Goal: Task Accomplishment & Management: Manage account settings

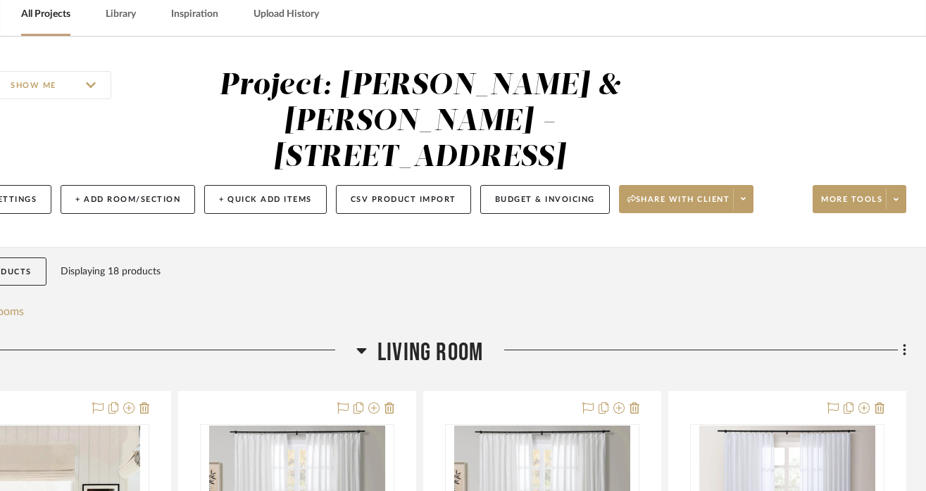
click at [37, 7] on link "All Projects" at bounding box center [45, 14] width 49 height 19
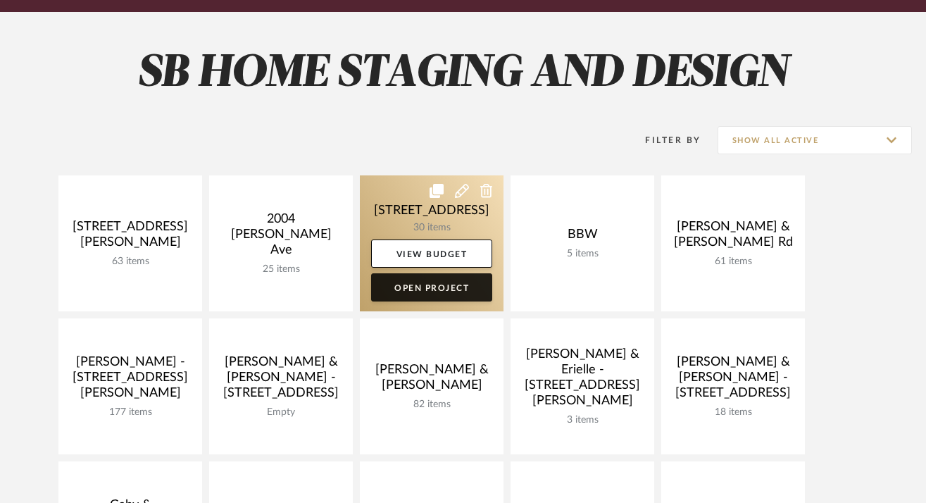
scroll to position [176, 0]
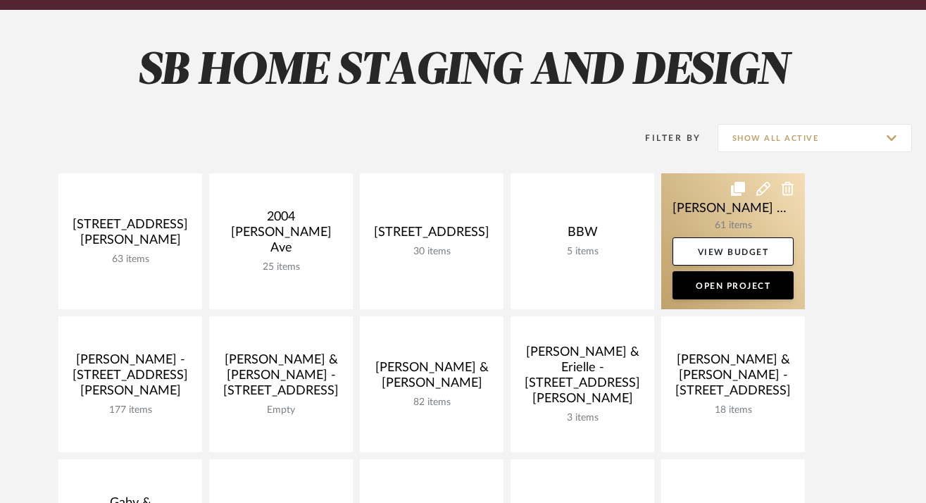
click at [713, 220] on link at bounding box center [733, 241] width 144 height 136
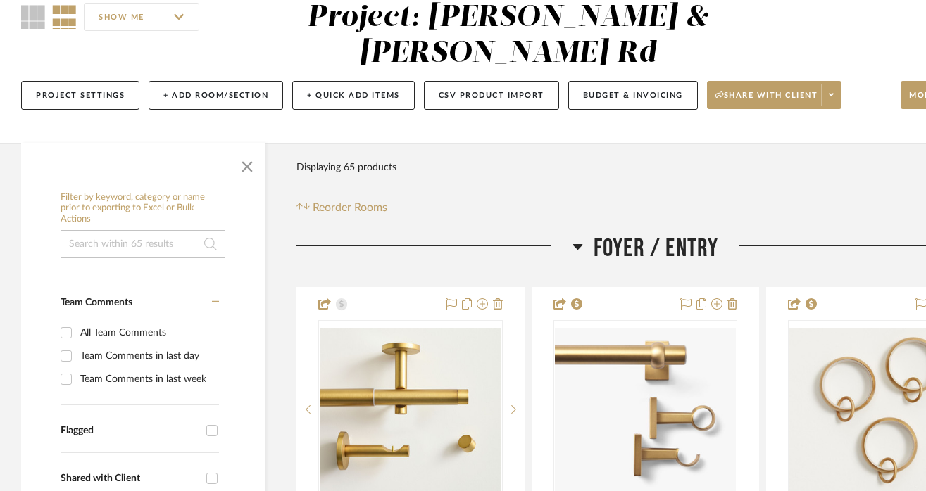
scroll to position [141, 0]
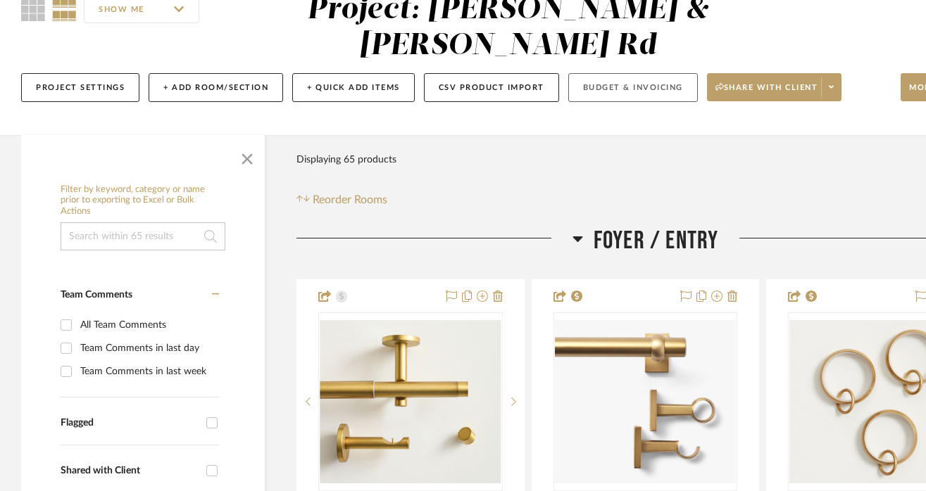
click at [650, 82] on button "Budget & Invoicing" at bounding box center [633, 87] width 130 height 29
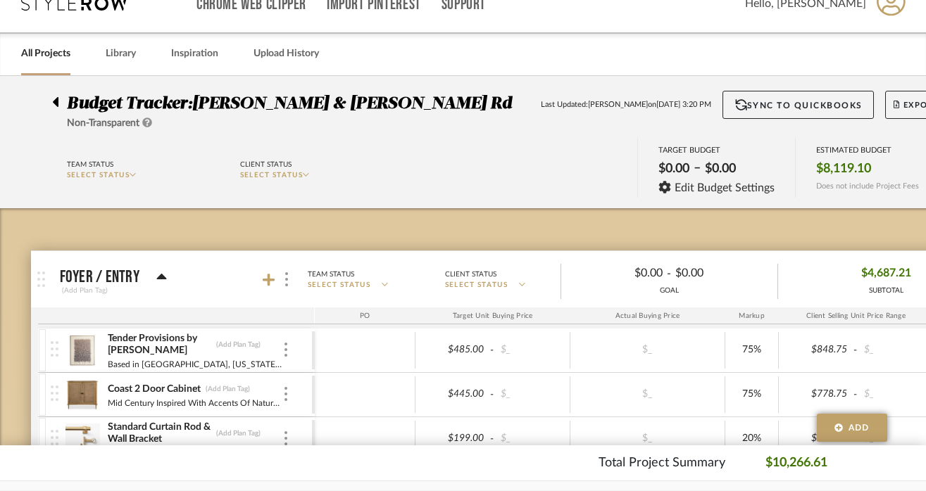
scroll to position [2, 0]
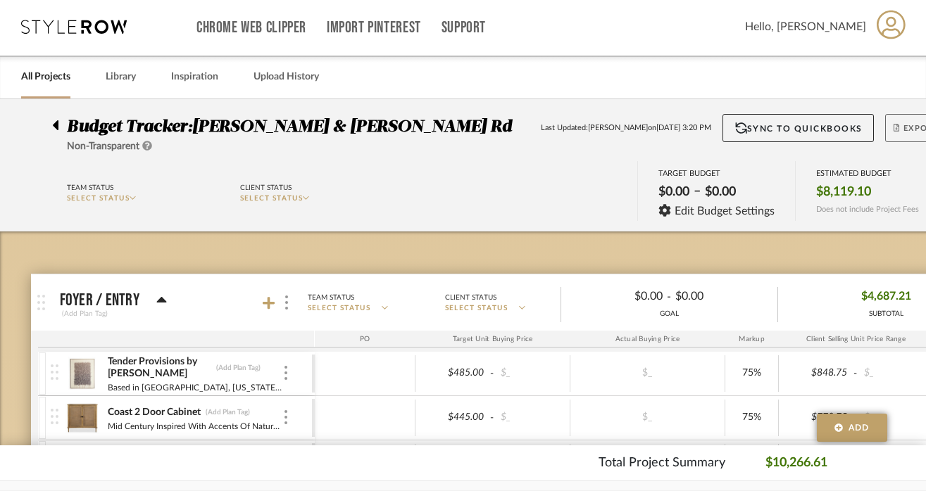
click at [906, 130] on span "Export" at bounding box center [917, 133] width 46 height 21
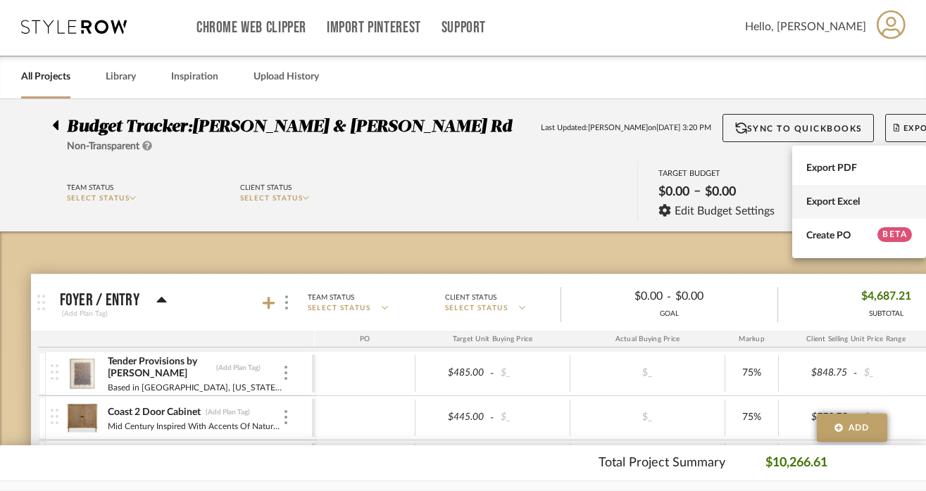
click at [829, 203] on span "Export Excel" at bounding box center [859, 202] width 106 height 12
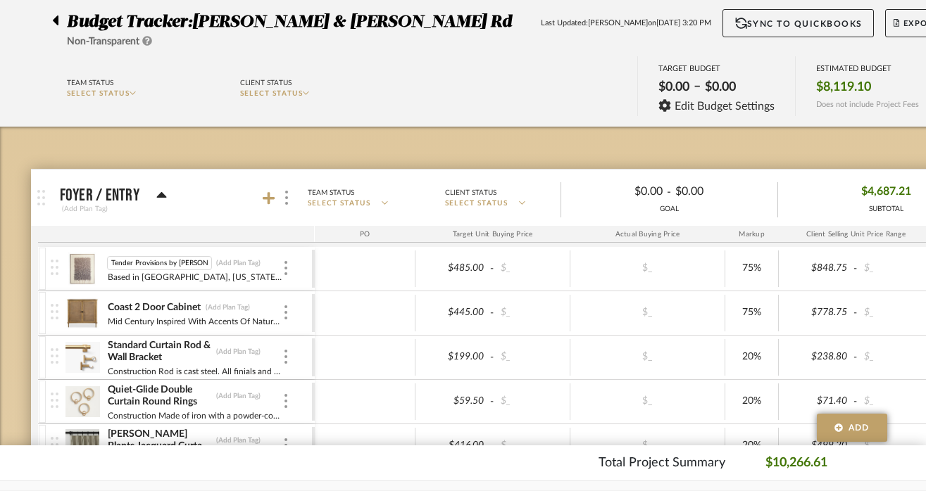
scroll to position [0, 4]
click at [84, 276] on img at bounding box center [82, 269] width 35 height 34
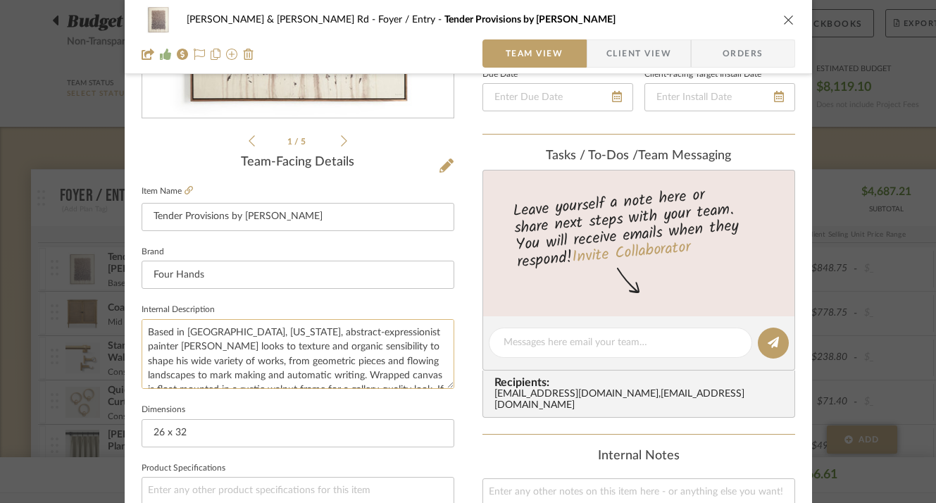
scroll to position [42, 0]
click at [907, 140] on div "Brendan & Sarah - Leeds Rd Foyer / Entry Tender Provisions by Tyler Guinn Team …" at bounding box center [468, 251] width 936 height 503
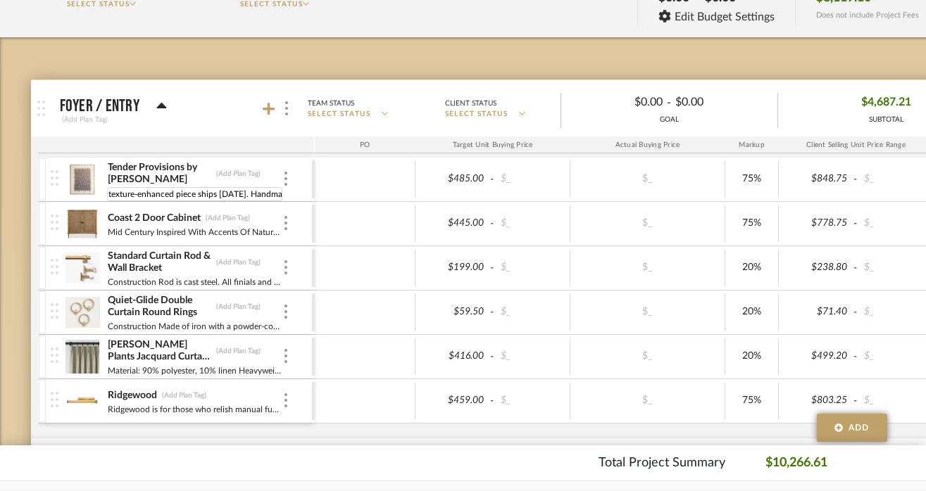
scroll to position [207, 0]
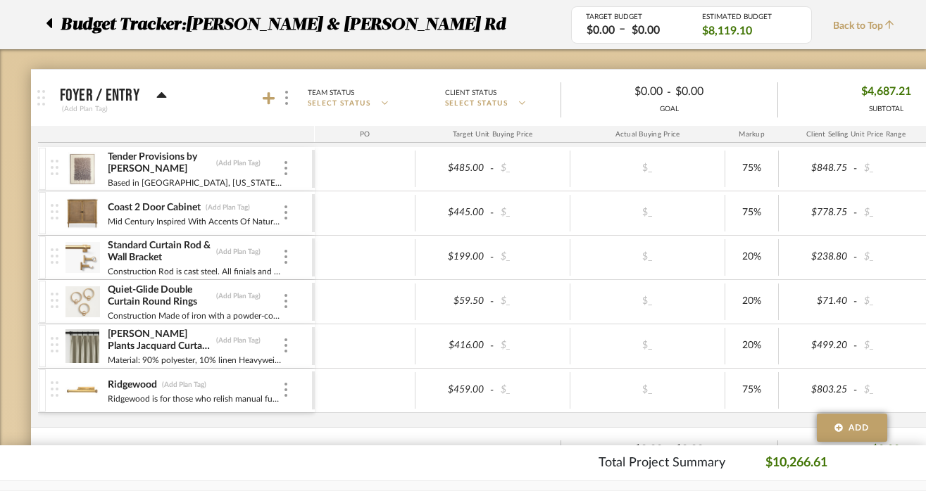
click at [48, 20] on icon at bounding box center [49, 23] width 6 height 10
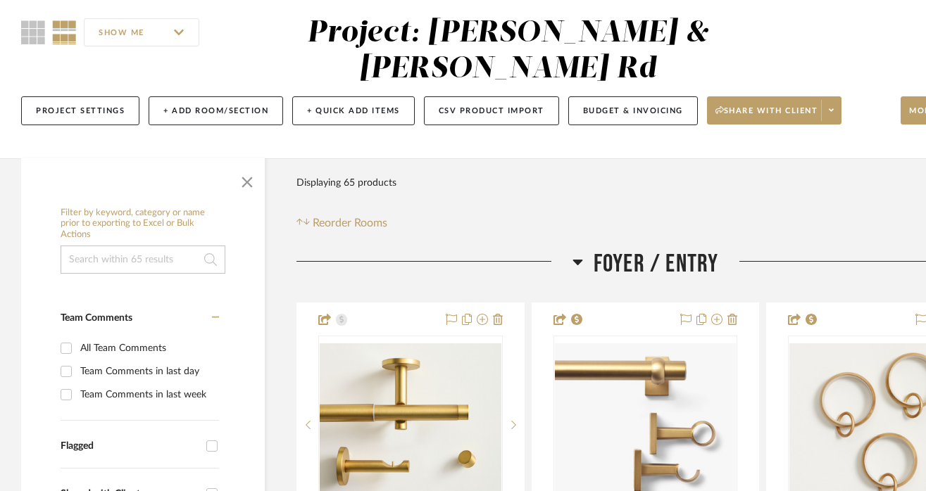
scroll to position [129, 0]
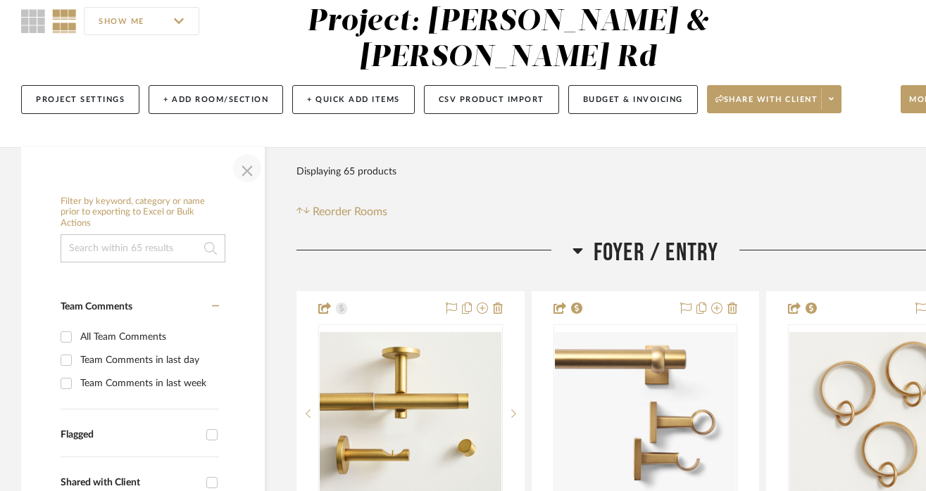
click at [242, 171] on span "button" at bounding box center [247, 168] width 34 height 34
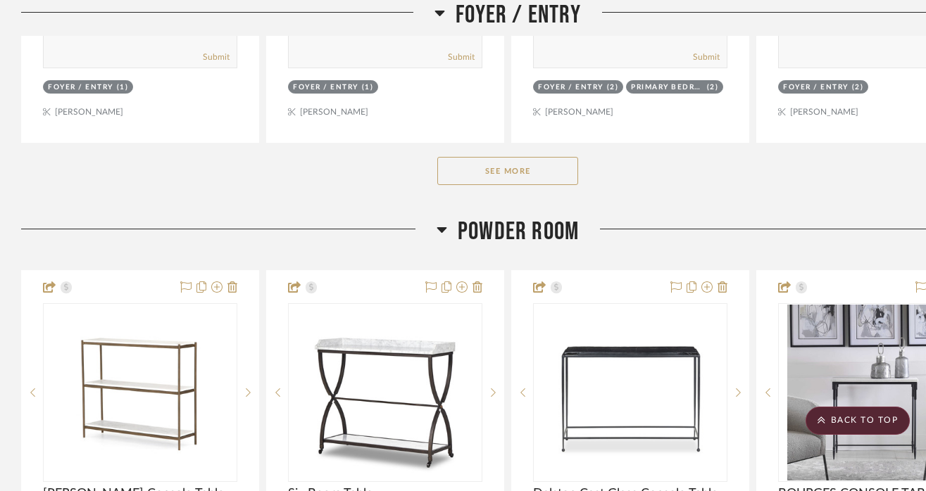
scroll to position [933, 0]
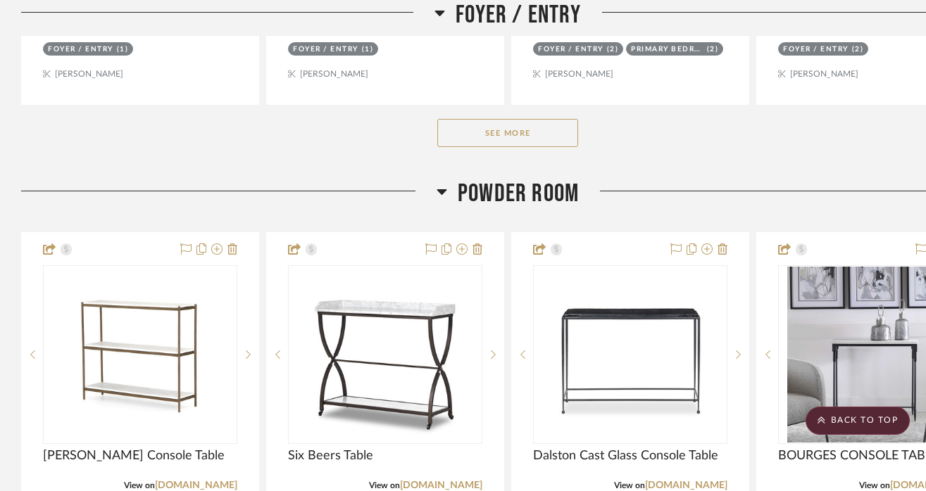
click at [506, 137] on button "See More" at bounding box center [507, 133] width 141 height 28
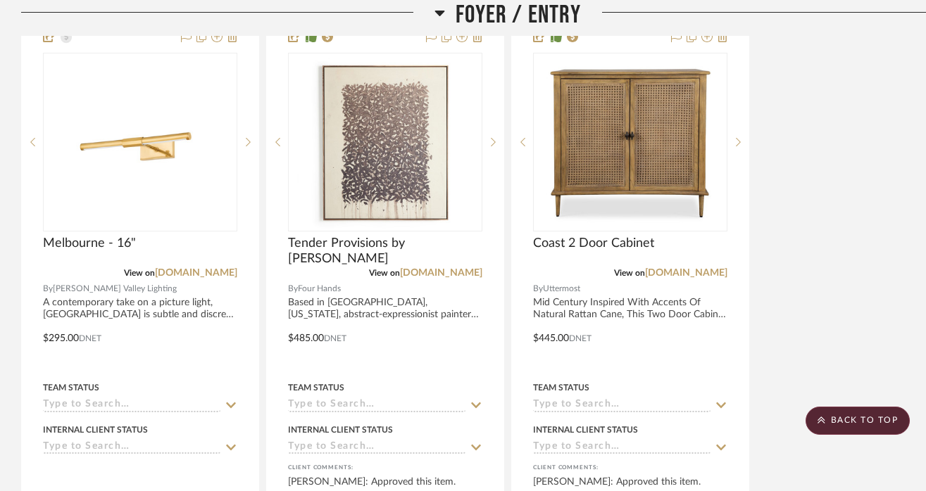
scroll to position [1651, 0]
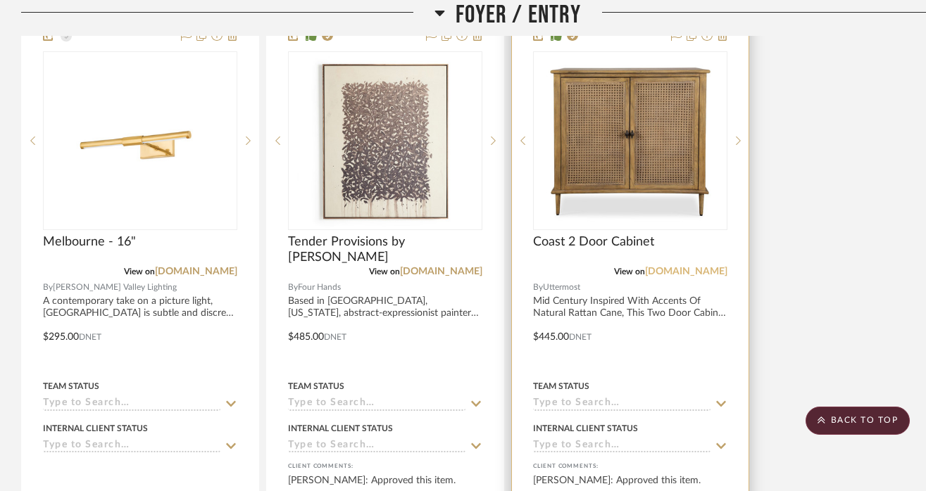
click at [684, 272] on link "uttermost.com" at bounding box center [686, 272] width 82 height 10
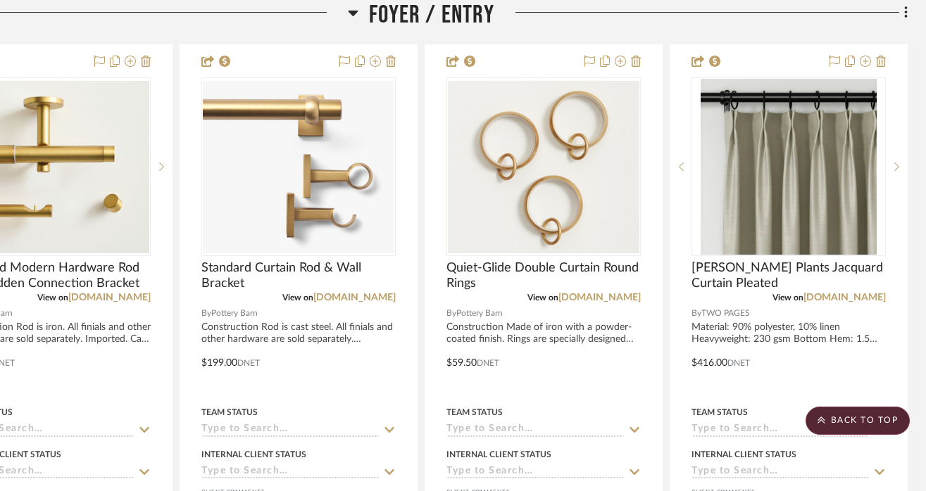
scroll to position [376, 0]
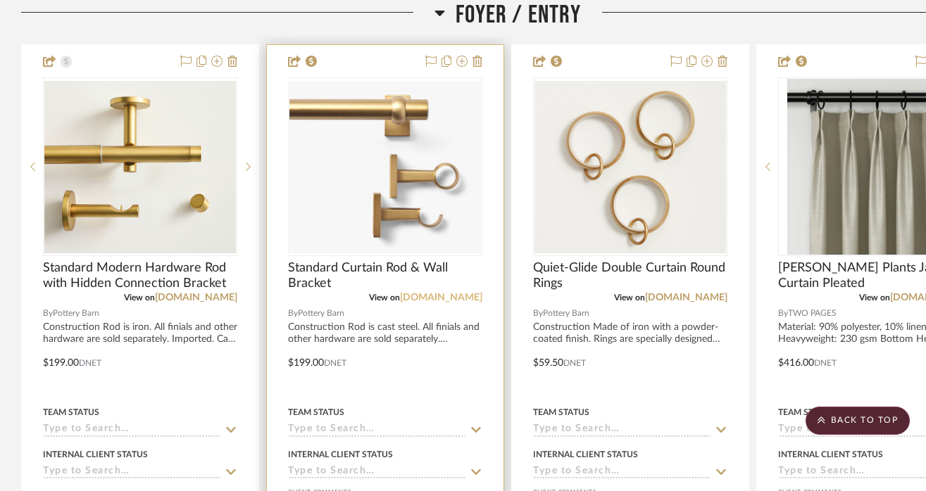
click at [417, 300] on link "potterybarn.com" at bounding box center [441, 298] width 82 height 10
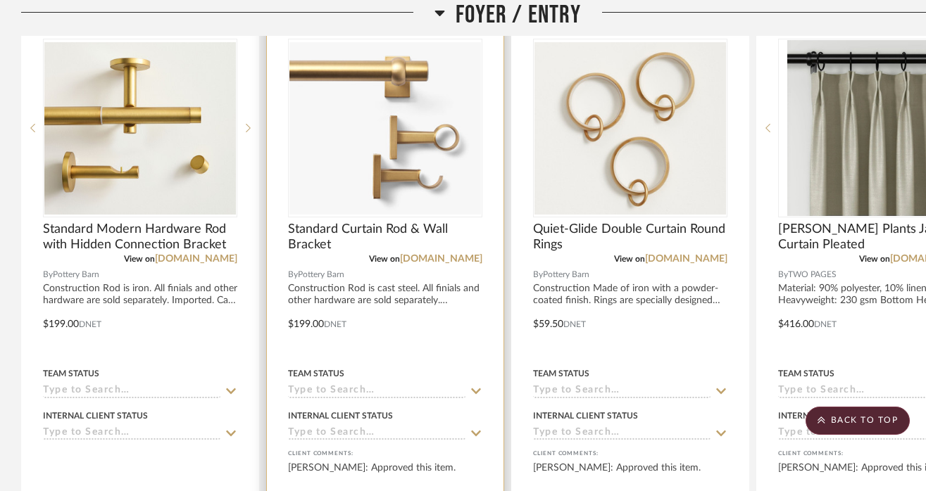
scroll to position [415, 0]
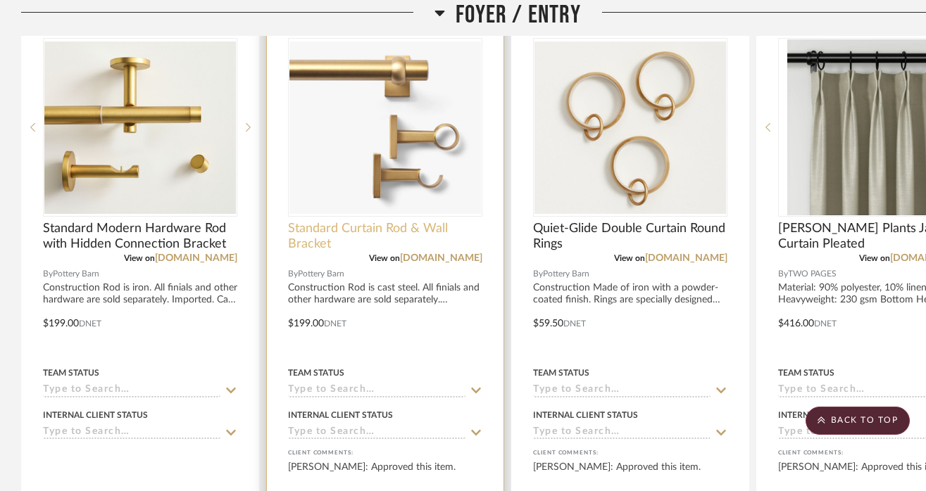
click at [370, 234] on span "Standard Curtain Rod & Wall Bracket" at bounding box center [385, 236] width 194 height 31
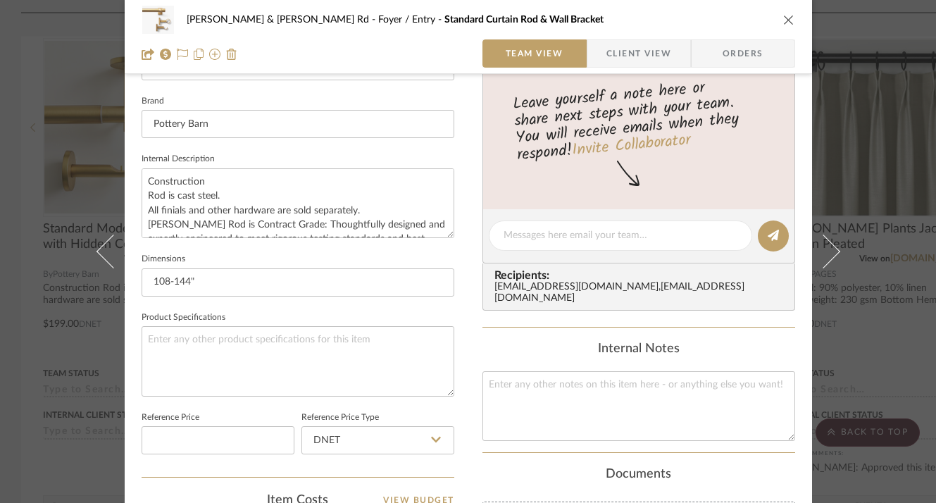
scroll to position [496, 0]
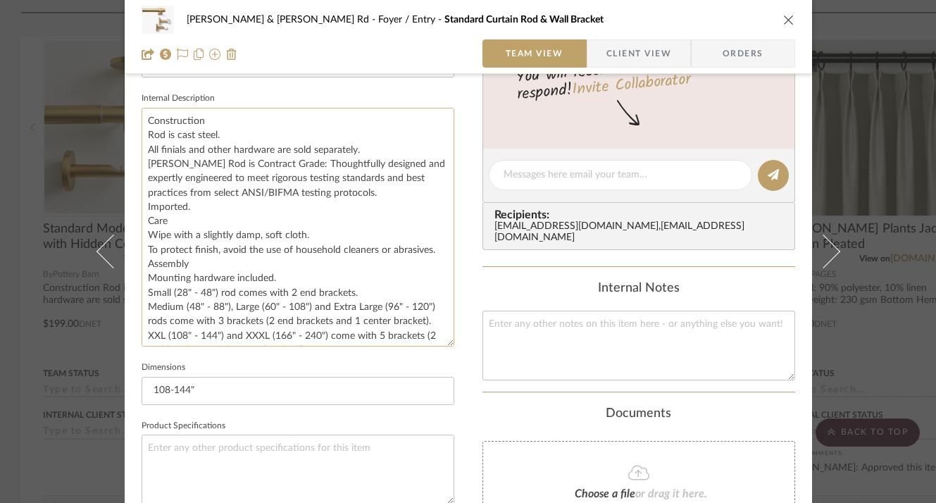
drag, startPoint x: 443, startPoint y: 173, endPoint x: 444, endPoint y: 342, distance: 169.7
click at [444, 342] on textarea "Construction Rod is cast steel. All finials and other hardware are sold separat…" at bounding box center [298, 227] width 313 height 239
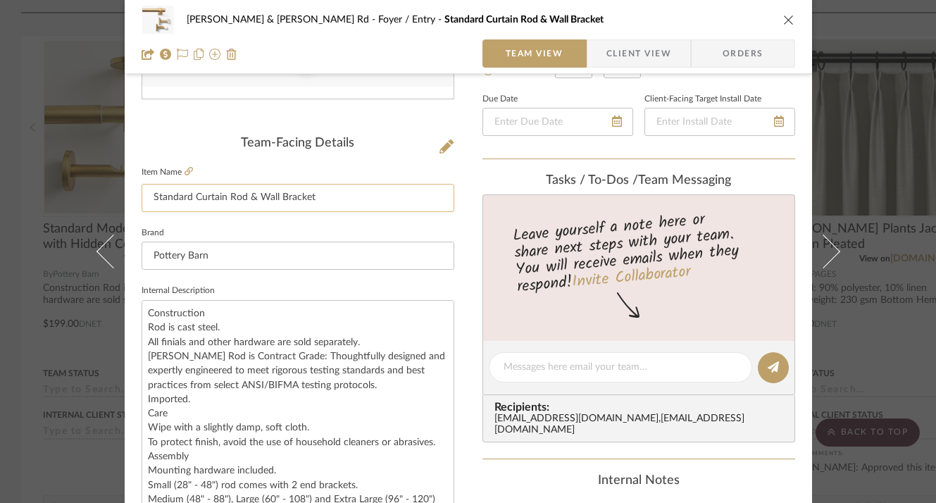
scroll to position [0, 0]
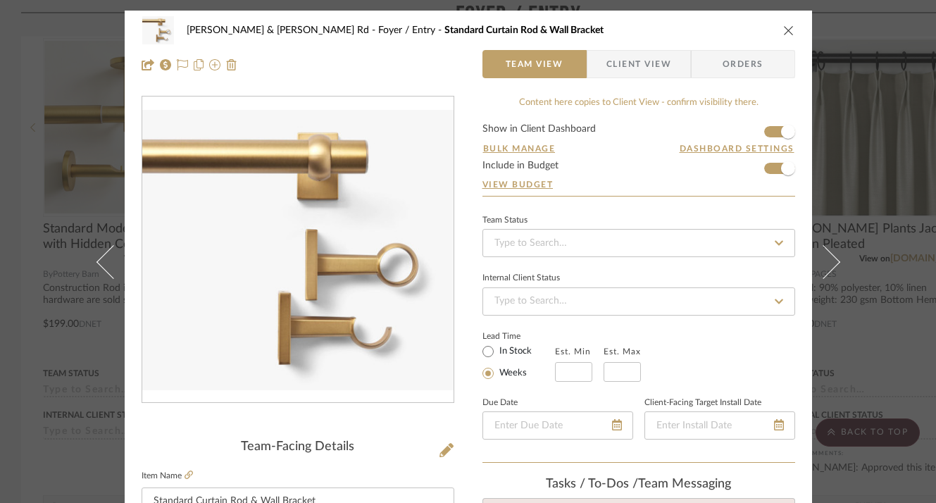
click at [783, 28] on icon "close" at bounding box center [788, 30] width 11 height 11
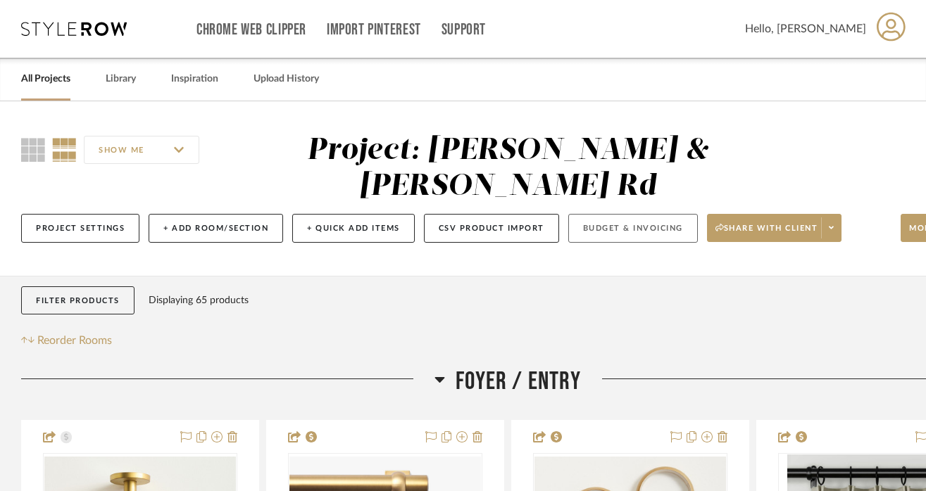
click at [611, 229] on button "Budget & Invoicing" at bounding box center [633, 228] width 130 height 29
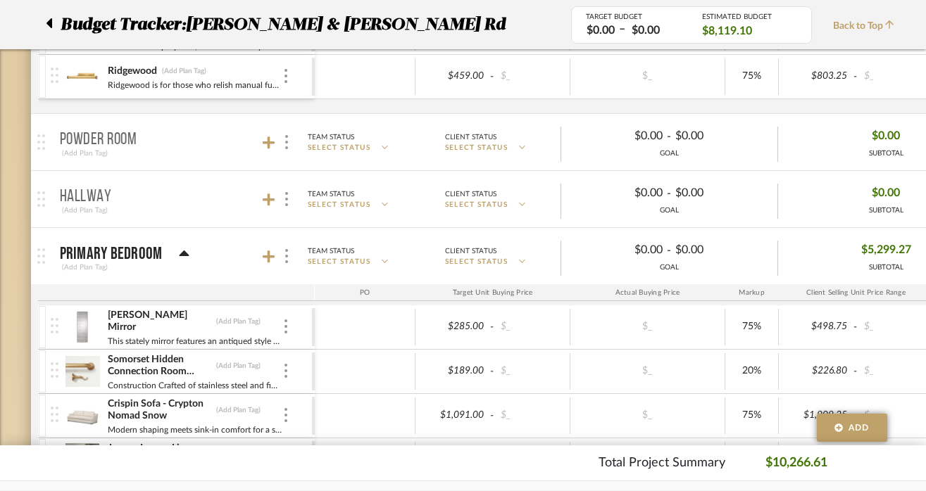
scroll to position [543, 0]
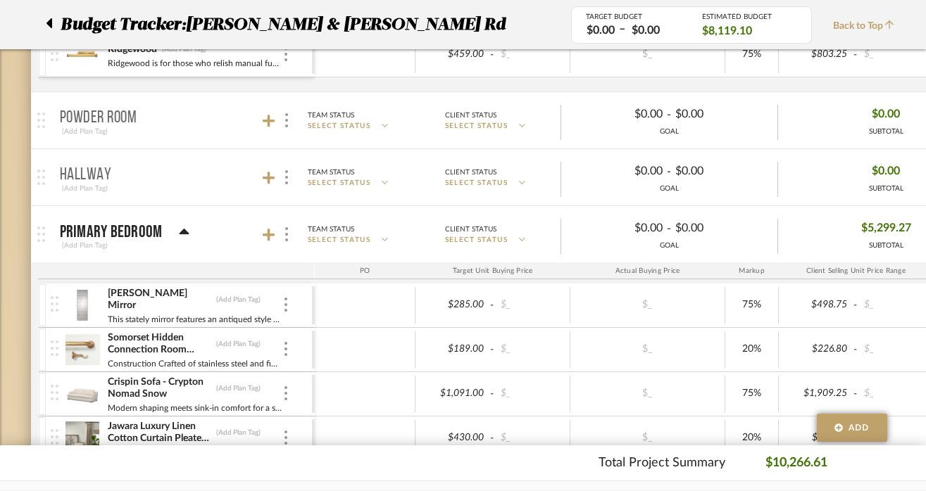
click at [180, 230] on icon at bounding box center [185, 232] width 10 height 6
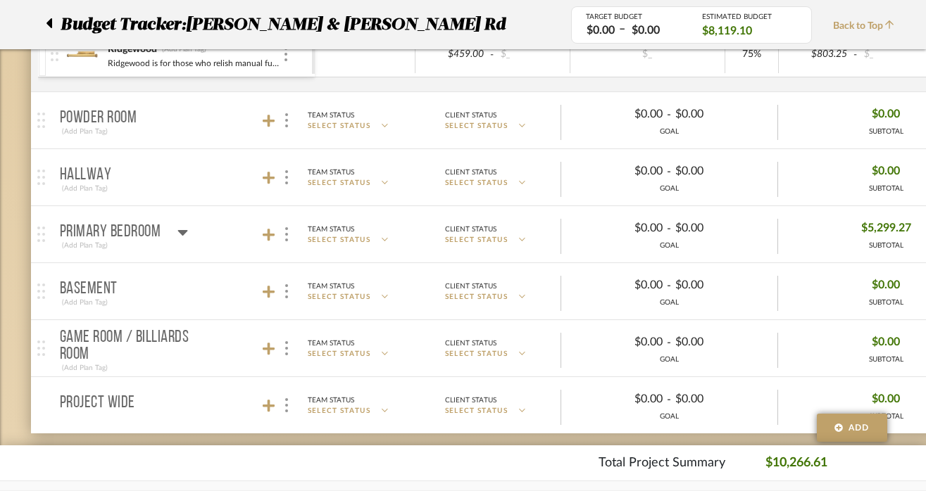
click at [180, 230] on icon at bounding box center [183, 233] width 10 height 6
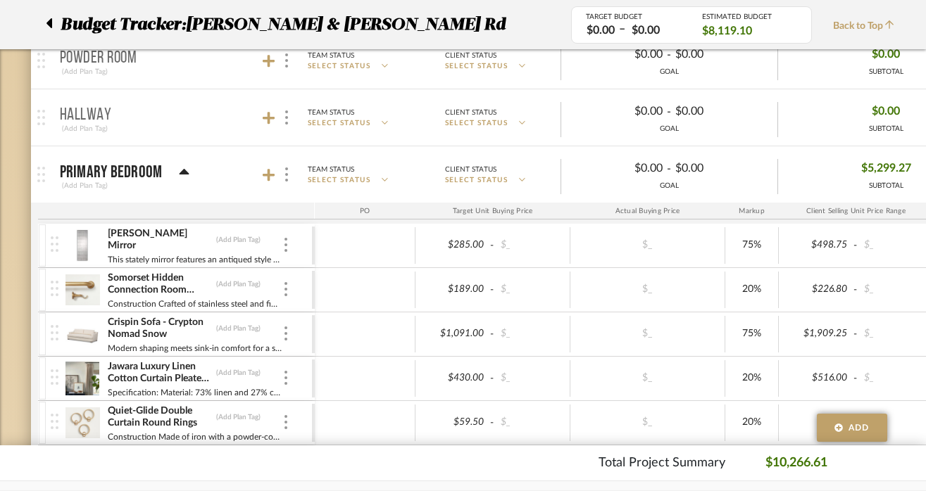
scroll to position [609, 0]
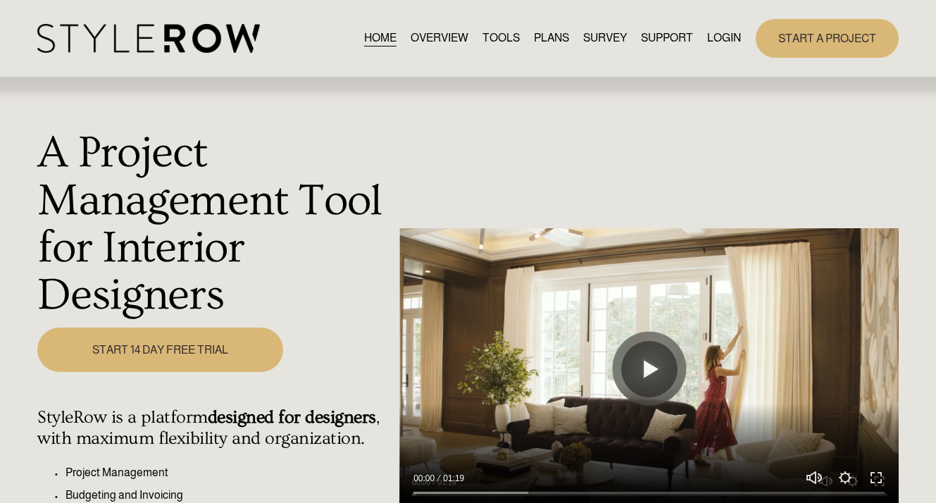
click at [725, 39] on link "LOGIN" at bounding box center [724, 38] width 34 height 19
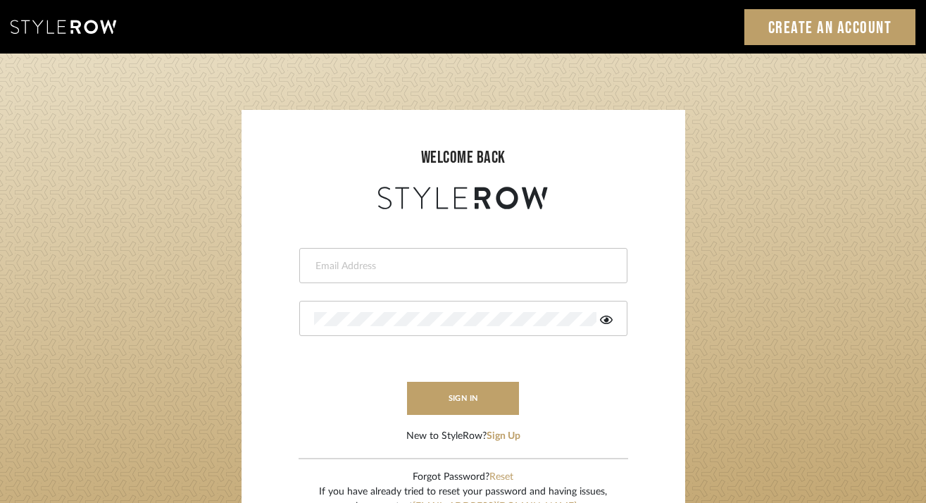
click at [373, 272] on input "email" at bounding box center [461, 266] width 295 height 14
type input "keith@sbhomestagingdesign.com"
click at [476, 402] on button "sign in" at bounding box center [463, 398] width 113 height 33
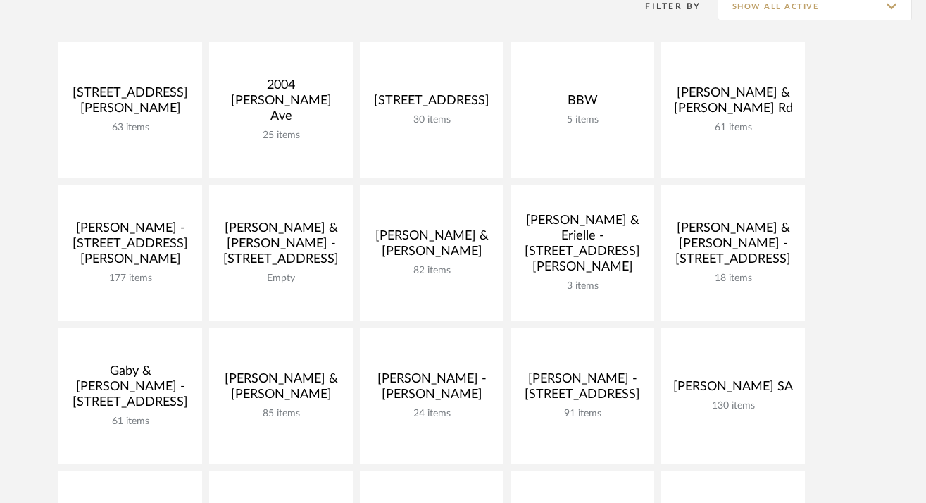
scroll to position [317, 0]
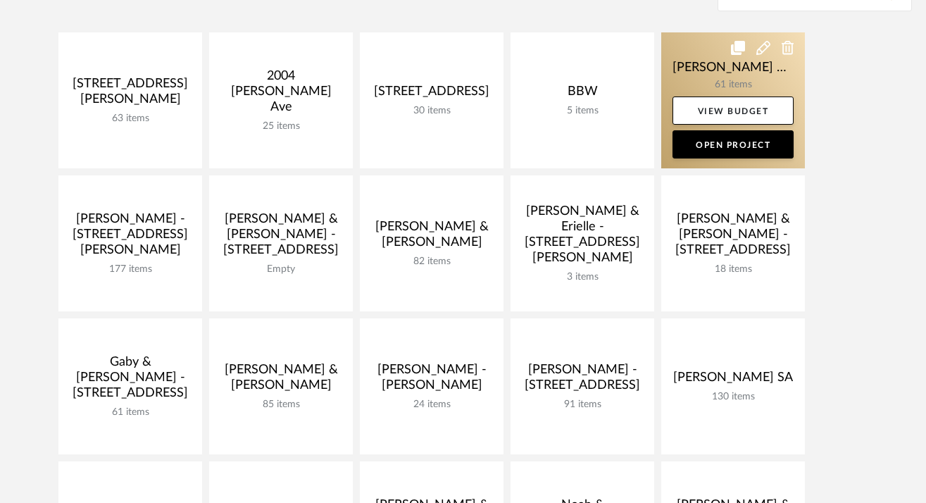
click at [758, 80] on link at bounding box center [733, 100] width 144 height 136
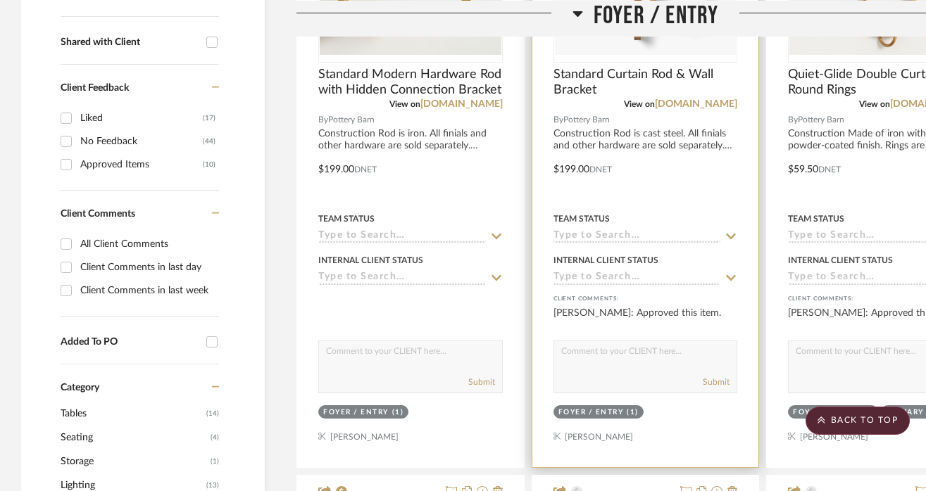
scroll to position [572, 0]
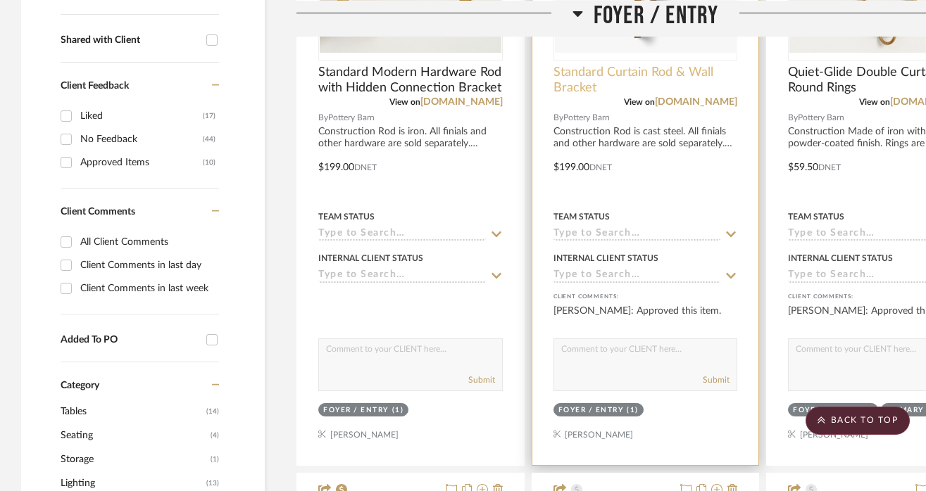
click at [608, 70] on span "Standard Curtain Rod & Wall Bracket" at bounding box center [645, 80] width 184 height 31
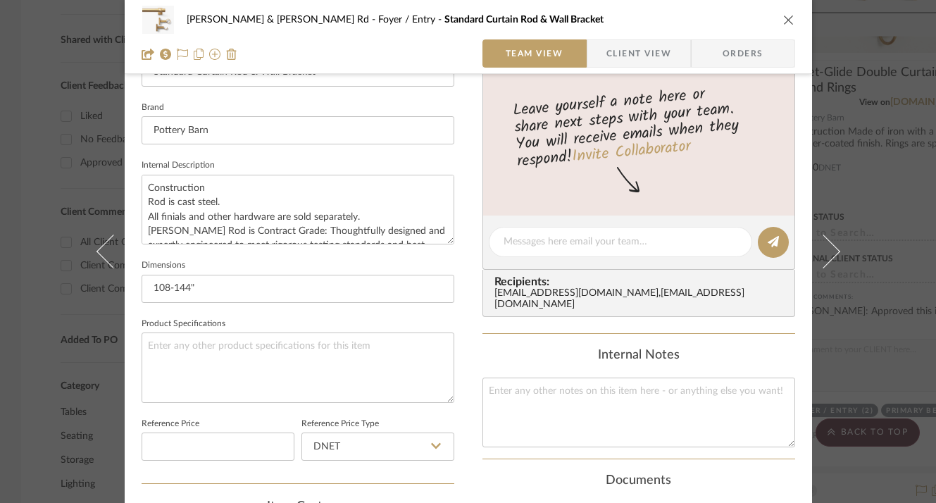
scroll to position [428, 0]
click at [783, 18] on icon "close" at bounding box center [788, 19] width 11 height 11
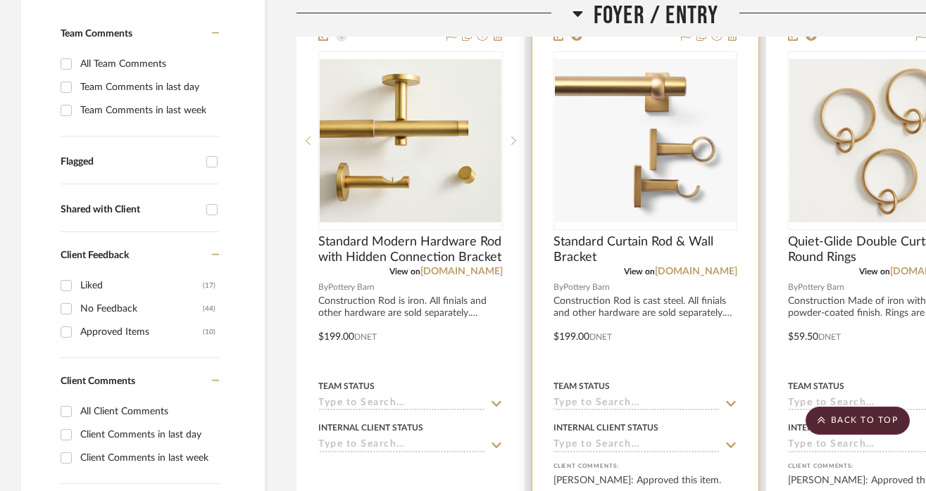
scroll to position [403, 0]
click at [689, 275] on link "potterybarn.com" at bounding box center [696, 271] width 82 height 10
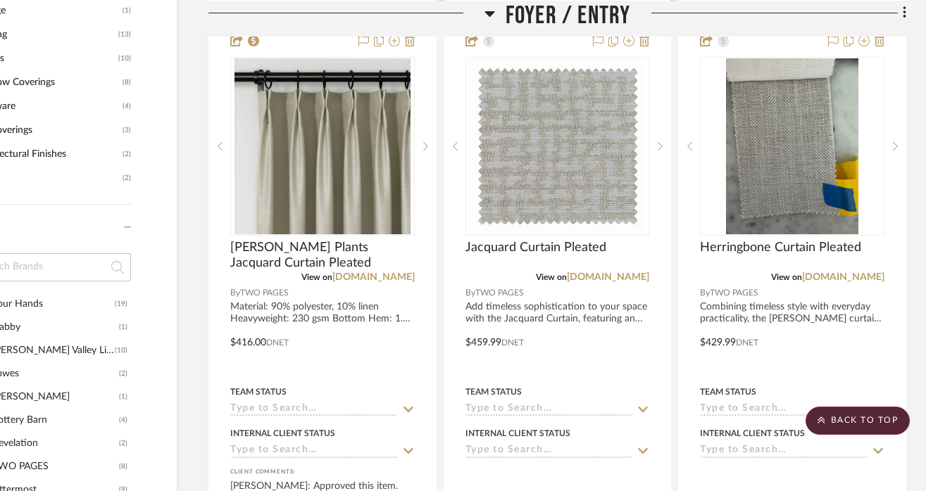
scroll to position [1022, 88]
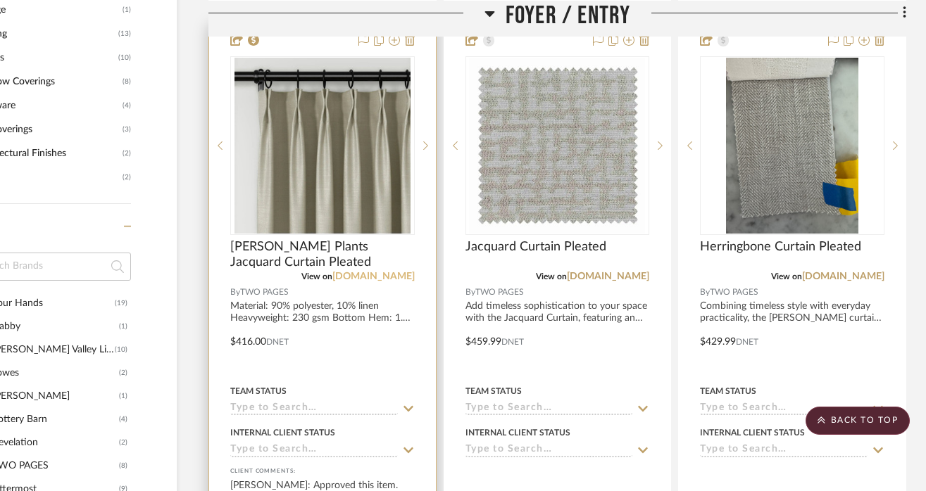
click at [351, 277] on link "[DOMAIN_NAME]" at bounding box center [373, 277] width 82 height 10
click at [327, 317] on div at bounding box center [322, 332] width 227 height 616
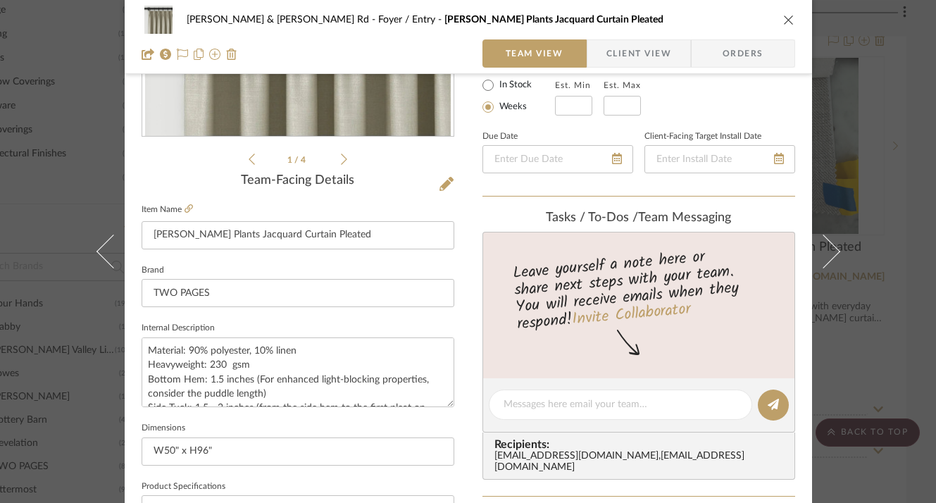
scroll to position [275, 0]
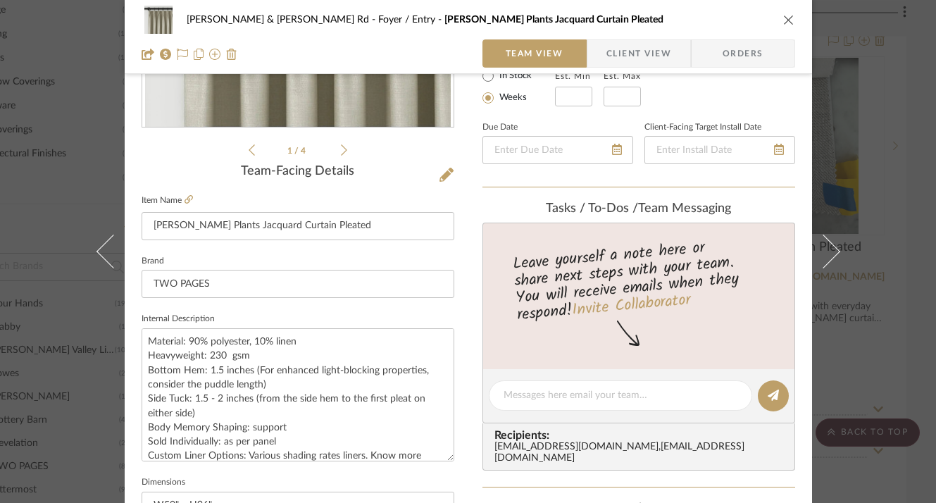
drag, startPoint x: 443, startPoint y: 391, endPoint x: 451, endPoint y: 459, distance: 68.0
click at [451, 459] on div "Brendan & Sarah - Leeds Rd Foyer / Entry Lydia Plants Jacquard Curtain Pleated …" at bounding box center [468, 416] width 687 height 1363
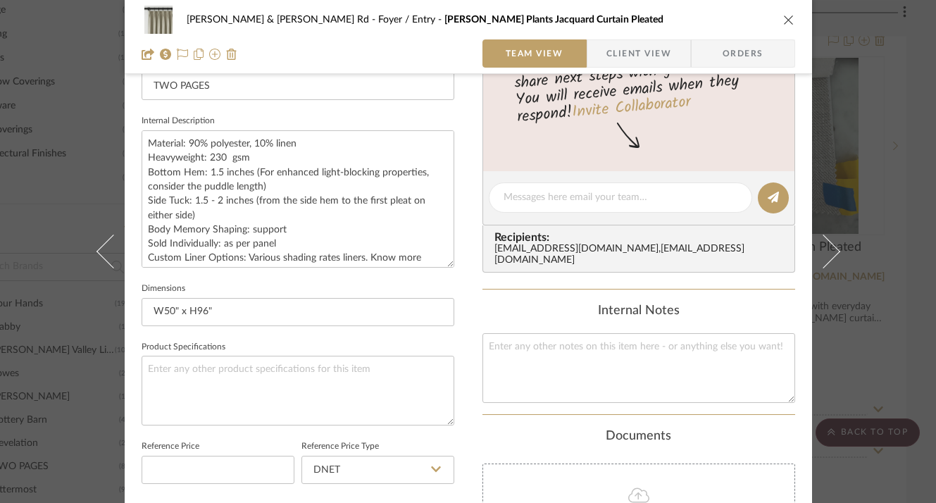
scroll to position [475, 0]
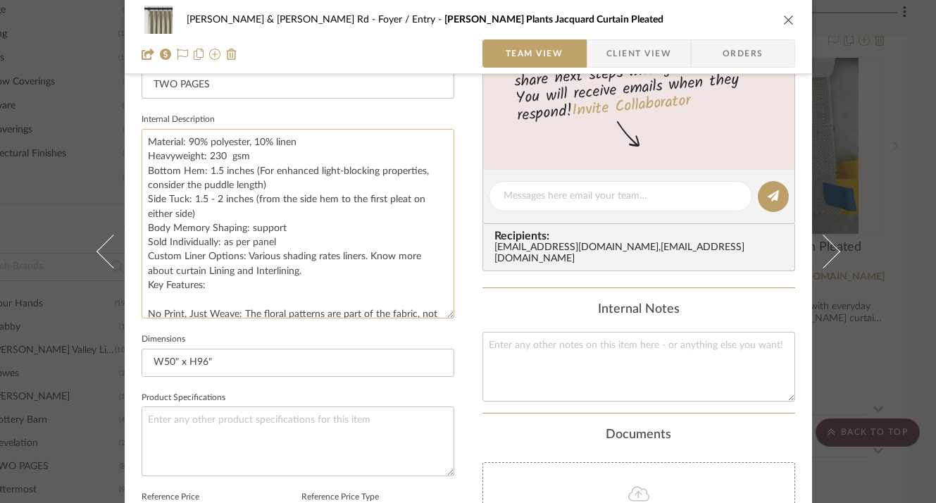
drag, startPoint x: 443, startPoint y: 261, endPoint x: 441, endPoint y: 311, distance: 50.7
click at [443, 313] on textarea "Material: 90% polyester, 10% linen Heavyweight: 230 gsm Bottom Hem: 1.5 inches …" at bounding box center [298, 223] width 313 height 189
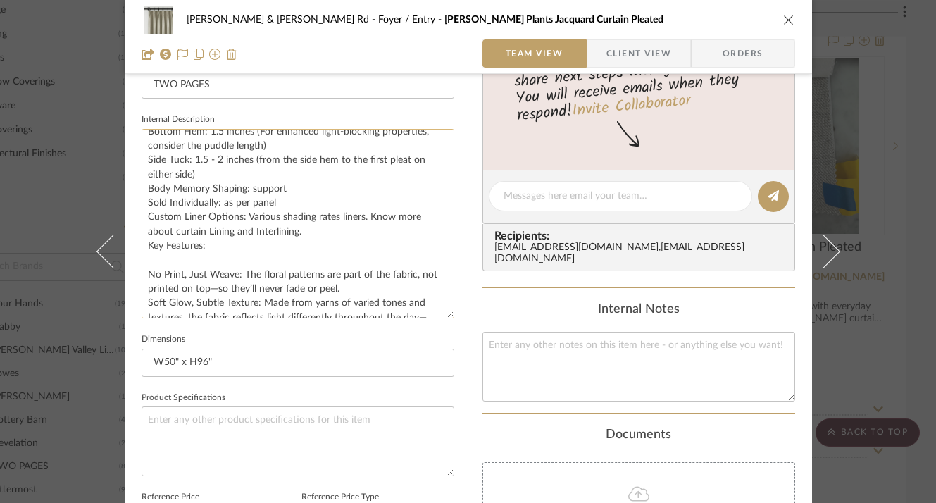
scroll to position [28, 0]
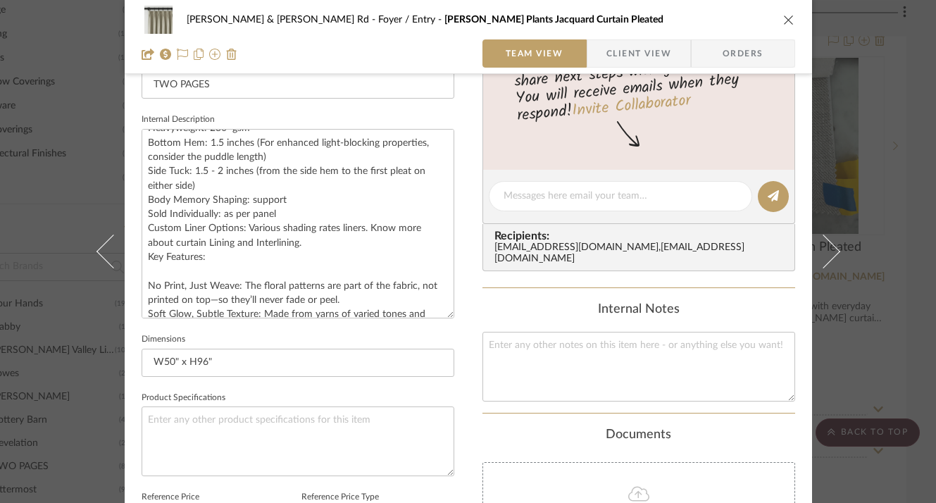
click at [874, 227] on div "Brendan & Sarah - Leeds Rd Foyer / Entry Lydia Plants Jacquard Curtain Pleated …" at bounding box center [468, 251] width 936 height 503
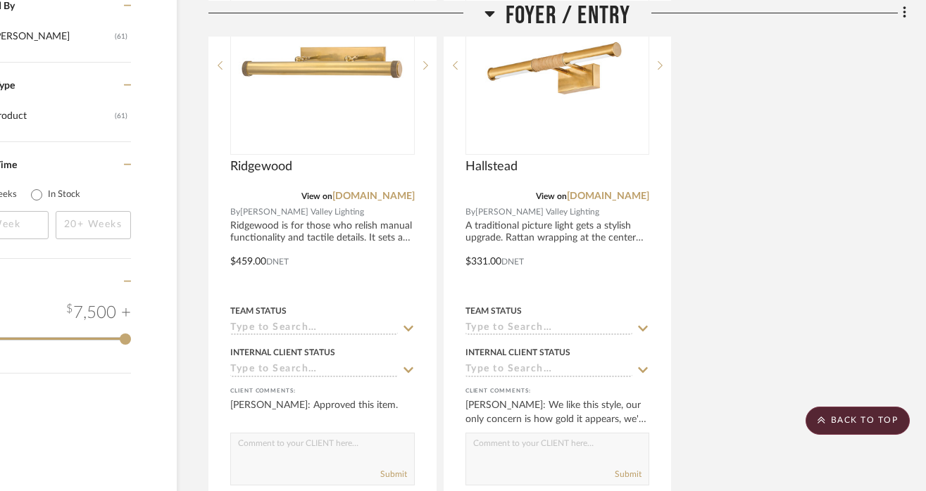
scroll to position [1746, 88]
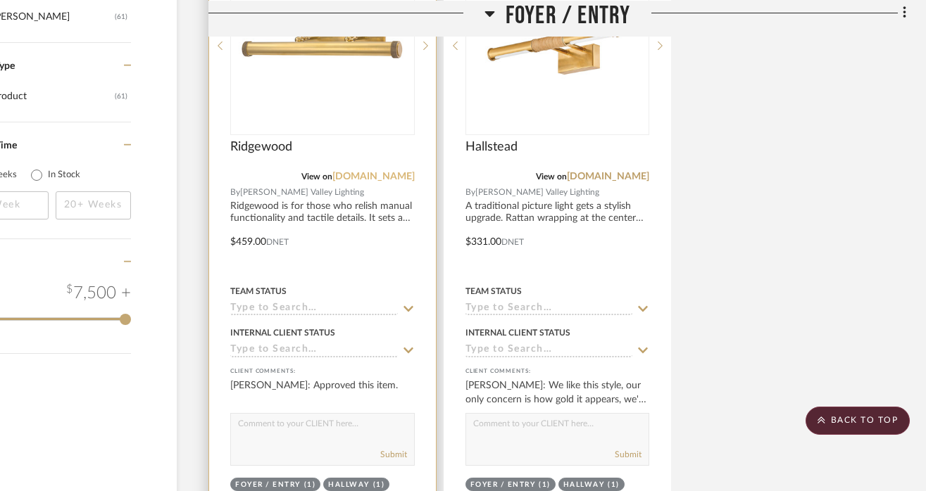
click at [375, 174] on link "hvlgroup.com" at bounding box center [373, 177] width 82 height 10
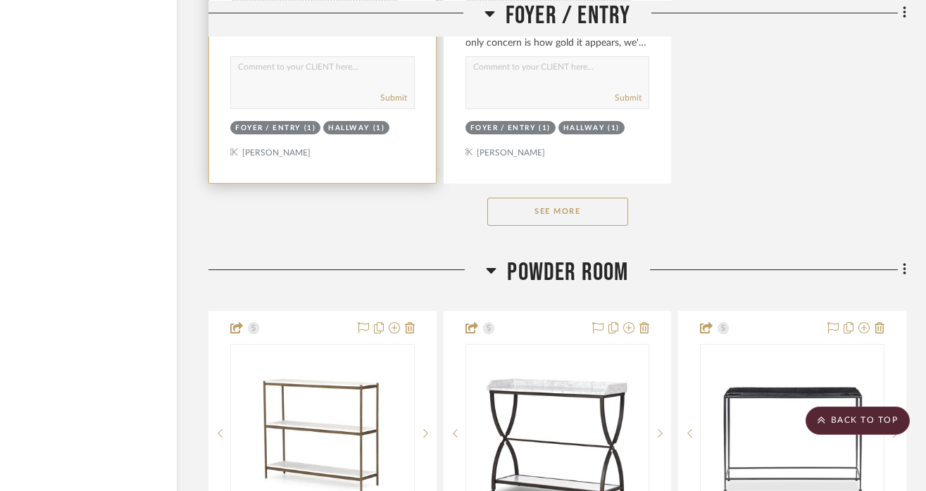
scroll to position [2167, 88]
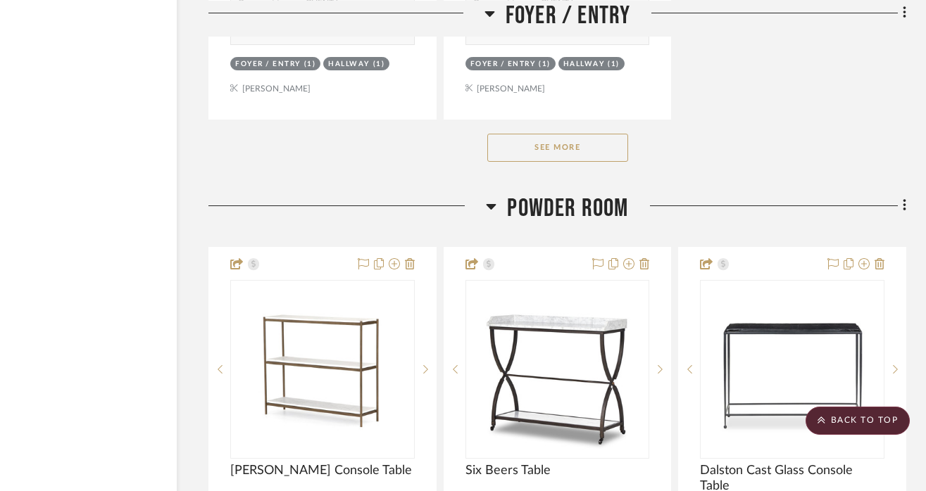
click at [496, 201] on icon at bounding box center [491, 206] width 11 height 17
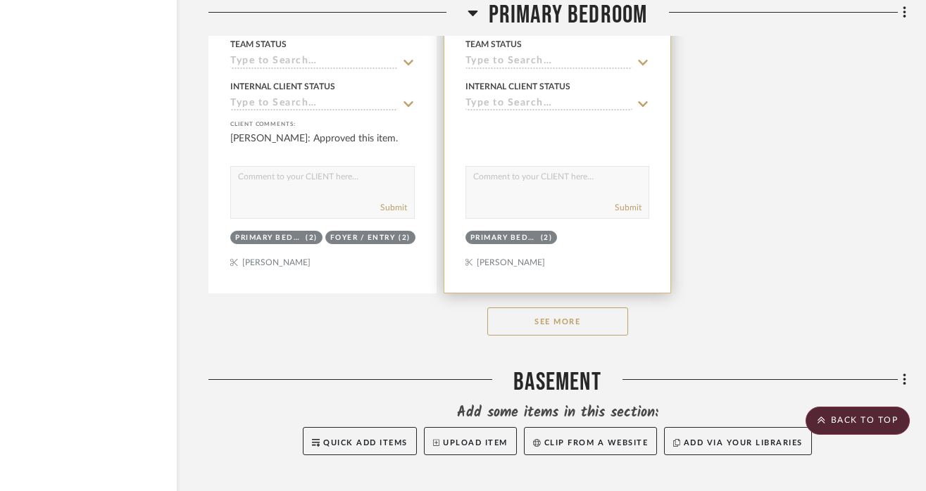
scroll to position [6070, 88]
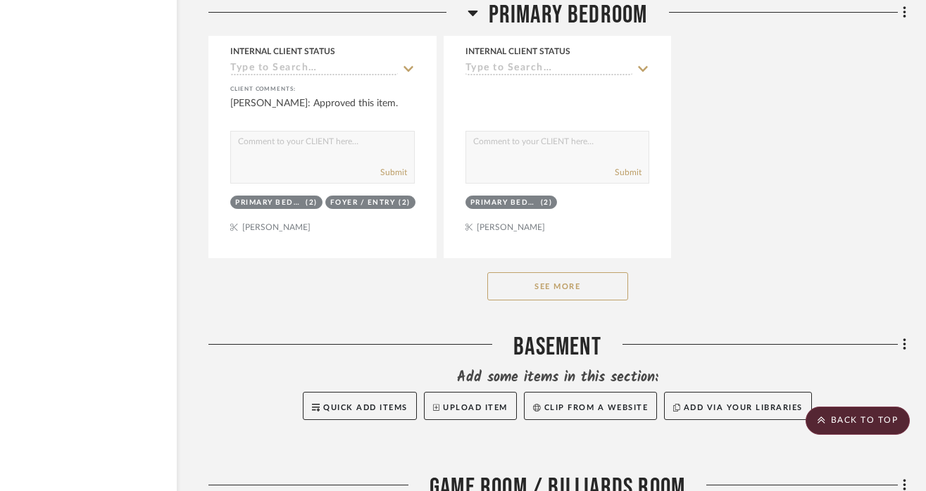
click at [550, 282] on button "See More" at bounding box center [557, 286] width 141 height 28
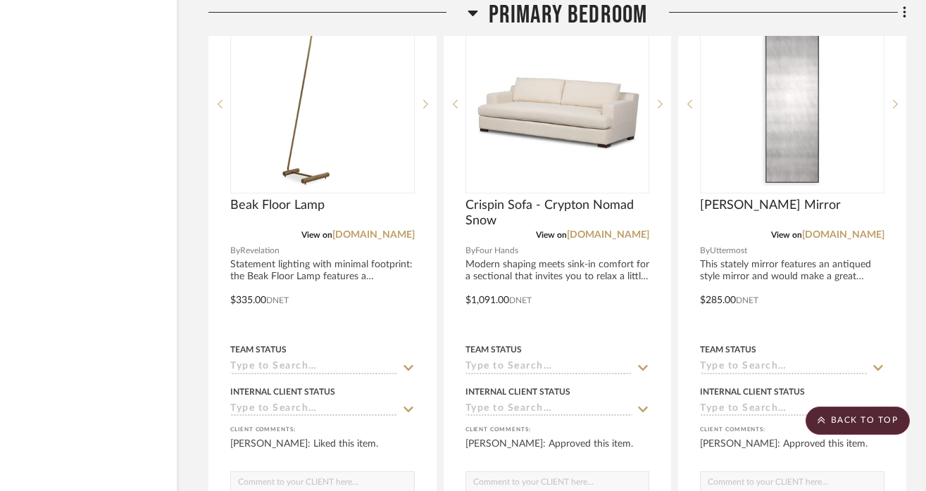
scroll to position [8228, 87]
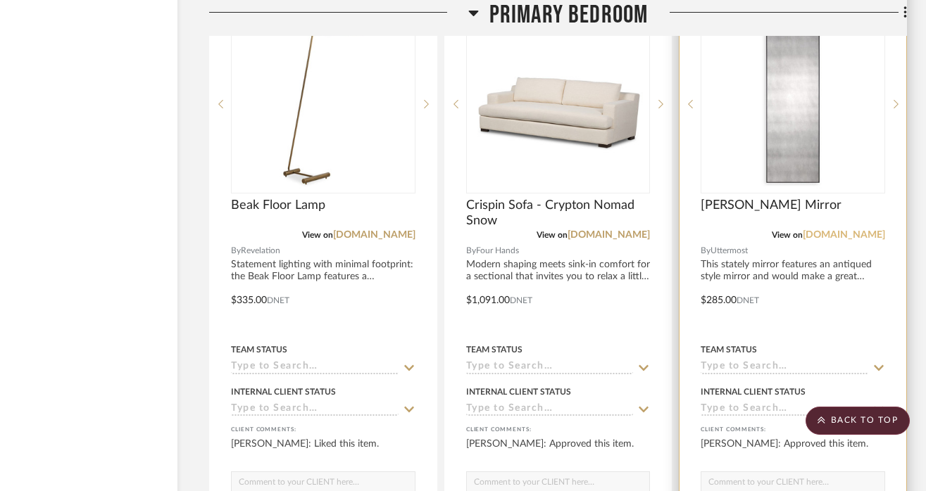
click at [853, 230] on link "uttermost.com" at bounding box center [844, 235] width 82 height 10
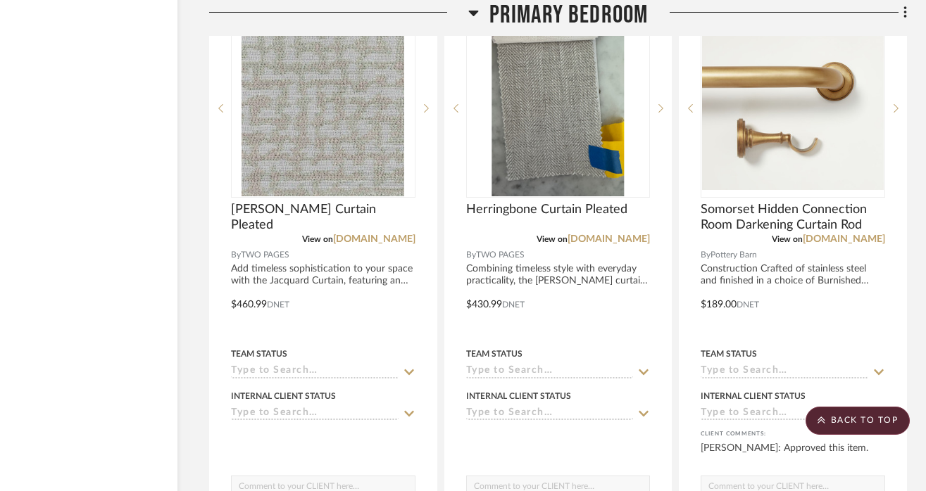
scroll to position [5101, 87]
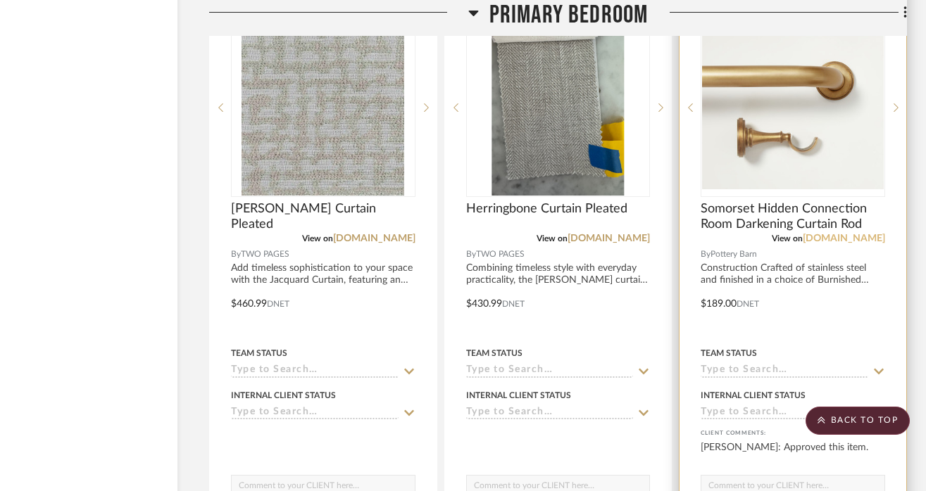
click at [844, 236] on link "potterybarn.com" at bounding box center [844, 239] width 82 height 10
click at [767, 263] on div at bounding box center [792, 294] width 227 height 616
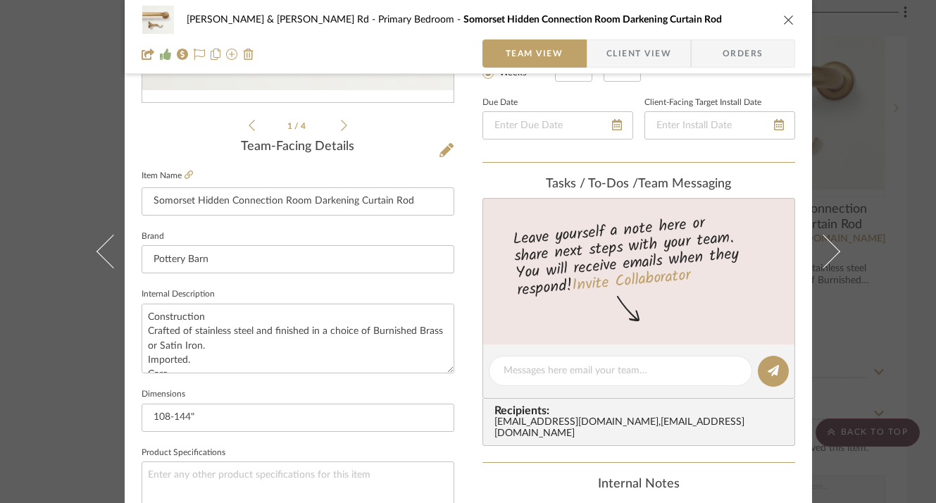
scroll to position [374, 0]
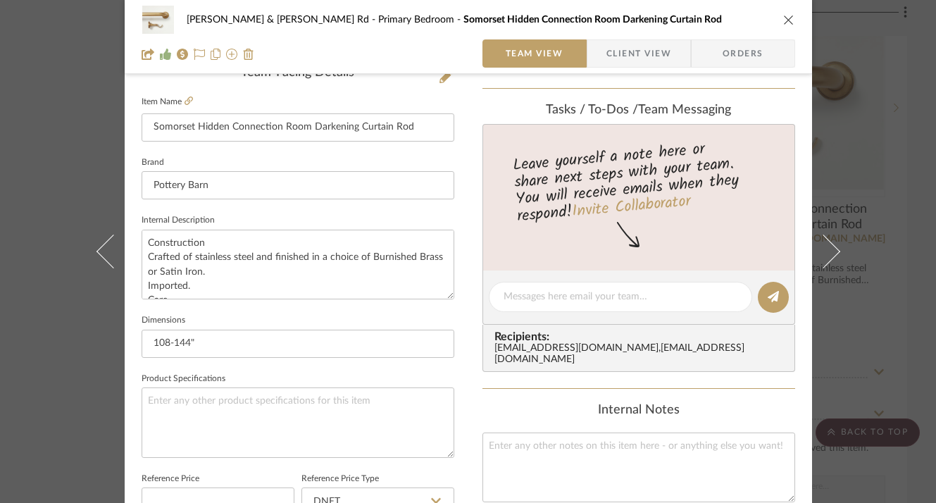
click at [889, 59] on div "Brendan & Sarah - Leeds Rd Primary Bedroom Somorset Hidden Connection Room Dark…" at bounding box center [468, 251] width 936 height 503
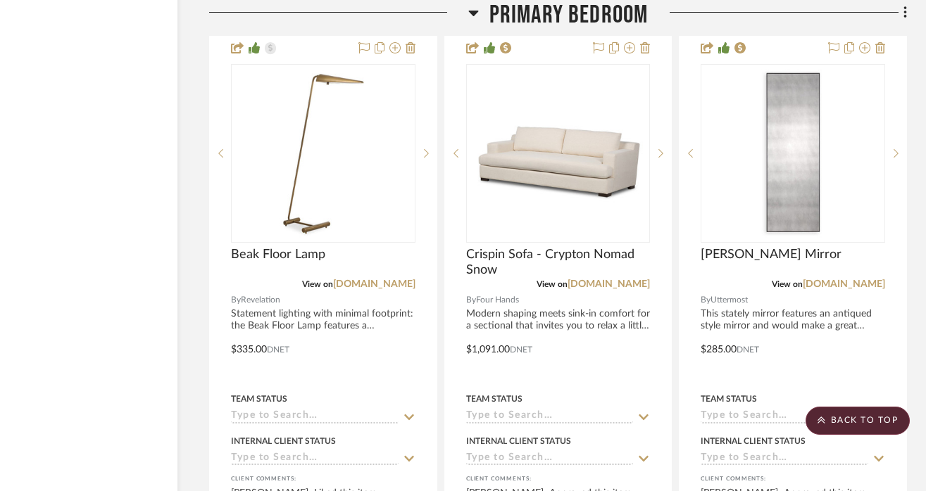
scroll to position [8182, 87]
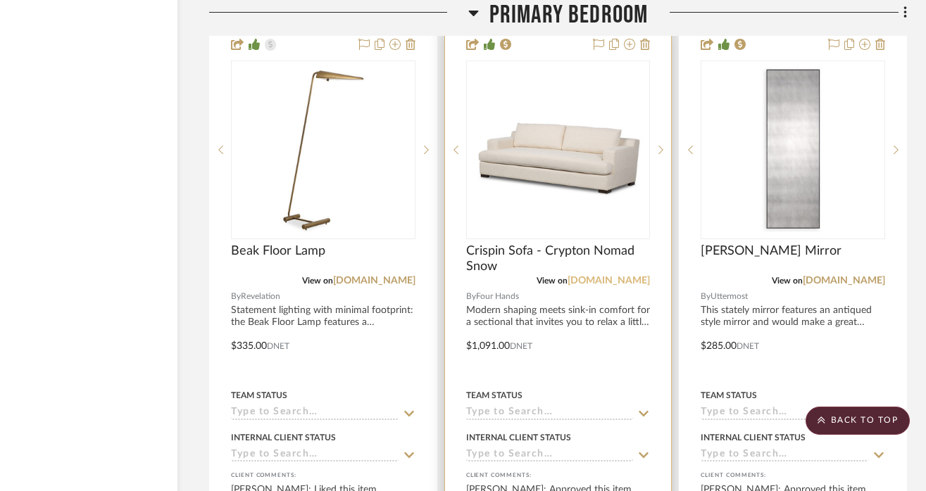
click at [604, 276] on link "fourhands.com" at bounding box center [609, 281] width 82 height 10
click at [609, 276] on link "fourhands.com" at bounding box center [609, 281] width 82 height 10
click at [551, 312] on div at bounding box center [558, 336] width 227 height 616
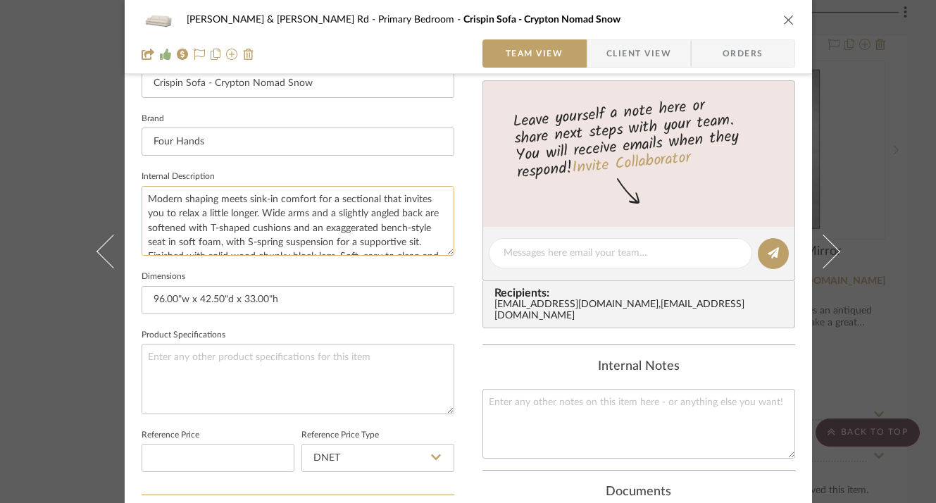
scroll to position [269, 0]
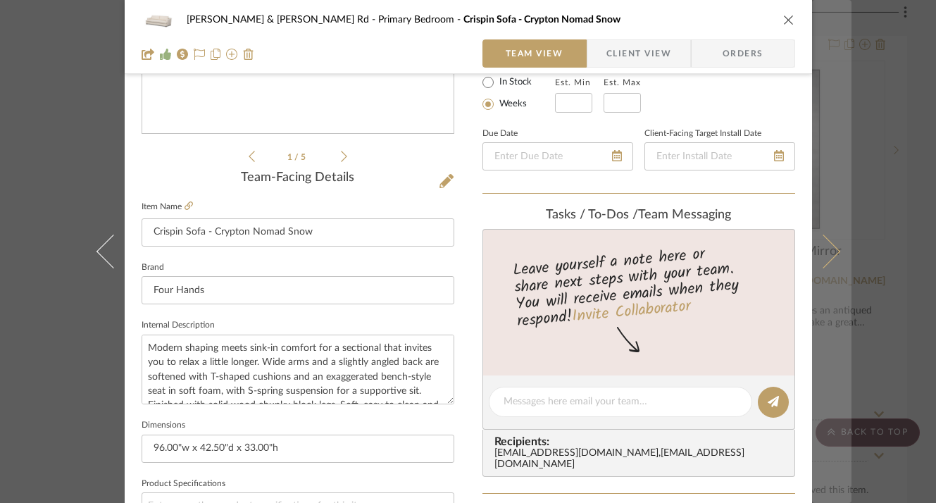
click at [838, 66] on button at bounding box center [831, 251] width 39 height 503
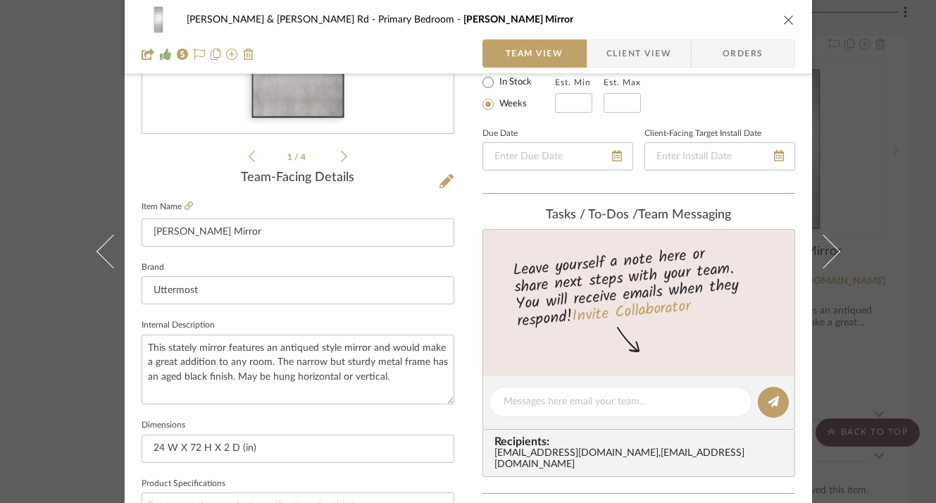
click at [865, 137] on div "Brendan & Sarah - Leeds Rd Primary Bedroom Burwell Mirror Team View Client View…" at bounding box center [468, 251] width 936 height 503
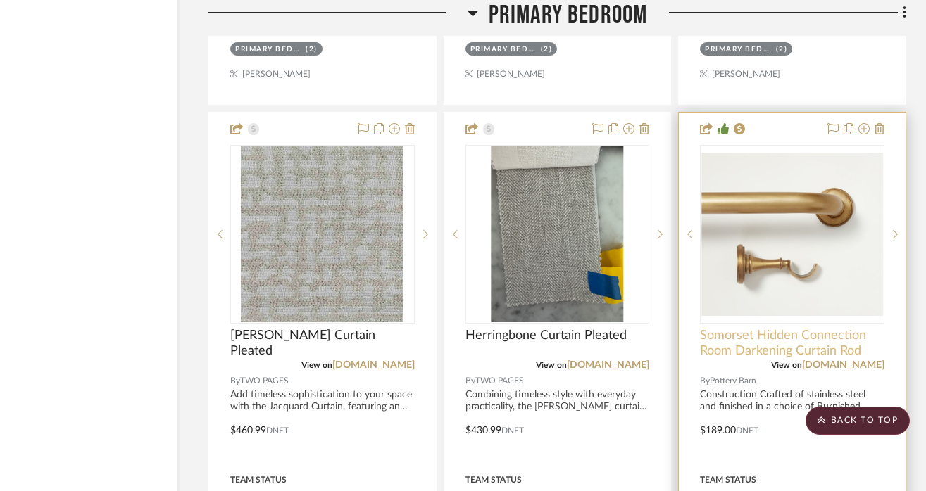
scroll to position [4975, 88]
click at [836, 360] on link "potterybarn.com" at bounding box center [843, 365] width 82 height 10
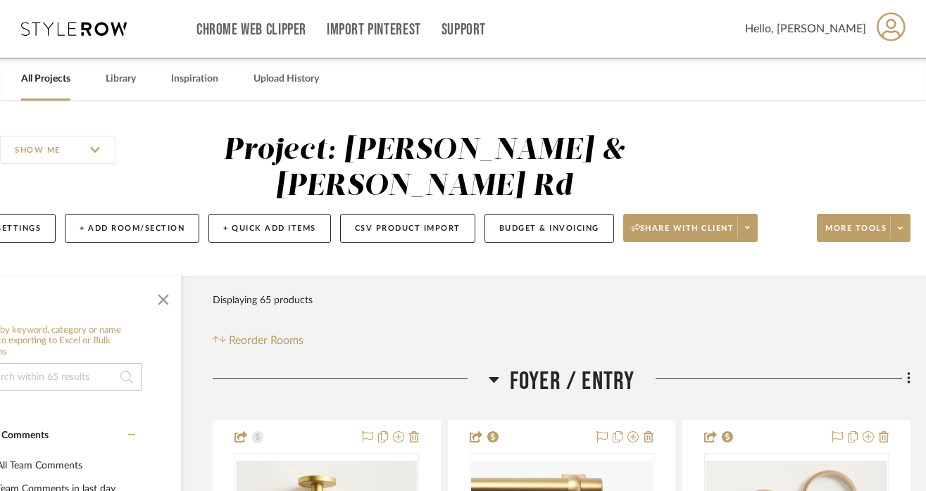
scroll to position [0, 88]
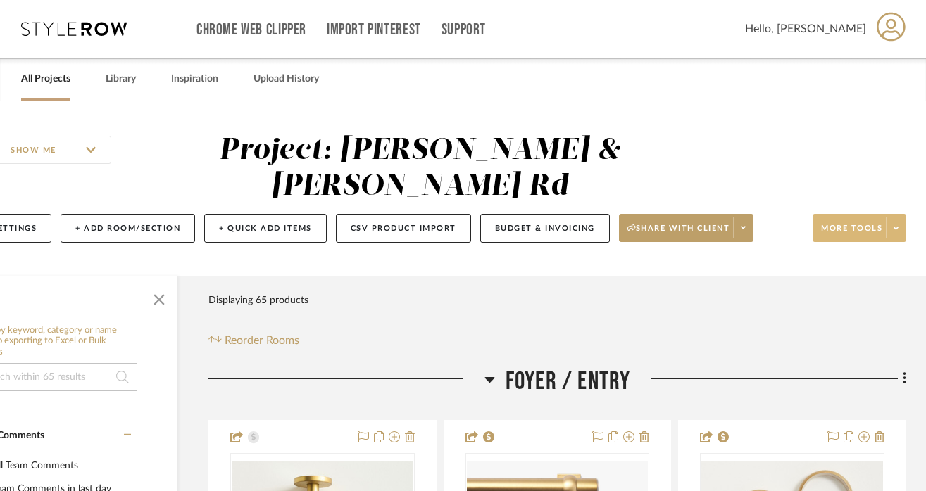
click at [900, 222] on span at bounding box center [896, 228] width 20 height 21
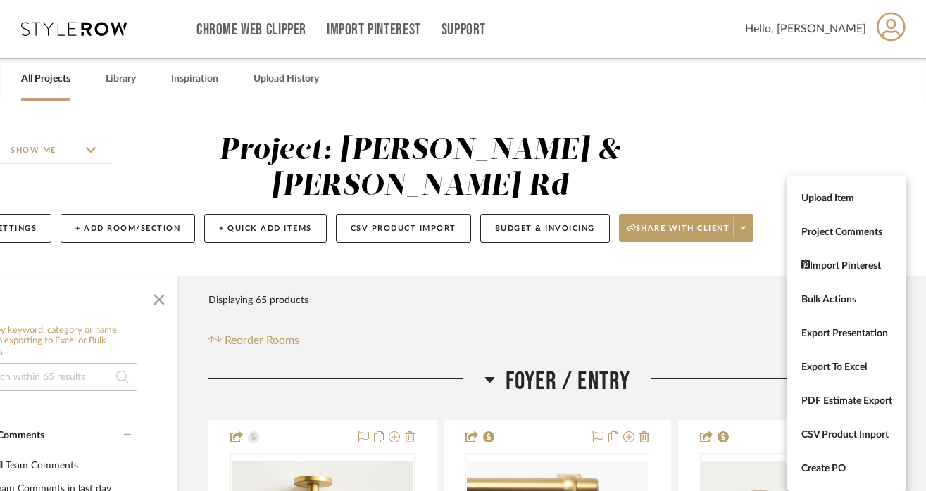
click at [842, 141] on div at bounding box center [463, 245] width 926 height 491
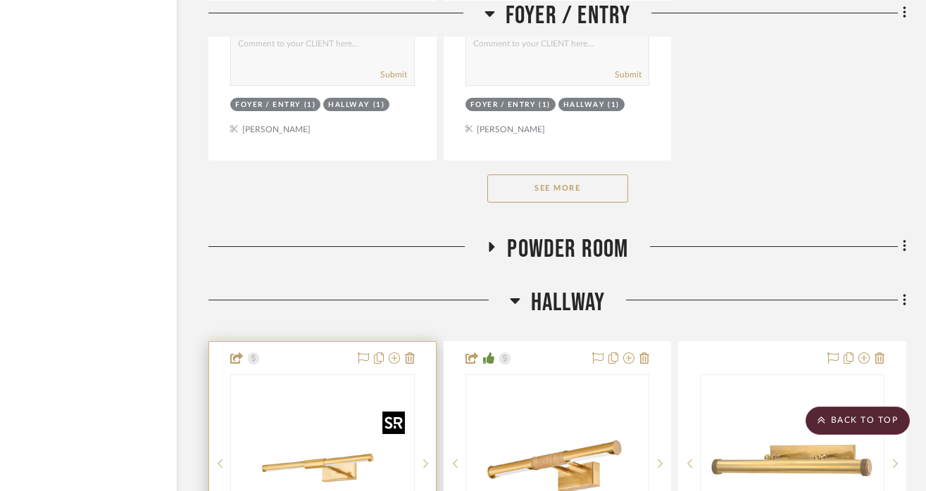
scroll to position [2124, 88]
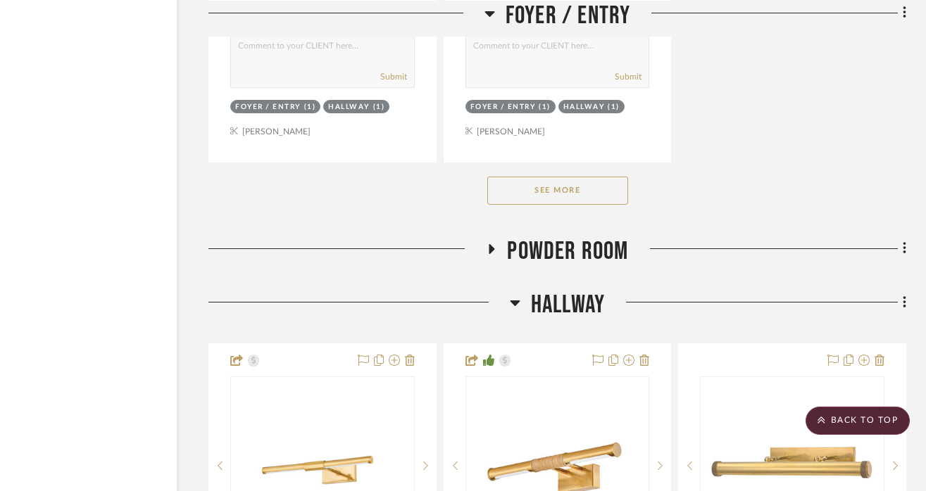
click at [519, 192] on button "See More" at bounding box center [557, 191] width 141 height 28
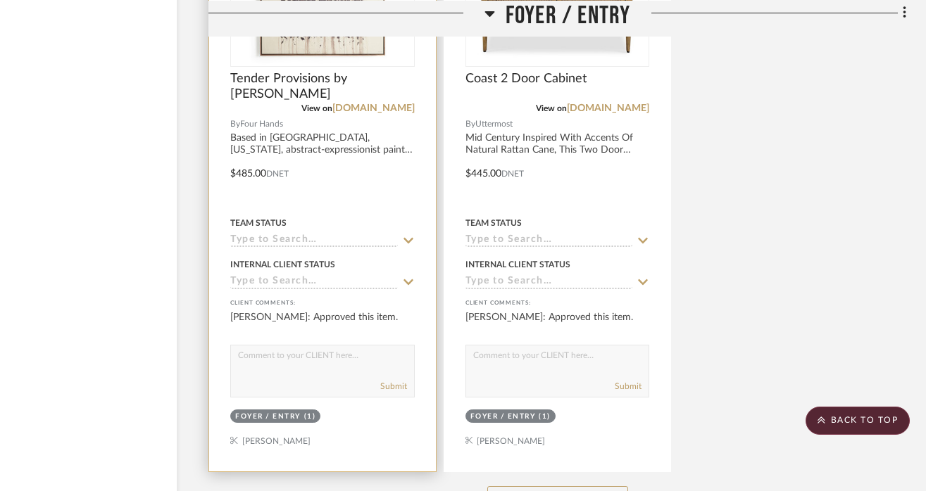
scroll to position [2440, 88]
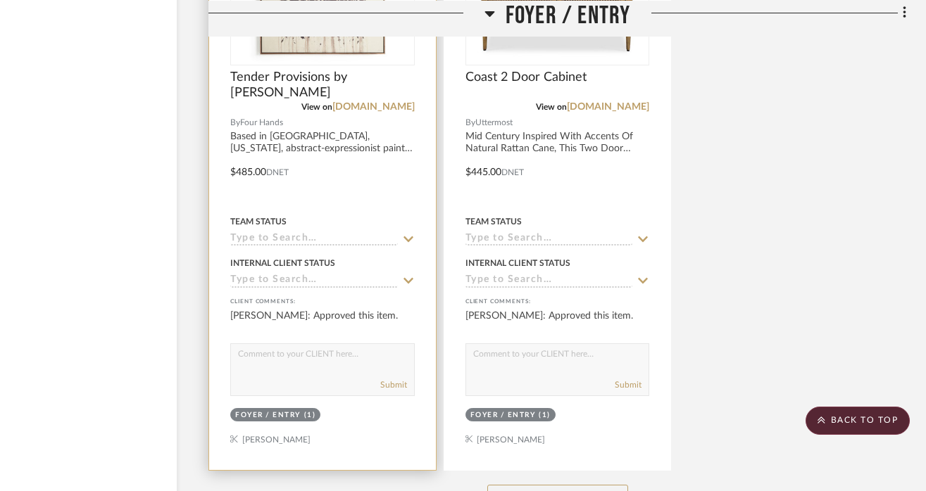
click at [319, 353] on textarea at bounding box center [322, 357] width 183 height 27
type textarea "Ordered 10/1/25"
click at [390, 383] on button "Submit" at bounding box center [393, 385] width 27 height 13
click at [272, 301] on div at bounding box center [322, 162] width 227 height 616
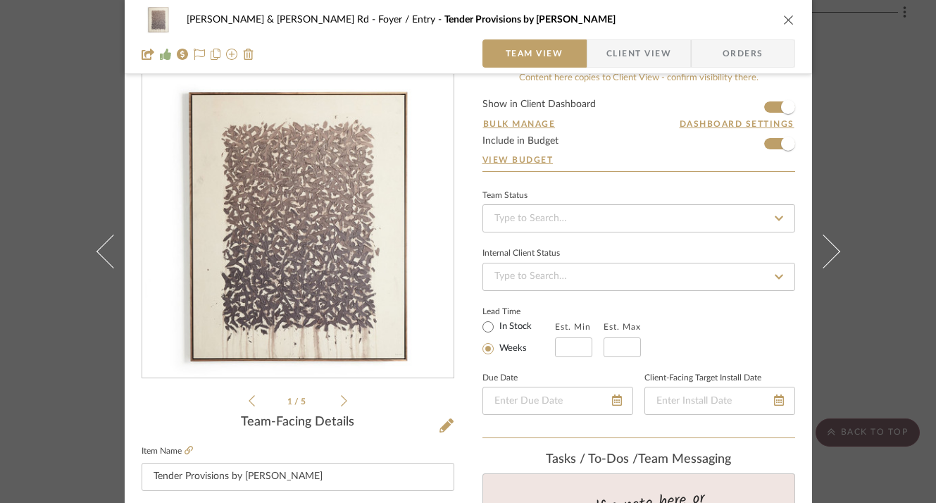
scroll to position [0, 0]
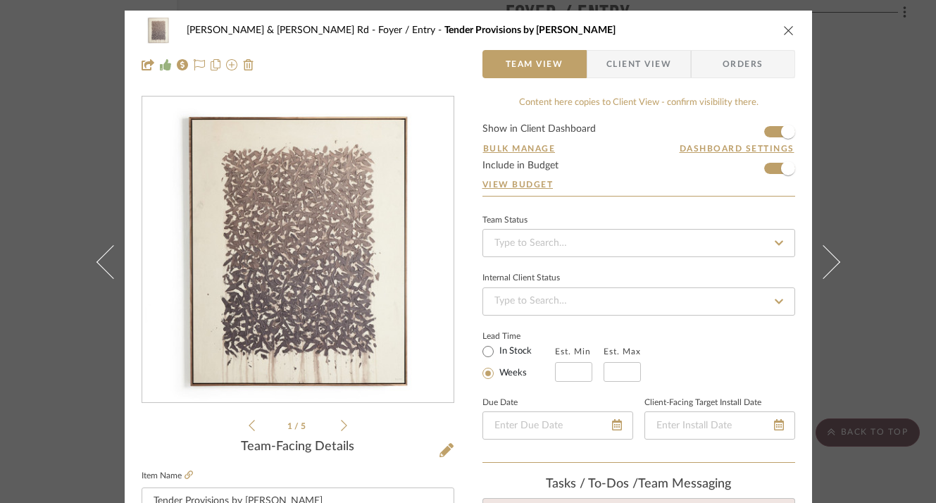
click at [646, 60] on span "Client View" at bounding box center [638, 64] width 65 height 28
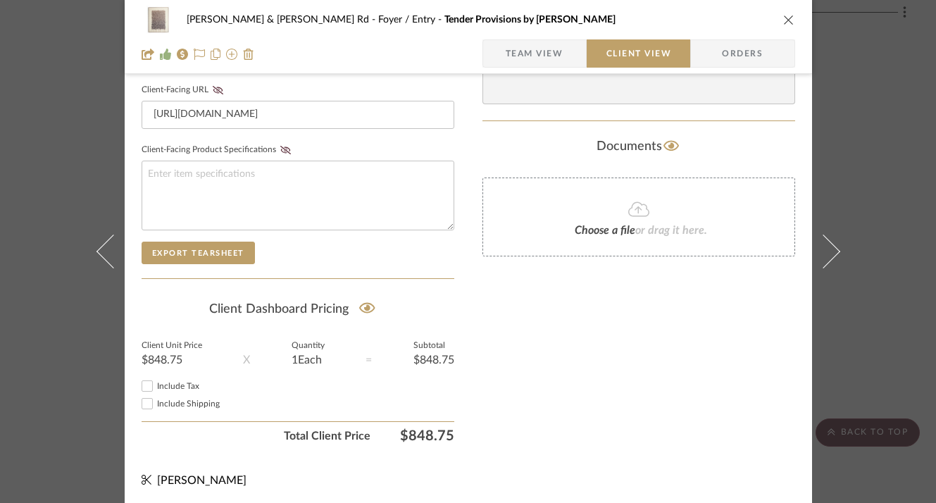
scroll to position [679, 0]
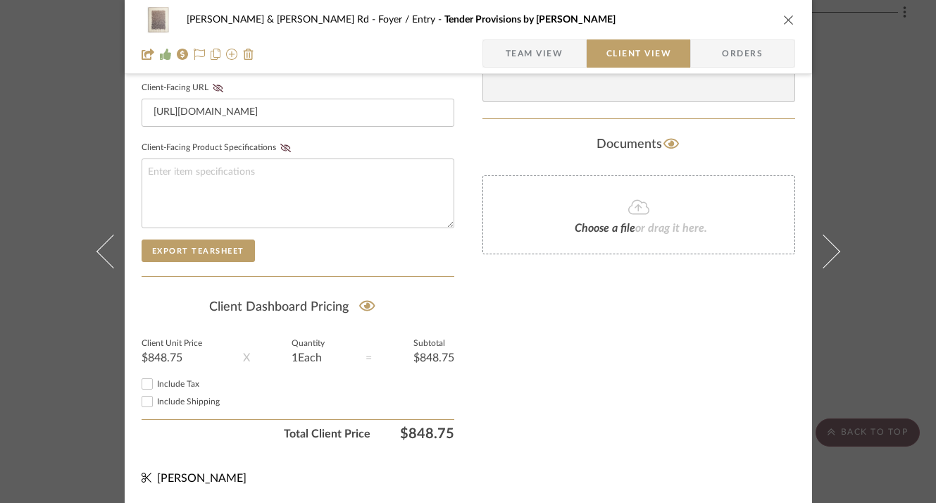
click at [788, 21] on icon "close" at bounding box center [788, 19] width 11 height 11
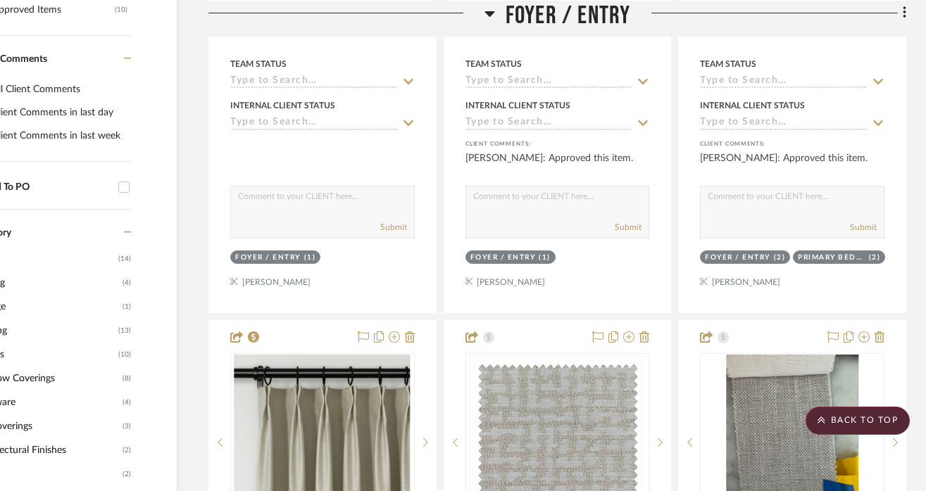
scroll to position [0, 88]
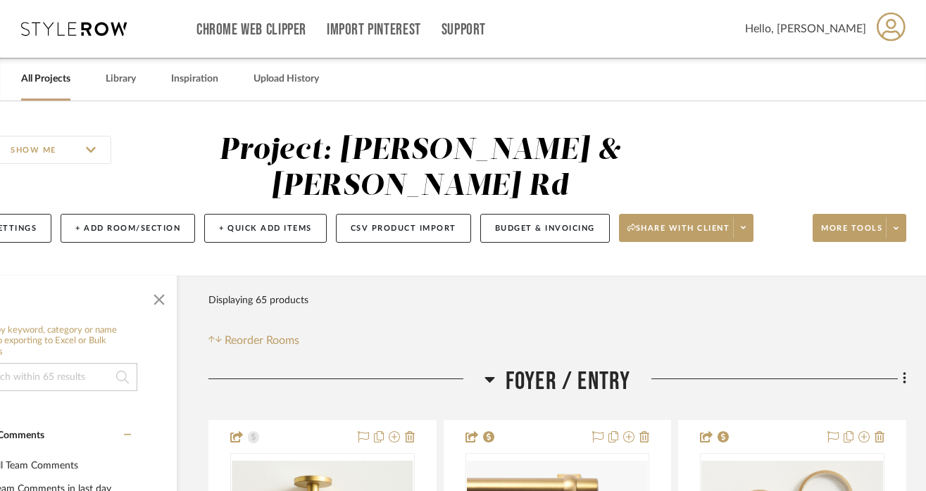
click at [85, 149] on input "SHOW ME" at bounding box center [53, 150] width 115 height 28
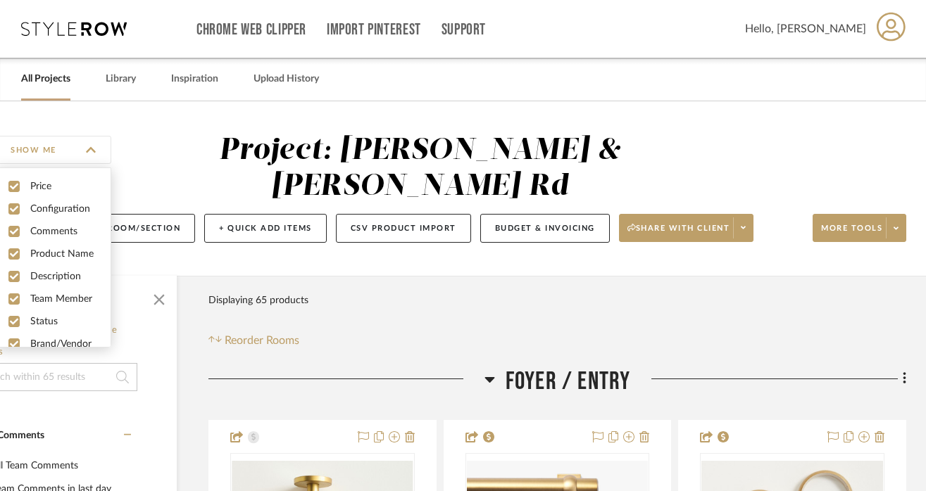
click at [146, 148] on div "SHOW ME" at bounding box center [61, 150] width 257 height 34
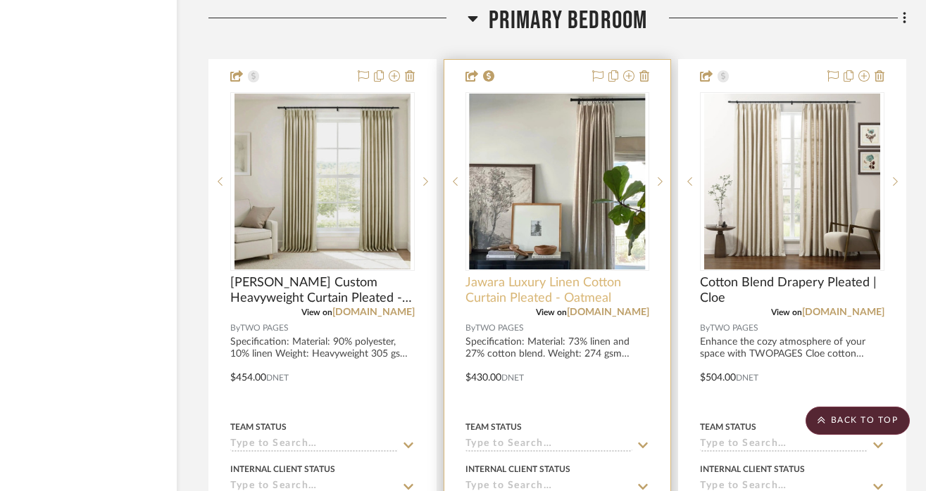
scroll to position [5029, 88]
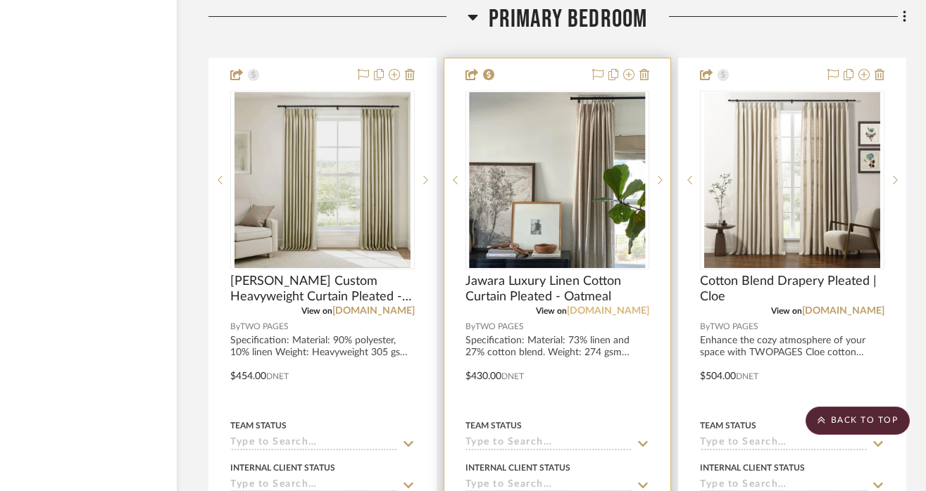
click at [591, 307] on link "[DOMAIN_NAME]" at bounding box center [608, 311] width 82 height 10
click at [557, 278] on span "Jawara Luxury Linen Cotton Curtain Pleated - Oatmeal" at bounding box center [557, 289] width 184 height 31
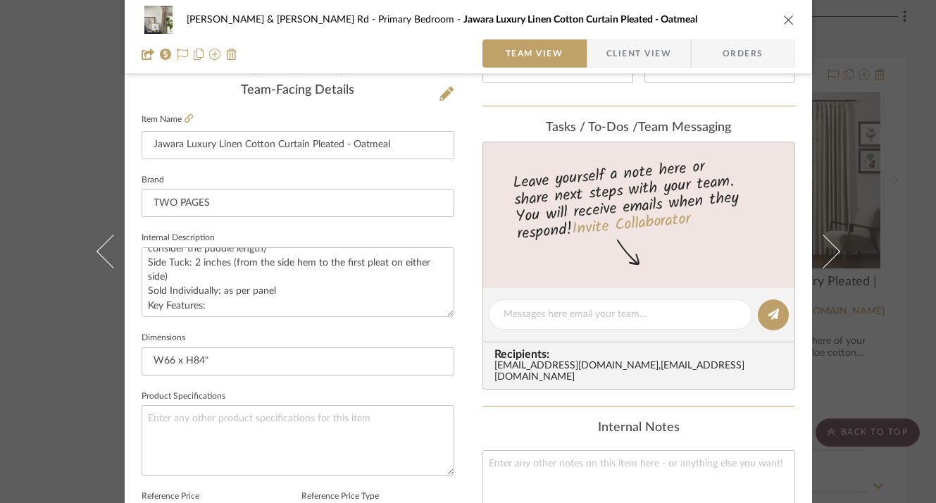
scroll to position [358, 0]
click at [453, 344] on div "Brendan & Sarah - Leeds Rd Primary Bedroom Jawara Luxury Linen Cotton Curtain P…" at bounding box center [468, 303] width 687 height 1301
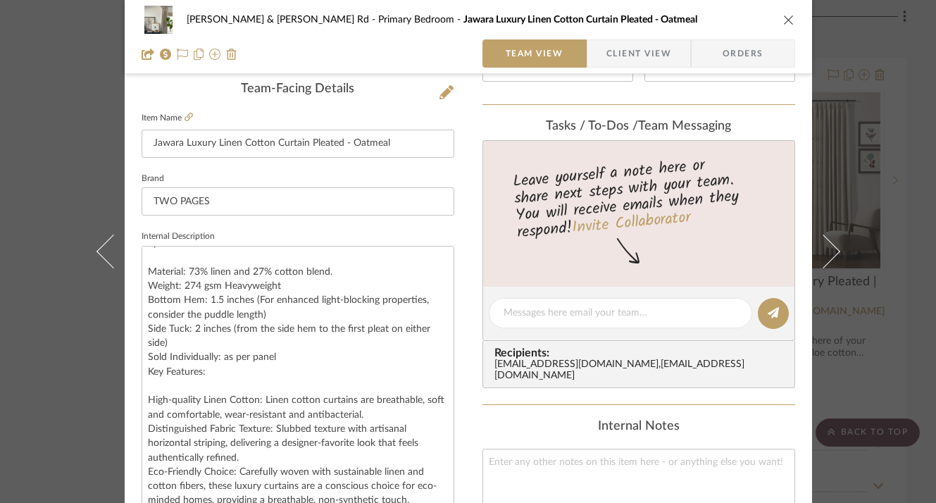
scroll to position [15, 0]
drag, startPoint x: 444, startPoint y: 309, endPoint x: 419, endPoint y: 507, distance: 199.5
click at [779, 26] on div "Brendan & Sarah - Leeds Rd Primary Bedroom Jawara Luxury Linen Cotton Curtain P…" at bounding box center [468, 20] width 653 height 28
click at [783, 16] on icon "close" at bounding box center [788, 19] width 11 height 11
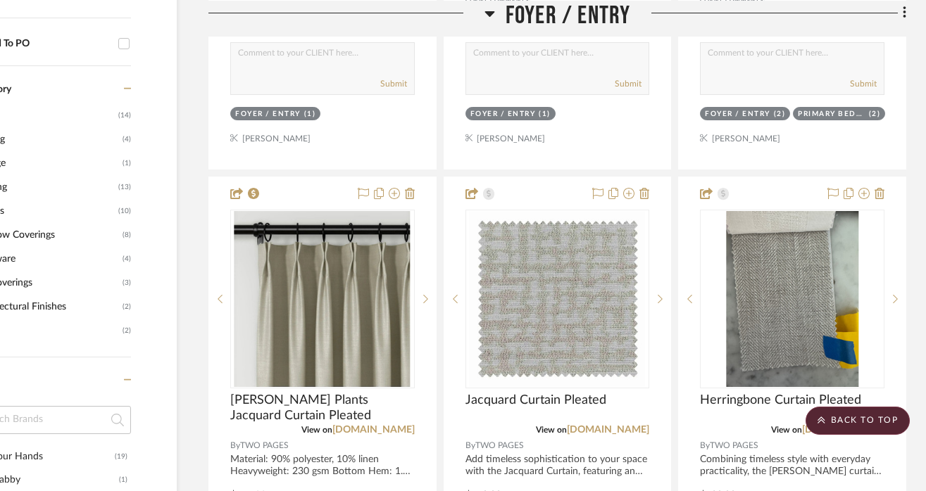
scroll to position [845, 88]
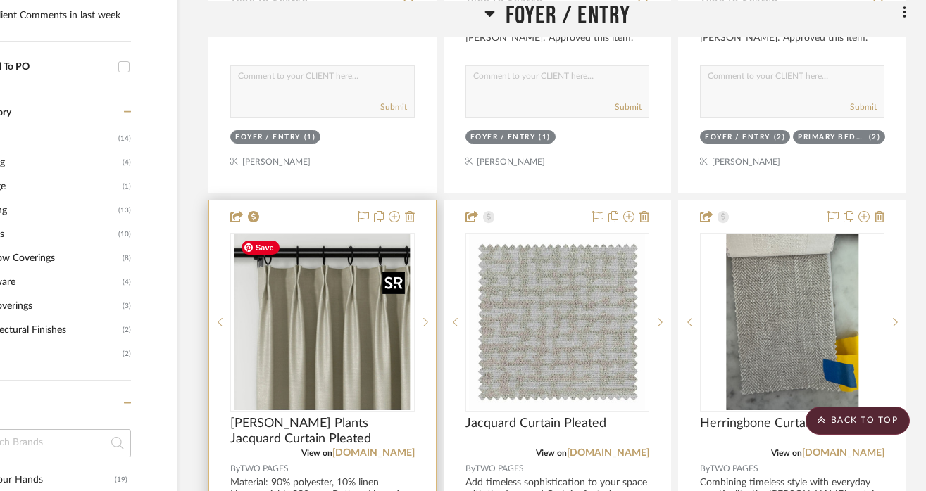
click at [379, 325] on img "0" at bounding box center [322, 322] width 176 height 176
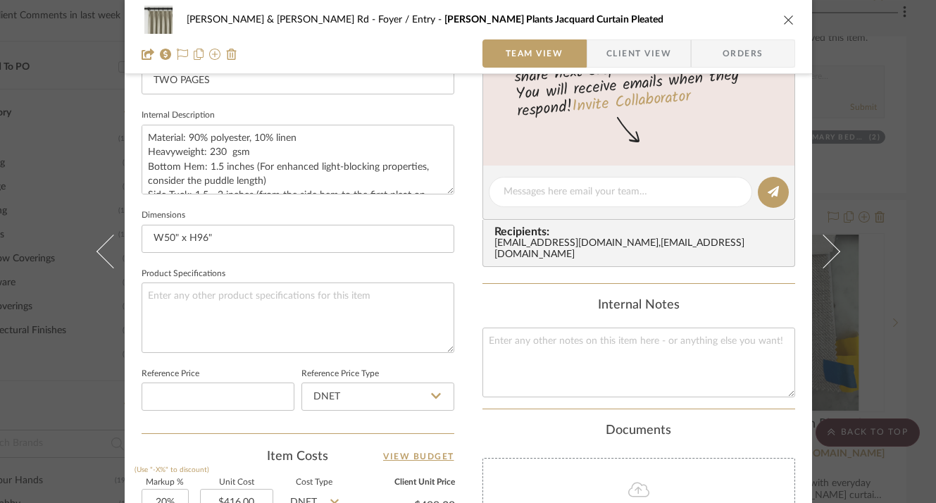
scroll to position [503, 0]
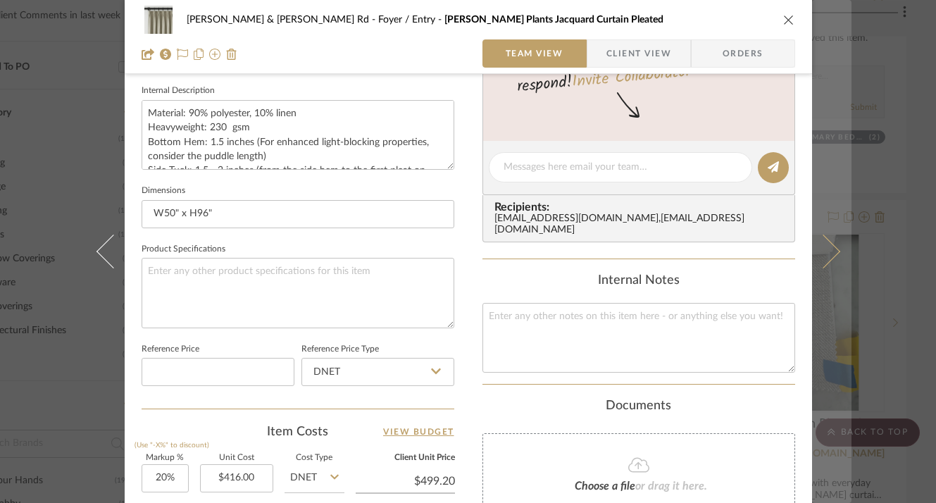
click at [836, 117] on button at bounding box center [831, 251] width 39 height 503
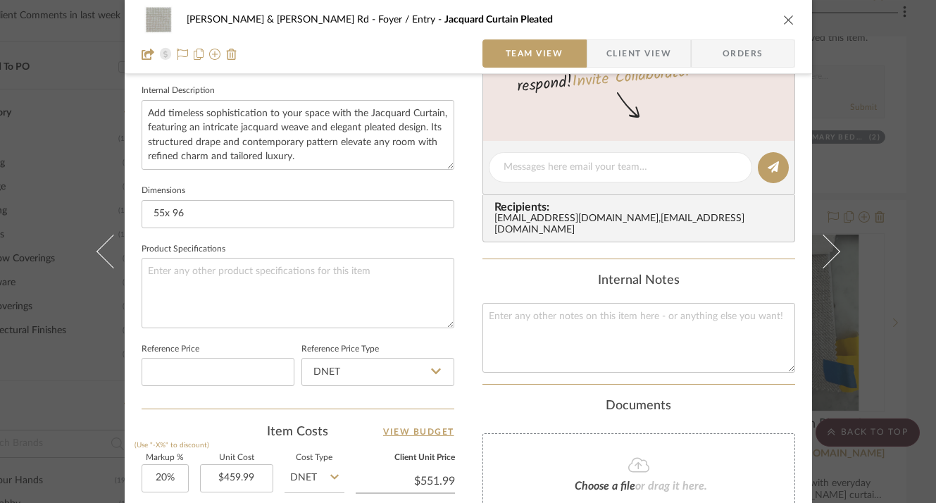
click at [779, 11] on div "Brendan & Sarah - Leeds Rd Foyer / Entry Jacquard Curtain Pleated" at bounding box center [468, 20] width 653 height 28
click at [783, 18] on icon "close" at bounding box center [788, 19] width 11 height 11
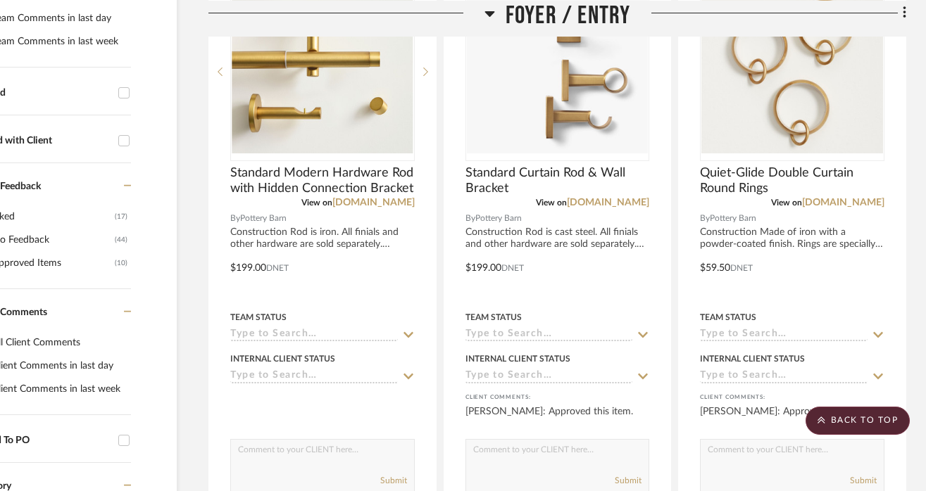
scroll to position [474, 88]
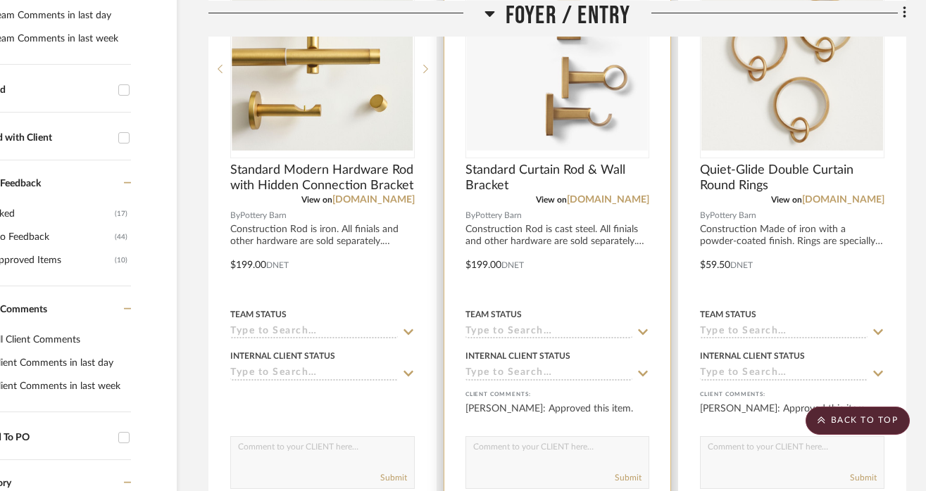
click at [513, 451] on textarea at bounding box center [557, 450] width 183 height 27
paste textarea "Ordered 10/1/25"
type textarea "Ordered 10/1/25"
click at [627, 478] on button "Submit" at bounding box center [628, 478] width 27 height 13
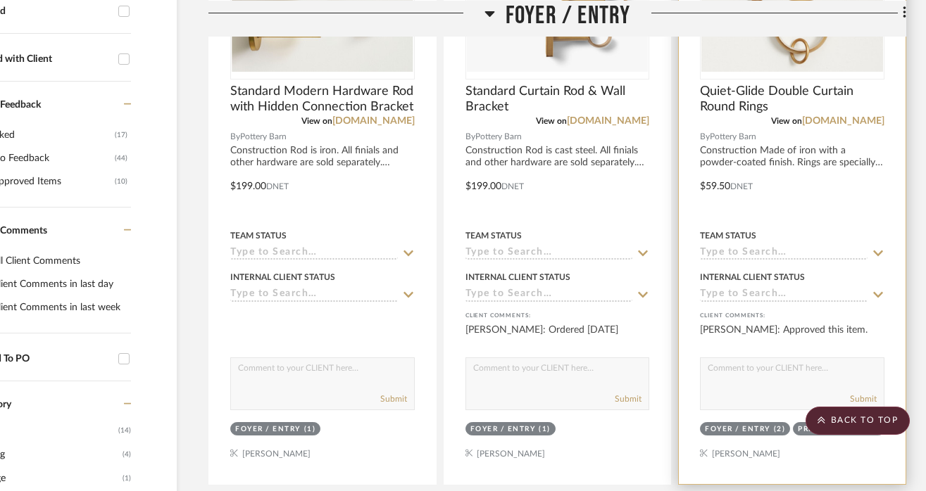
scroll to position [556, 88]
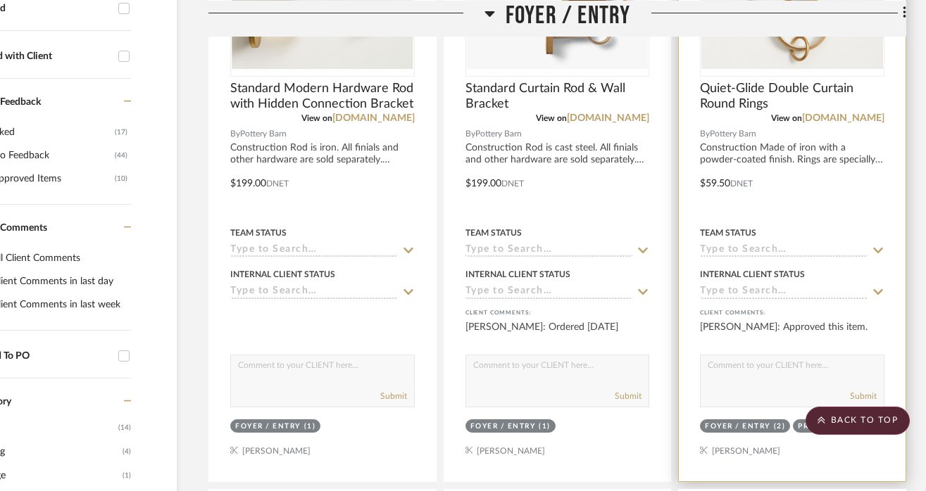
click at [737, 369] on textarea at bounding box center [792, 369] width 183 height 27
paste textarea "Ordered 10/1/25"
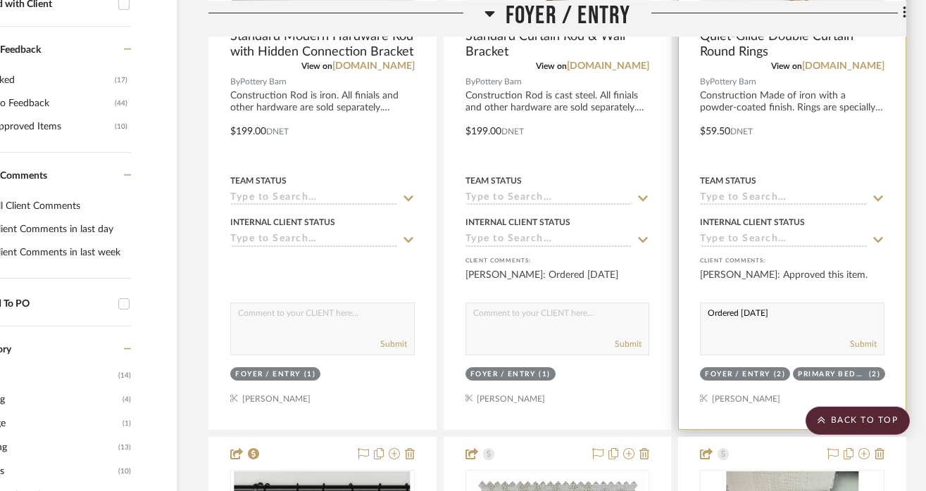
scroll to position [610, 88]
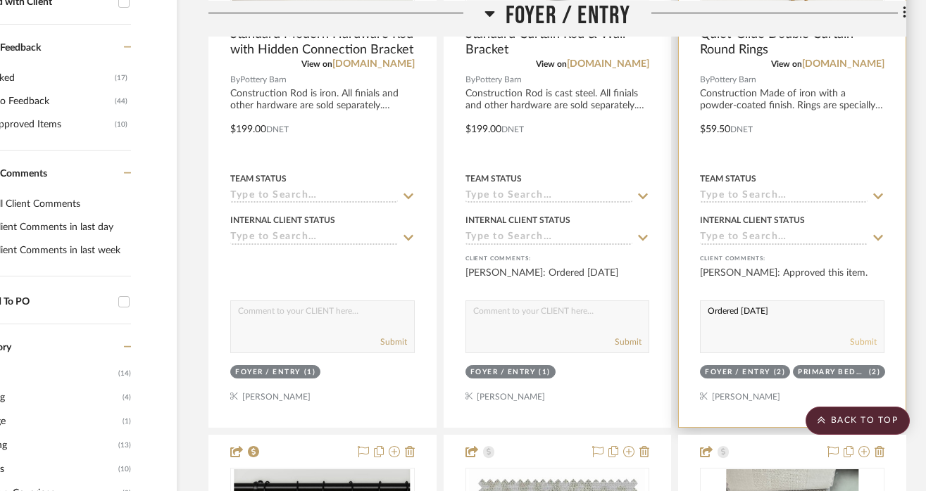
type textarea "Ordered 10/1/25"
click at [864, 342] on button "Submit" at bounding box center [863, 342] width 27 height 13
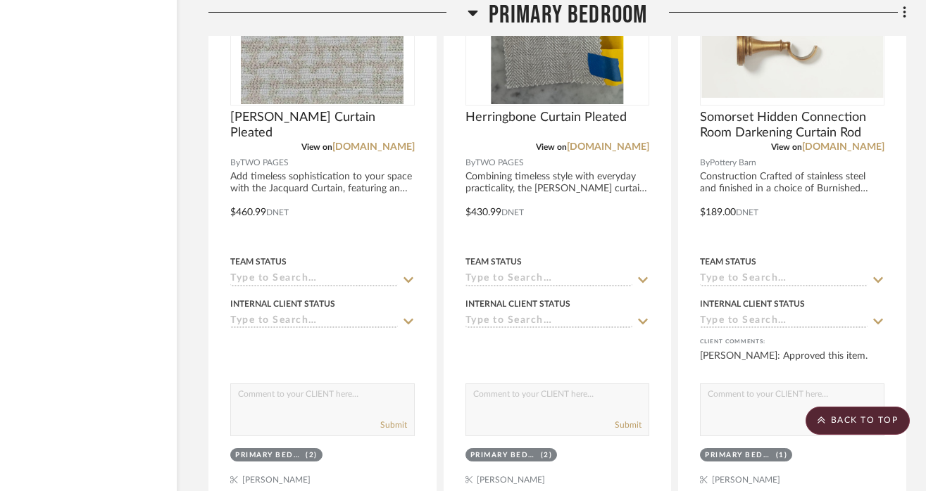
scroll to position [5820, 88]
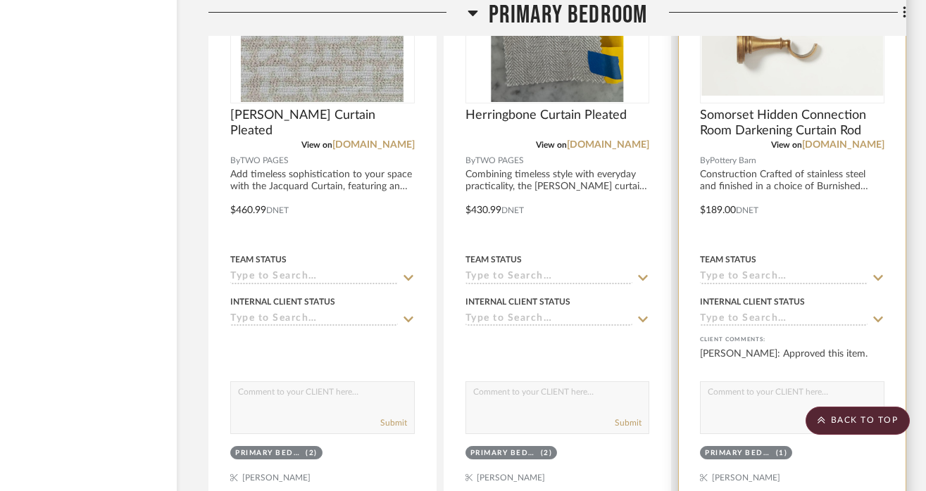
click at [722, 402] on textarea at bounding box center [792, 395] width 183 height 27
paste textarea "Ordered 10/1/25"
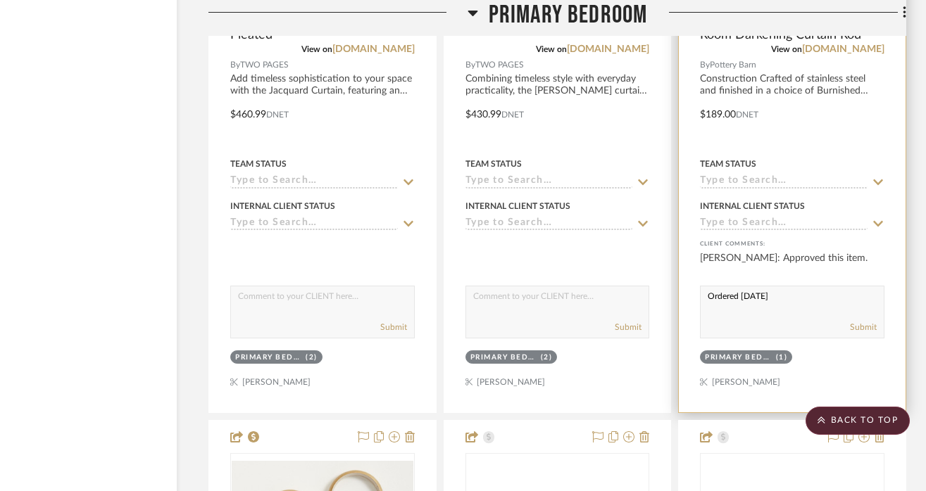
scroll to position [5918, 88]
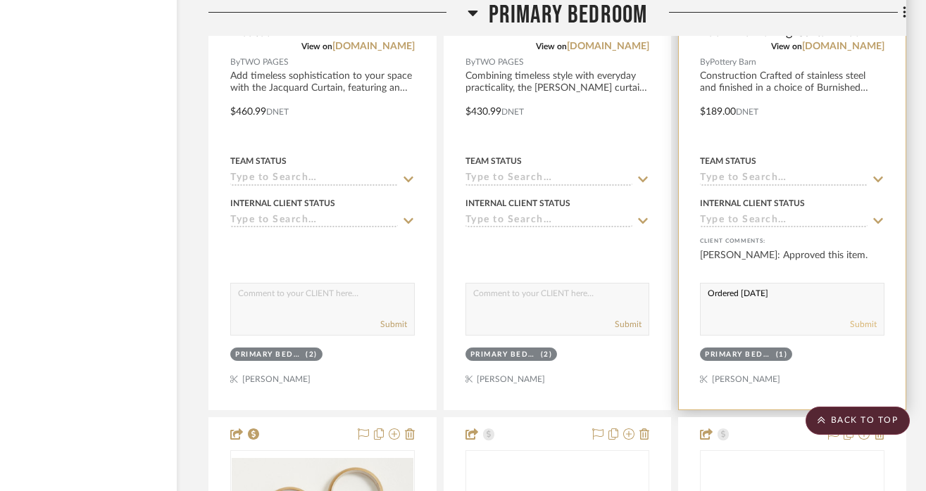
type textarea "Ordered 10/1/25"
click at [863, 320] on button "Submit" at bounding box center [863, 324] width 27 height 13
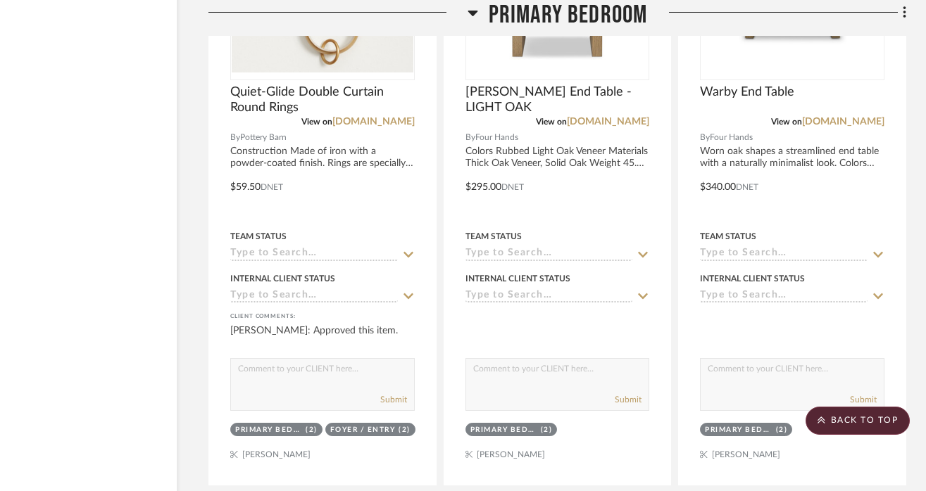
scroll to position [6503, 88]
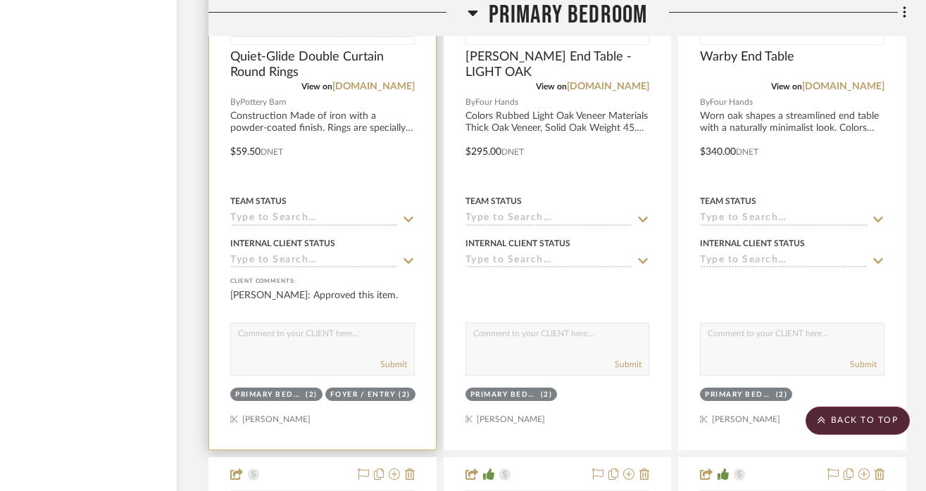
click at [246, 334] on textarea at bounding box center [322, 337] width 183 height 27
paste textarea "Ordered 10/1/25"
type textarea "Ordered 10/1/25"
click at [386, 363] on button "Submit" at bounding box center [393, 364] width 27 height 13
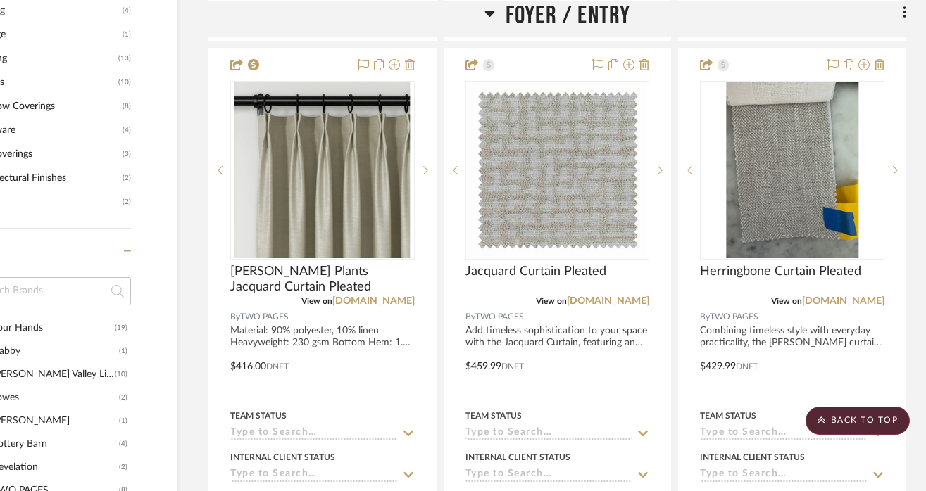
scroll to position [1055, 88]
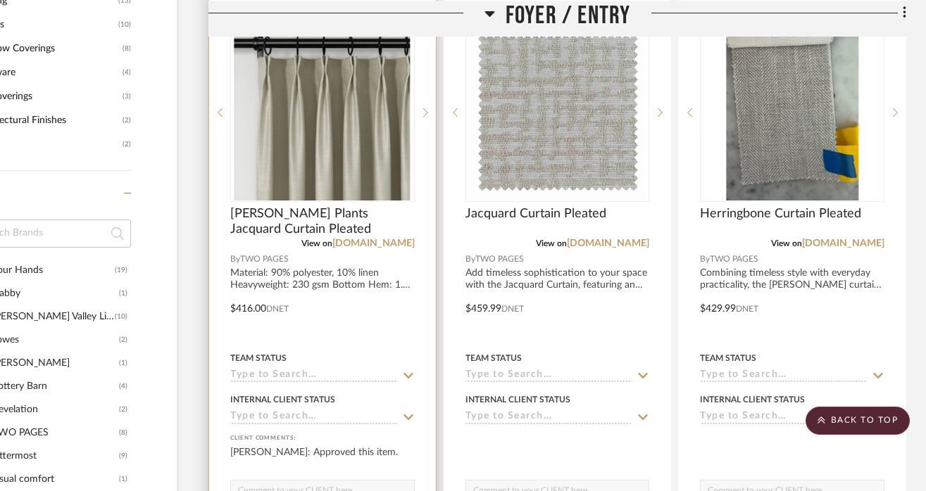
click at [348, 290] on div at bounding box center [322, 299] width 227 height 616
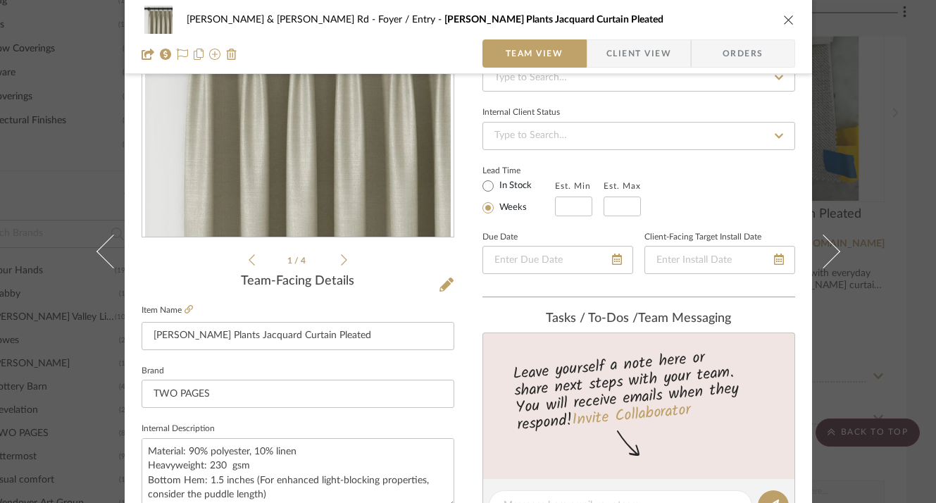
scroll to position [337, 0]
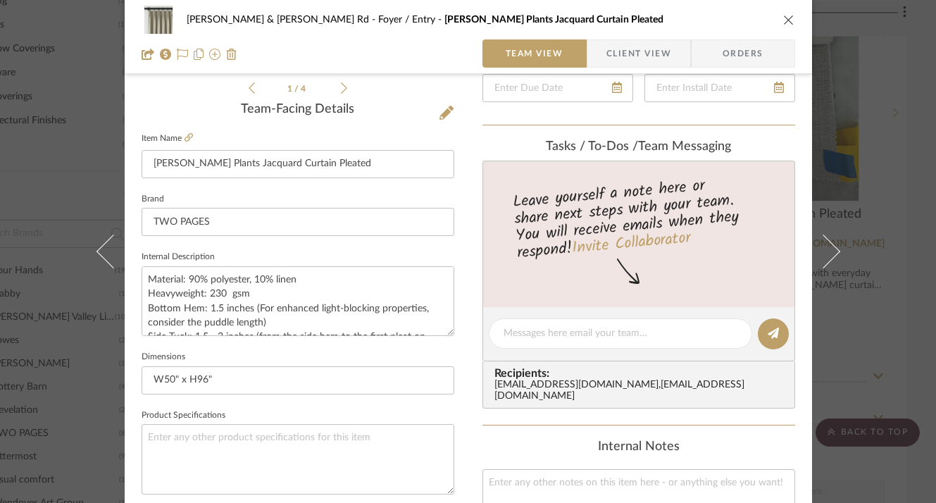
click at [783, 22] on icon "close" at bounding box center [788, 19] width 11 height 11
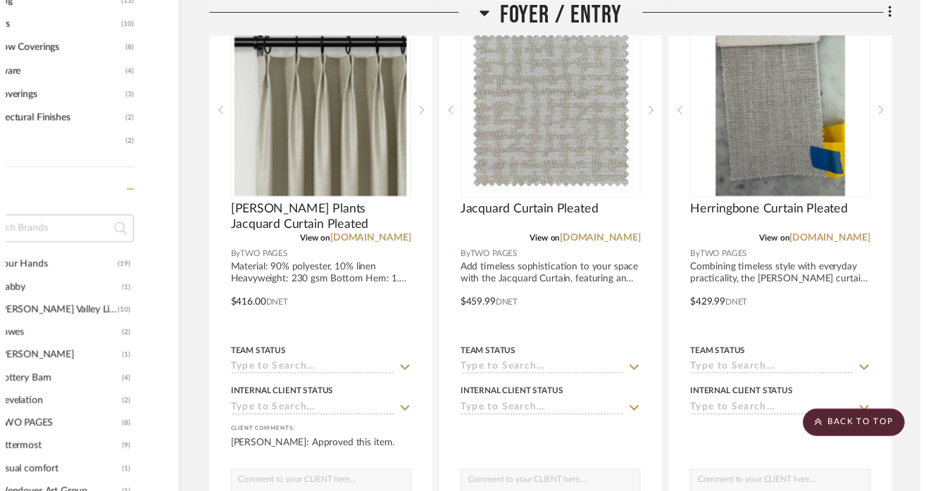
scroll to position [1055, 88]
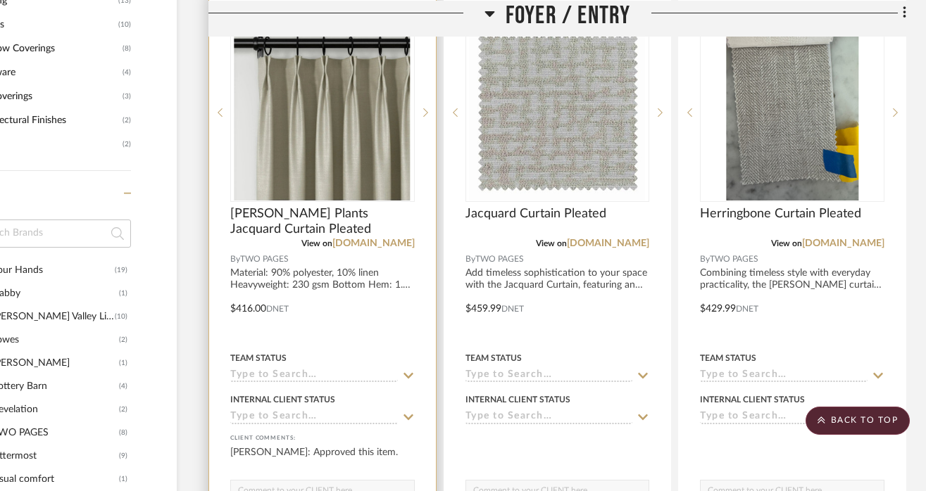
click at [305, 279] on div at bounding box center [322, 299] width 227 height 616
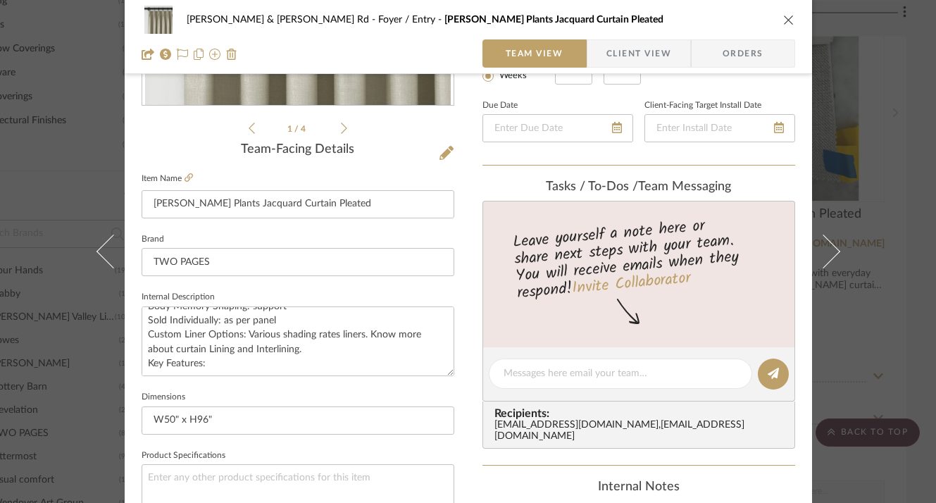
scroll to position [93, 0]
click at [783, 20] on icon "close" at bounding box center [788, 19] width 11 height 11
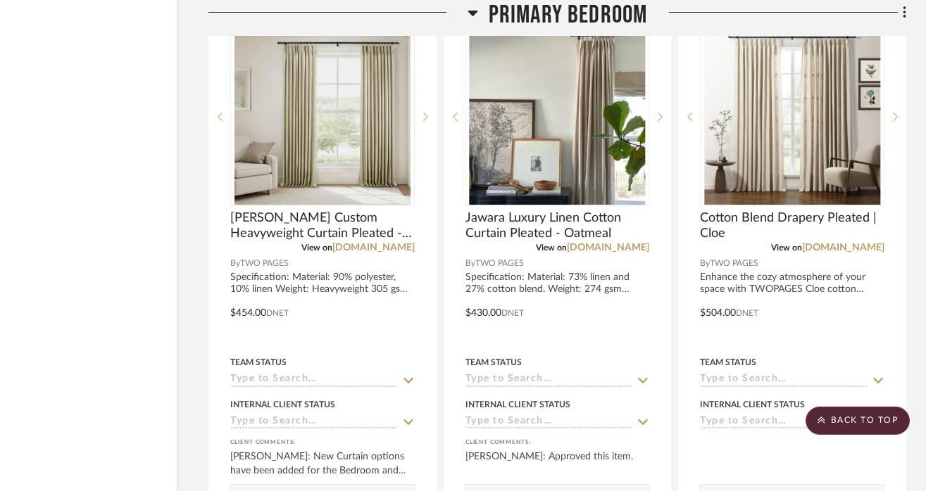
scroll to position [5083, 88]
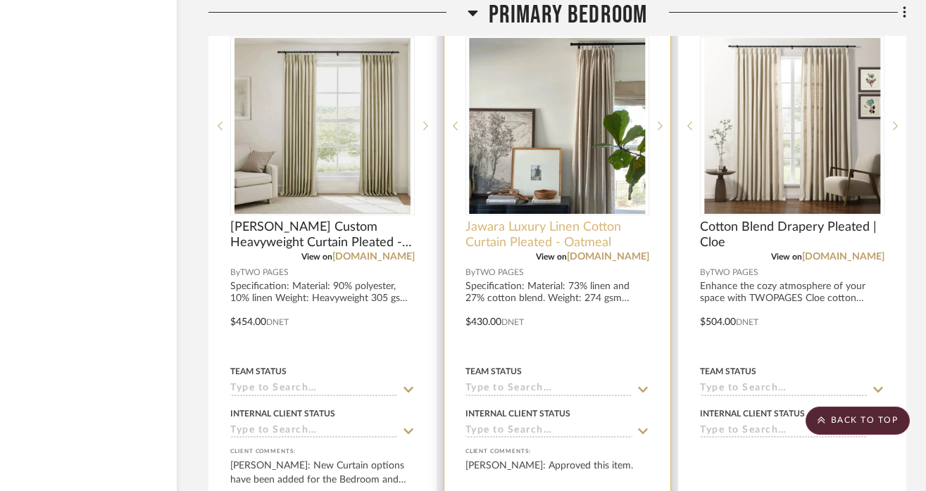
click at [546, 227] on span "Jawara Luxury Linen Cotton Curtain Pleated - Oatmeal" at bounding box center [557, 235] width 184 height 31
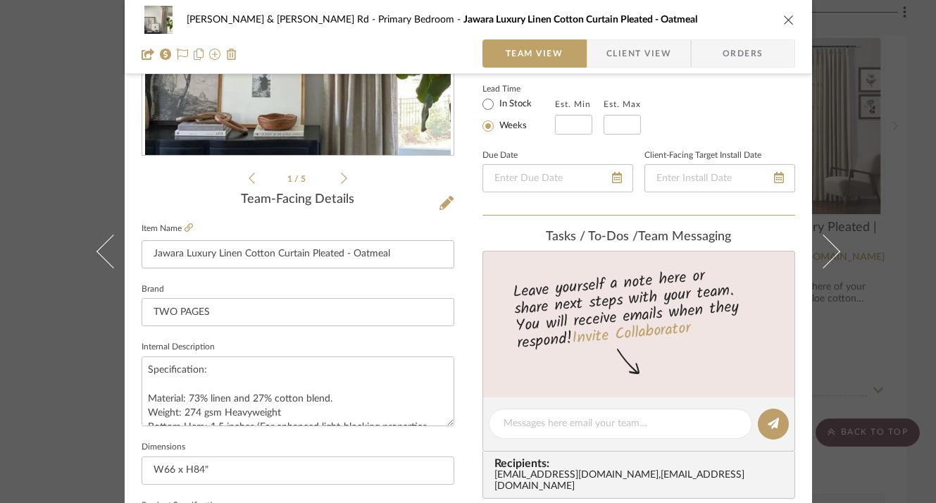
scroll to position [20, 0]
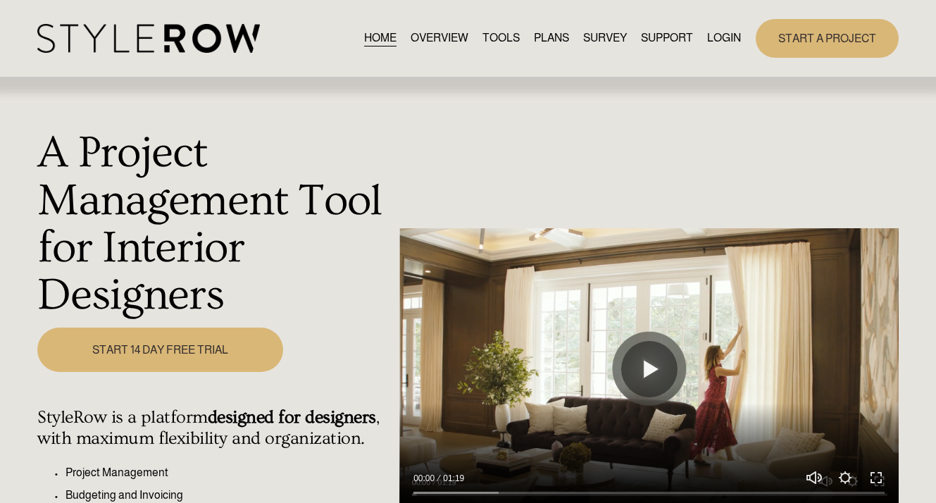
click at [722, 38] on link "LOGIN" at bounding box center [724, 38] width 34 height 19
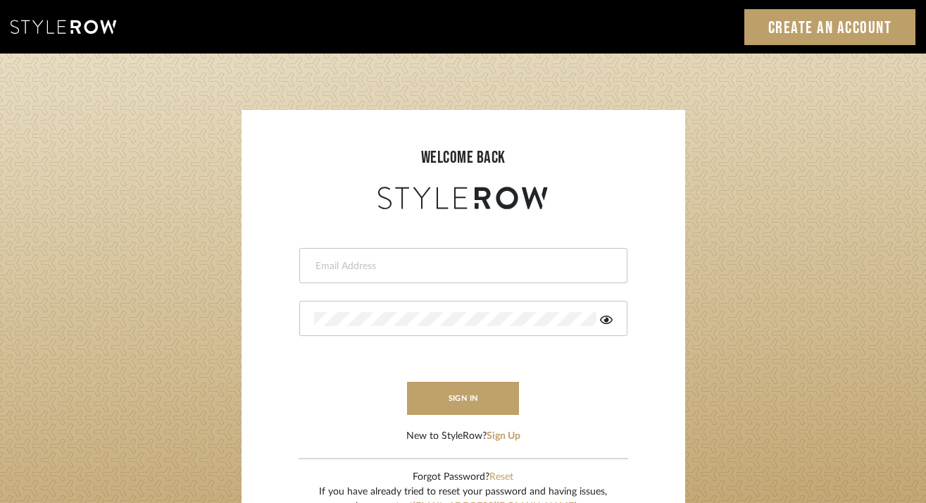
click at [494, 270] on input "email" at bounding box center [461, 266] width 295 height 14
type input "keith@sbhomestagingdesign.com"
click at [468, 401] on button "sign in" at bounding box center [463, 398] width 113 height 33
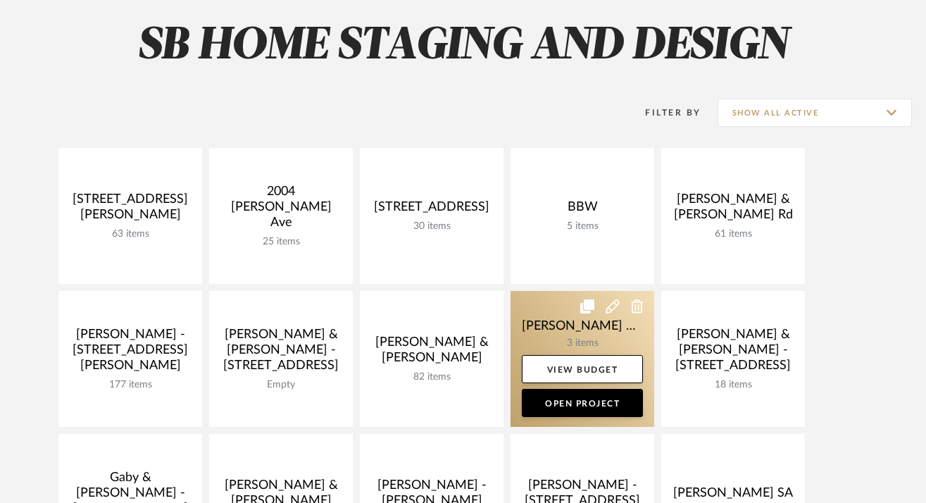
scroll to position [215, 0]
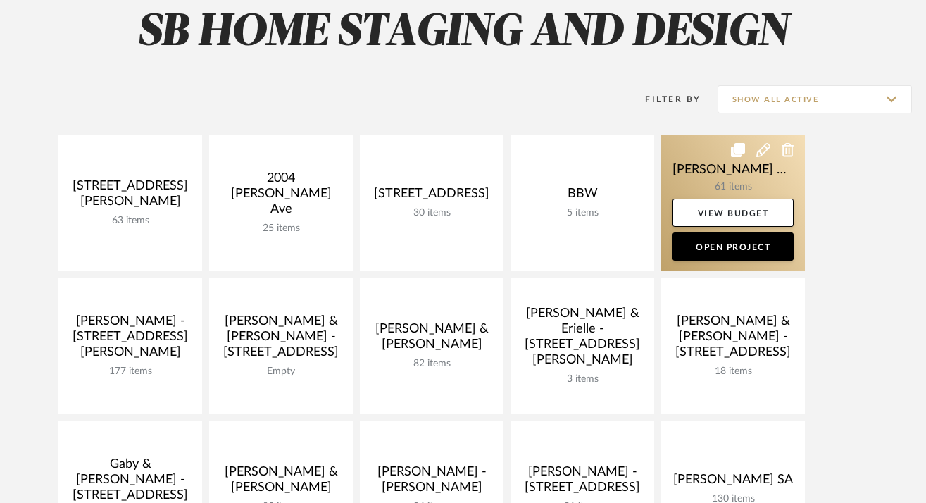
click at [718, 177] on link at bounding box center [733, 202] width 144 height 136
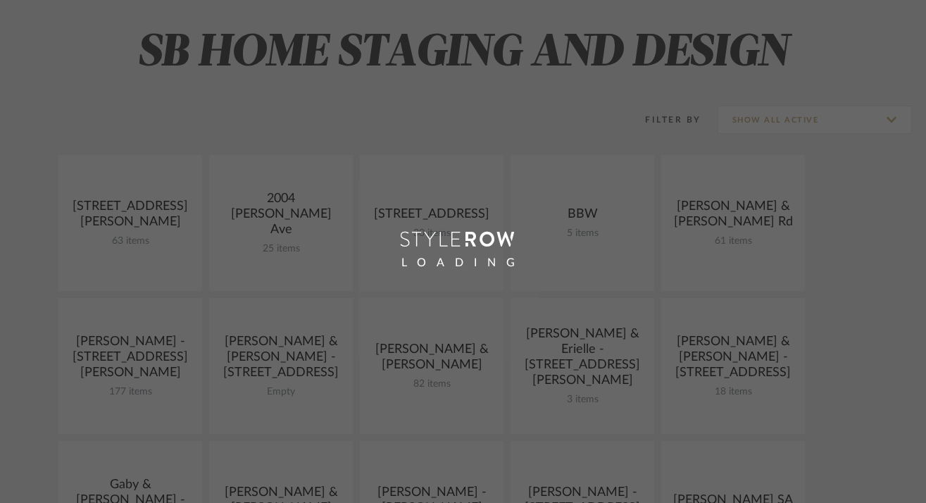
scroll to position [215, 0]
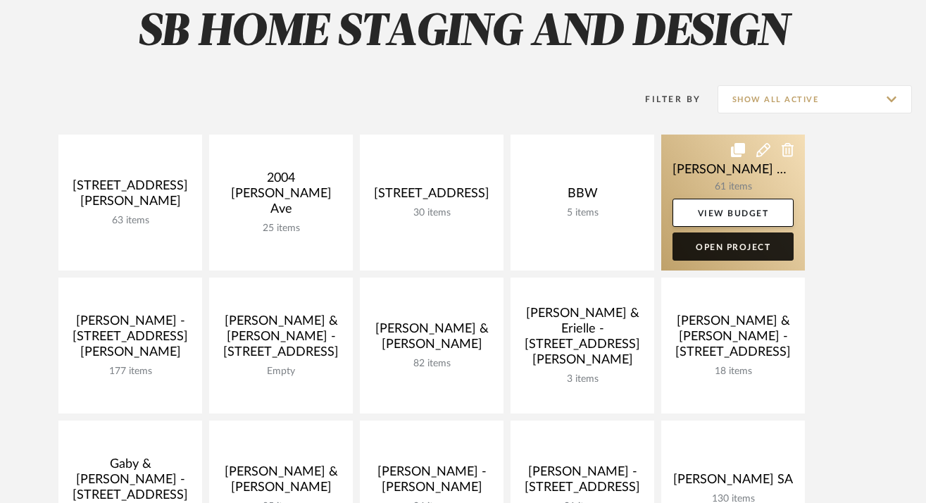
click at [739, 246] on link "Open Project" at bounding box center [732, 246] width 121 height 28
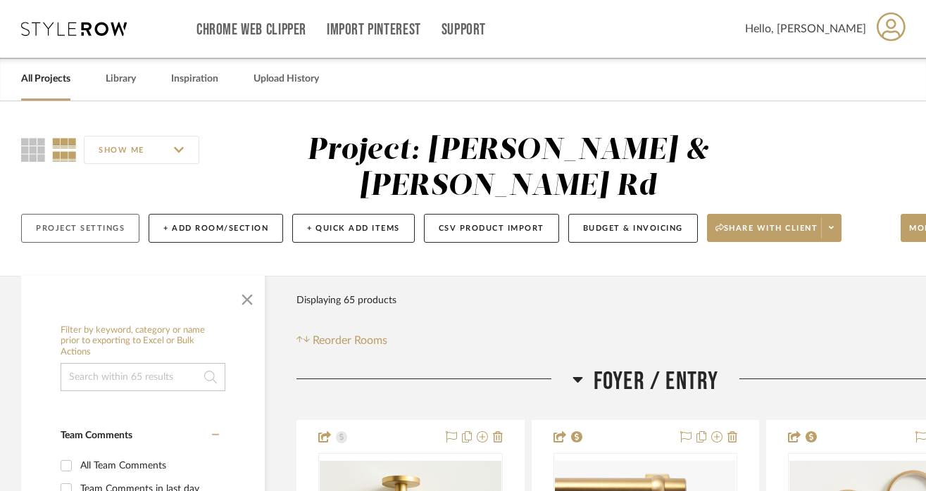
click at [94, 232] on button "Project Settings" at bounding box center [80, 228] width 118 height 29
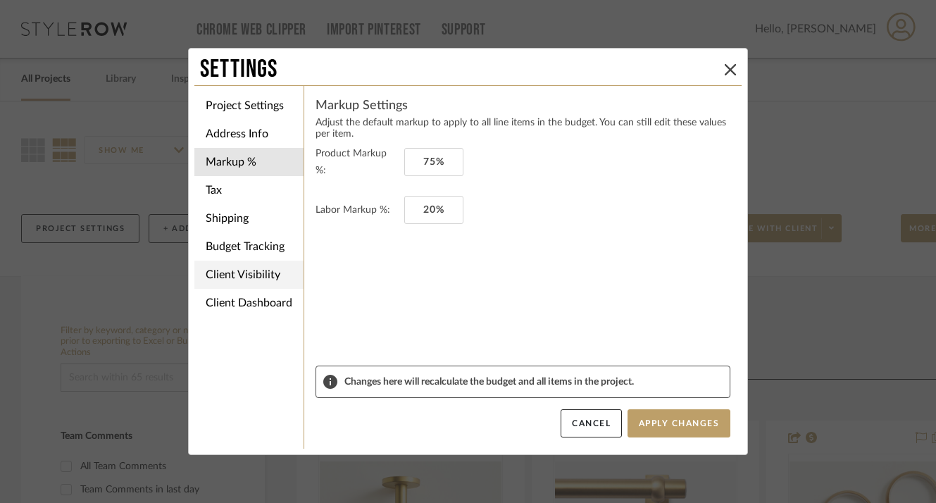
click at [240, 281] on li "Client Visibility" at bounding box center [248, 275] width 109 height 28
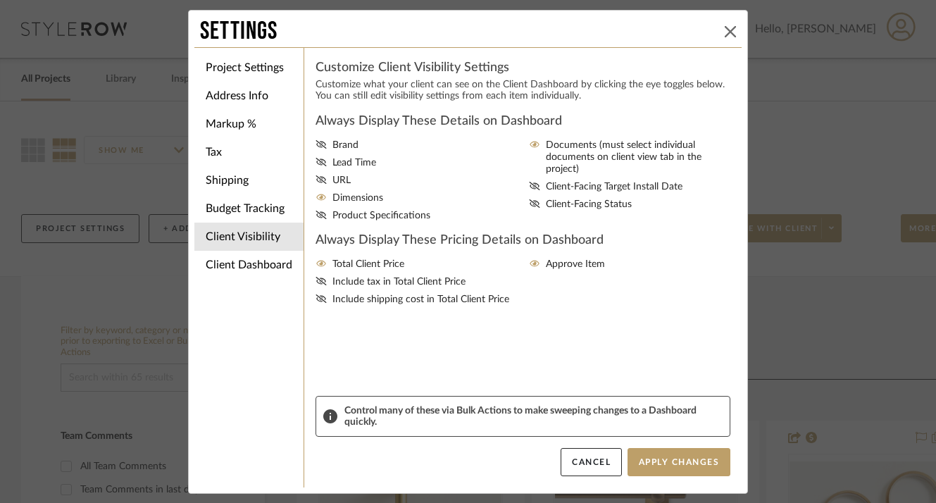
click at [726, 30] on icon at bounding box center [730, 31] width 11 height 11
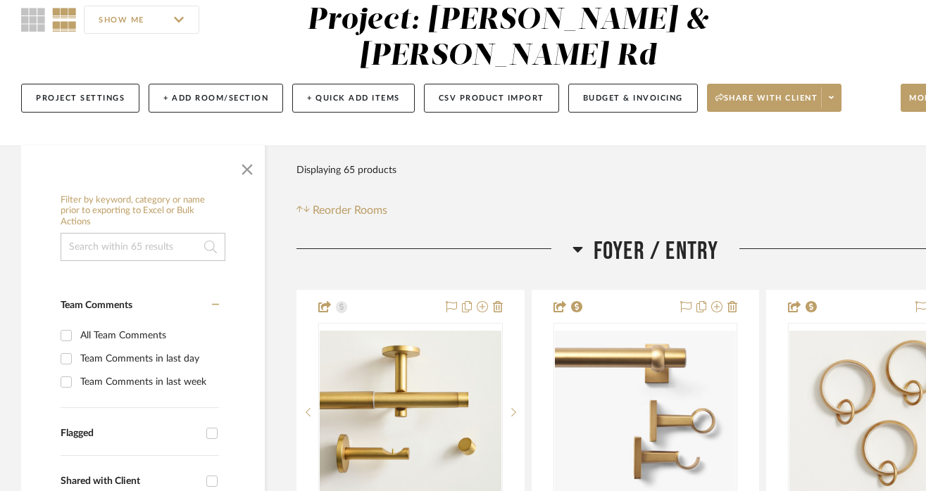
scroll to position [127, 88]
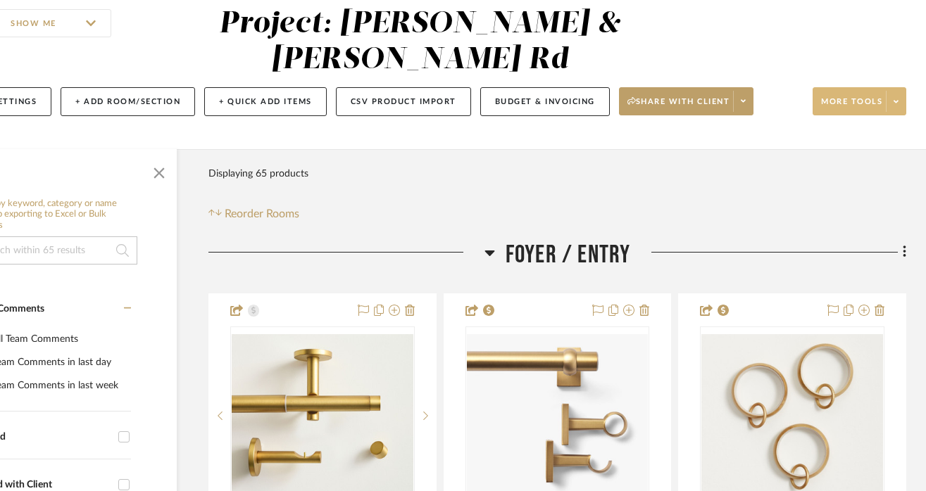
click at [897, 106] on fa-icon at bounding box center [896, 102] width 5 height 8
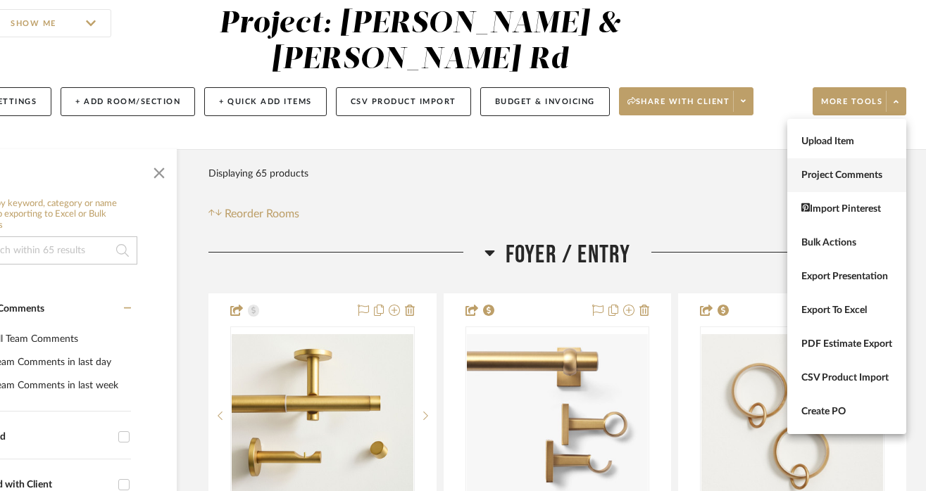
click at [835, 170] on span "Project Comments" at bounding box center [846, 176] width 91 height 12
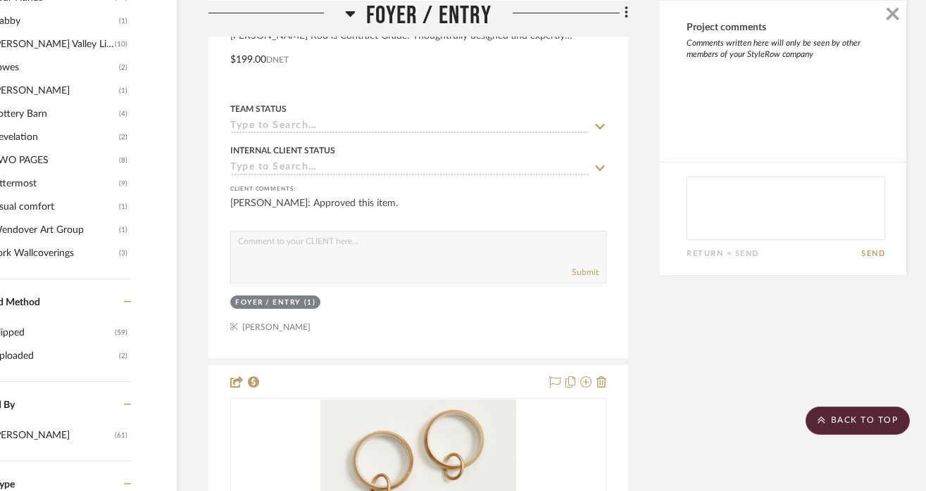
scroll to position [1334, 88]
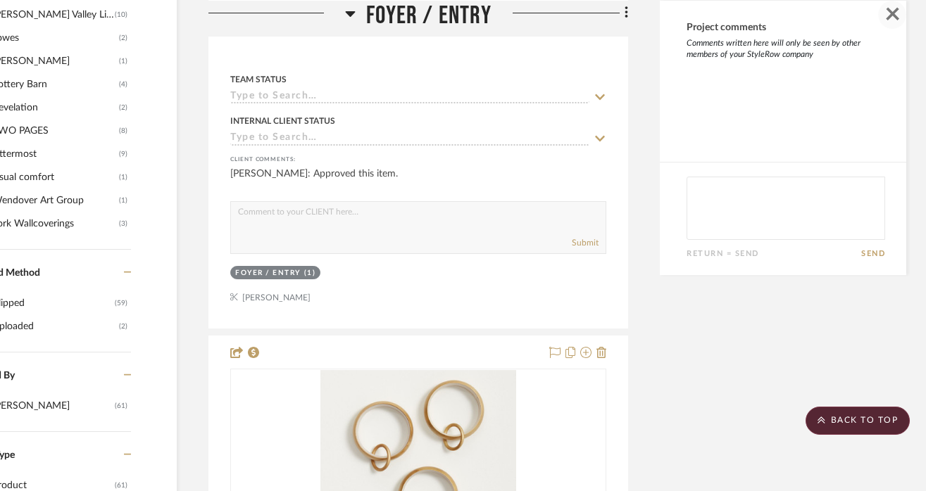
click at [889, 13] on span "button" at bounding box center [892, 14] width 28 height 28
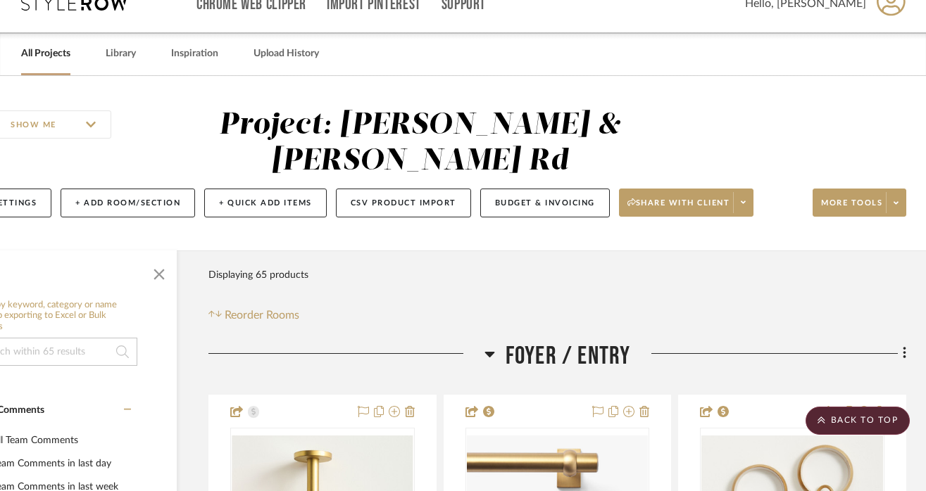
scroll to position [0, 88]
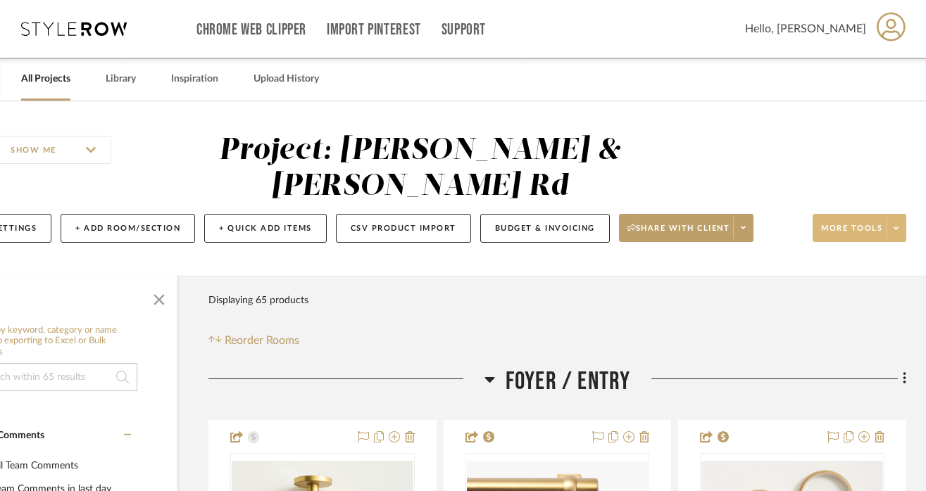
click at [898, 226] on span at bounding box center [896, 228] width 20 height 21
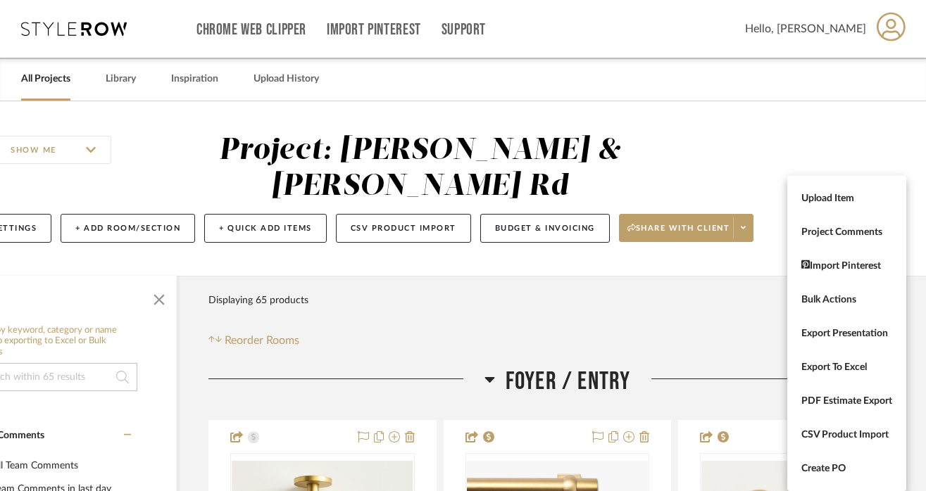
click at [723, 186] on div at bounding box center [463, 245] width 926 height 491
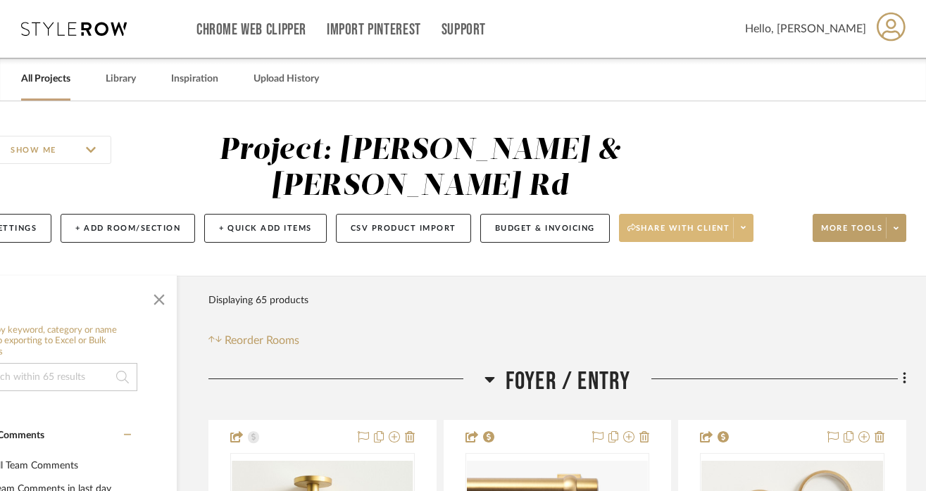
click at [741, 230] on span at bounding box center [743, 228] width 20 height 21
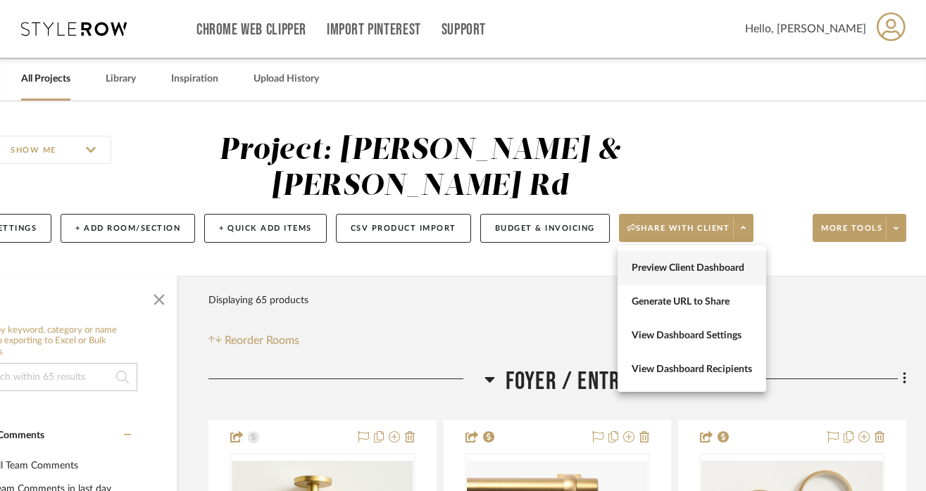
click at [679, 270] on span "Preview Client Dashboard" at bounding box center [692, 269] width 120 height 12
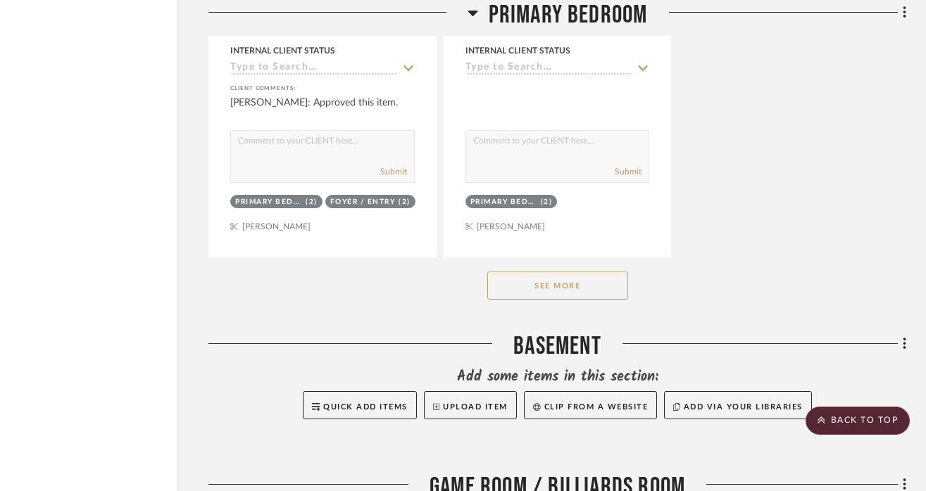
scroll to position [6074, 88]
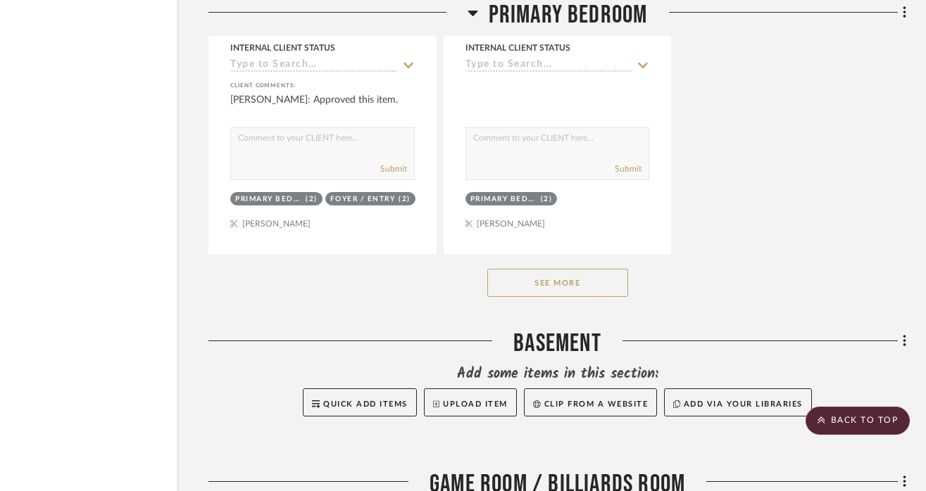
click at [537, 277] on button "See More" at bounding box center [557, 283] width 141 height 28
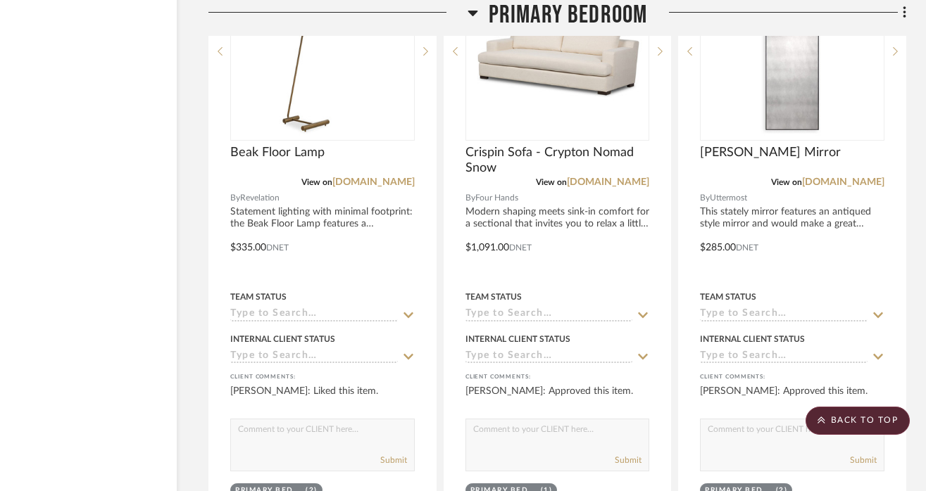
scroll to position [8283, 88]
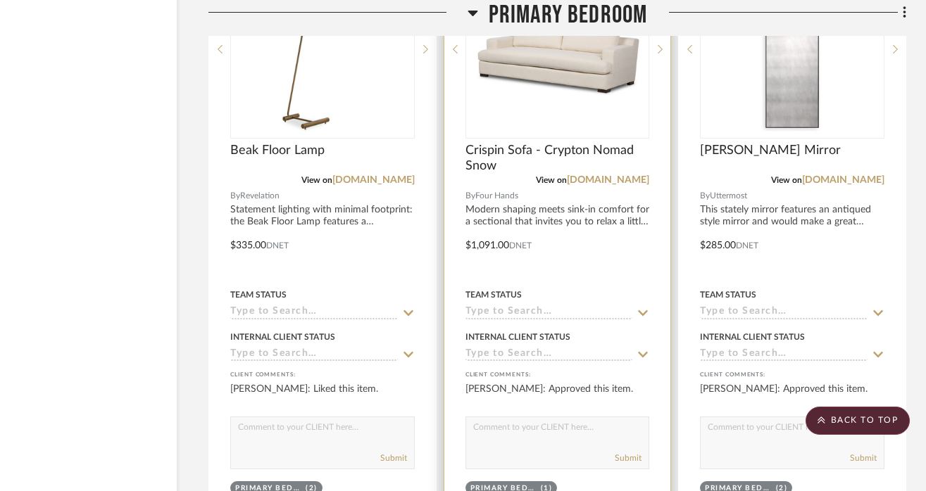
click at [503, 425] on textarea at bounding box center [557, 431] width 183 height 27
paste textarea "Ordered 10/1/25"
type textarea "Ordered 10/1/25"
click at [632, 453] on button "Submit" at bounding box center [628, 458] width 27 height 13
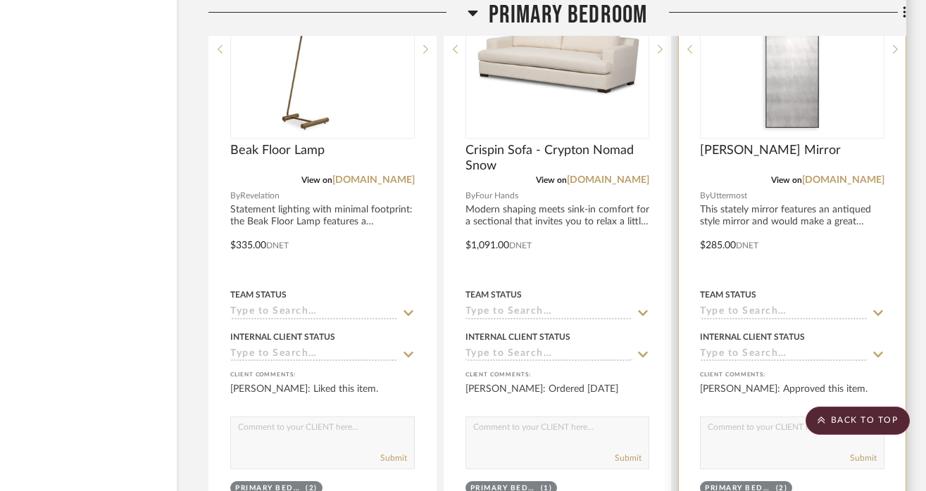
click at [730, 426] on textarea at bounding box center [792, 431] width 183 height 27
paste textarea "Ordered 10/1/25"
type textarea "Ordered 10/1/25"
click at [853, 452] on button "Submit" at bounding box center [863, 458] width 27 height 13
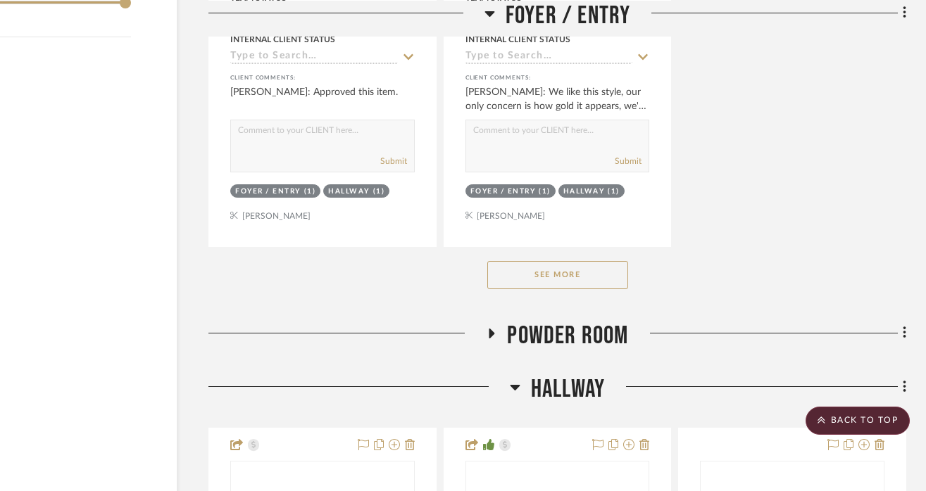
scroll to position [2148, 88]
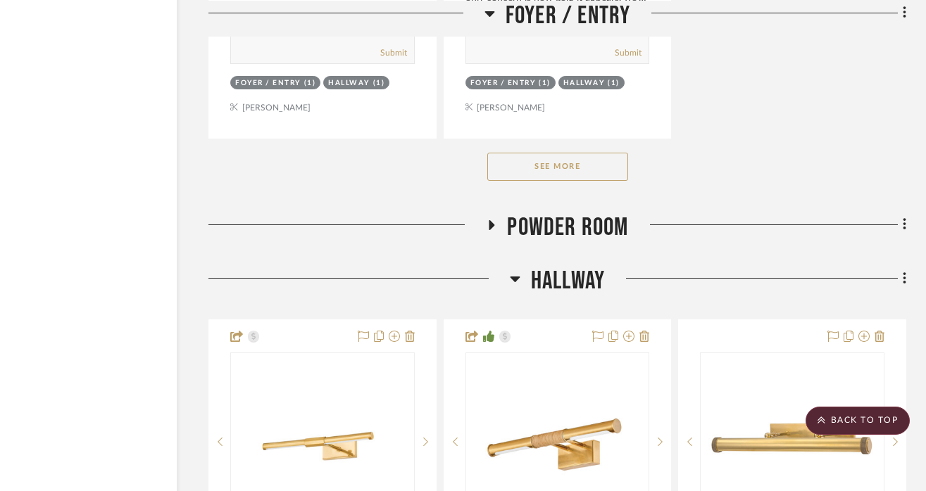
click at [544, 165] on button "See More" at bounding box center [557, 167] width 141 height 28
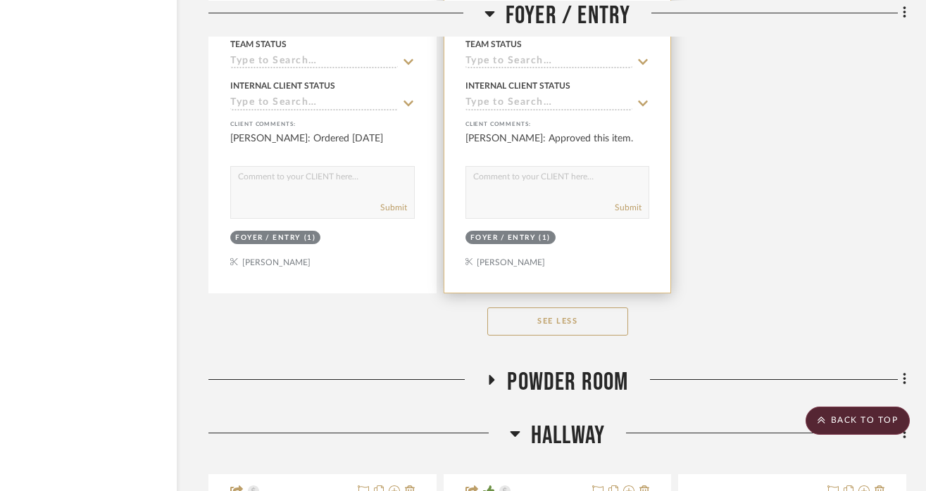
scroll to position [2623, 88]
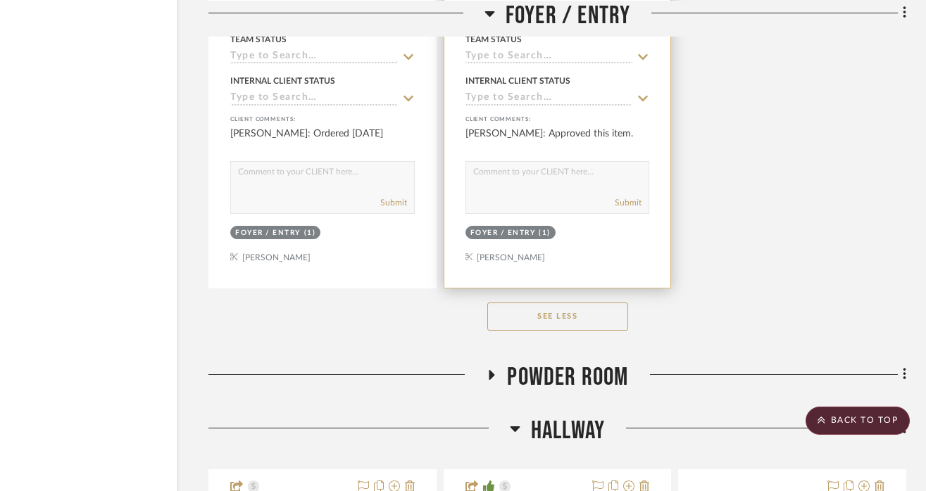
click at [532, 177] on textarea at bounding box center [557, 175] width 183 height 27
paste textarea "Ordered 10/1/25"
type textarea "Ordered 10/1/25"
click at [623, 199] on button "Submit" at bounding box center [628, 202] width 27 height 13
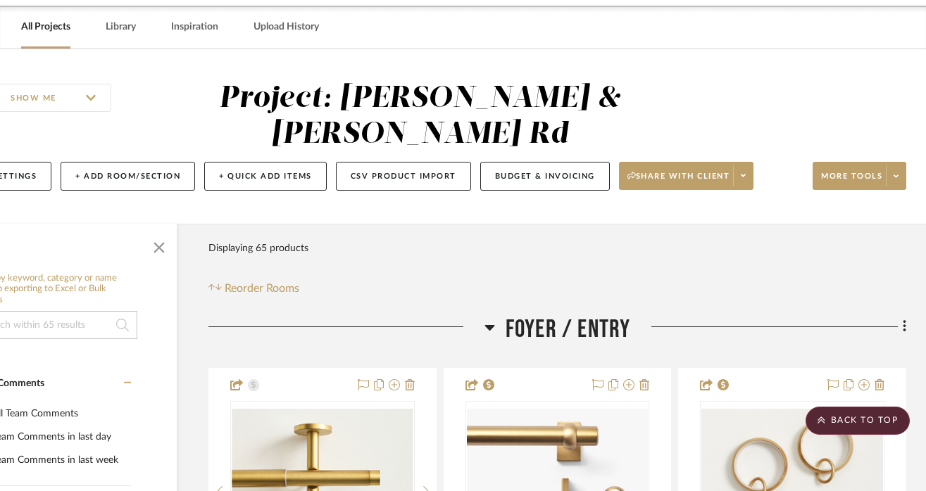
scroll to position [0, 88]
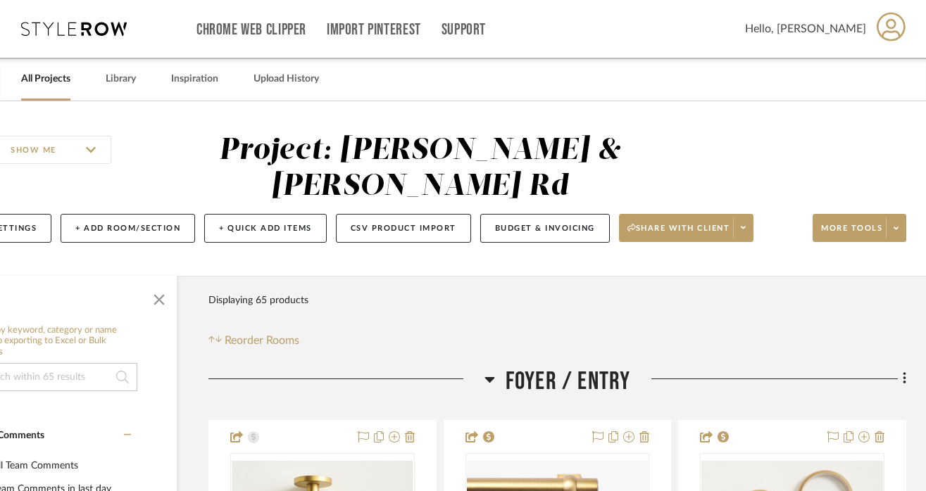
click at [37, 75] on link "All Projects" at bounding box center [45, 79] width 49 height 19
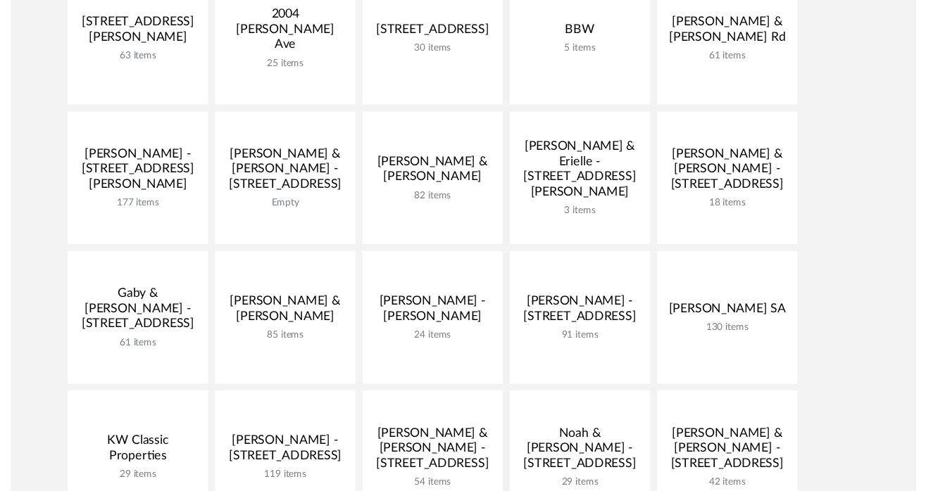
scroll to position [384, 0]
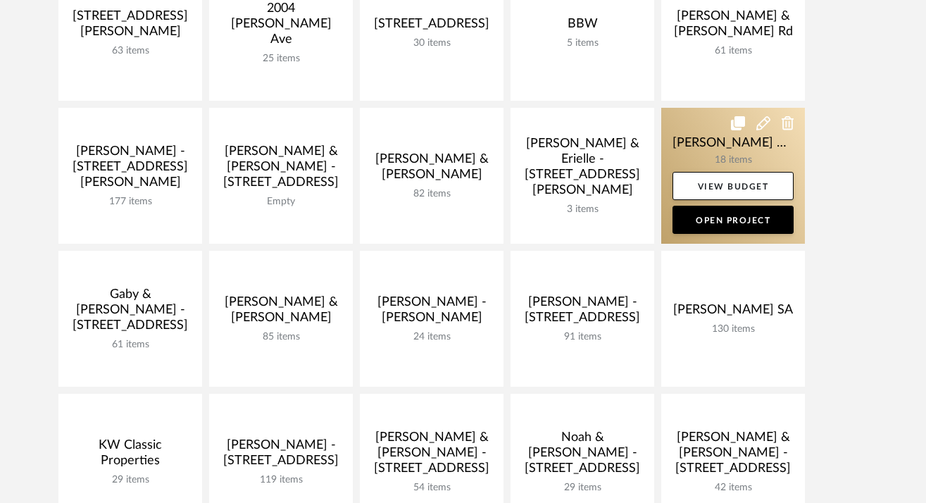
click at [718, 139] on link at bounding box center [733, 176] width 144 height 136
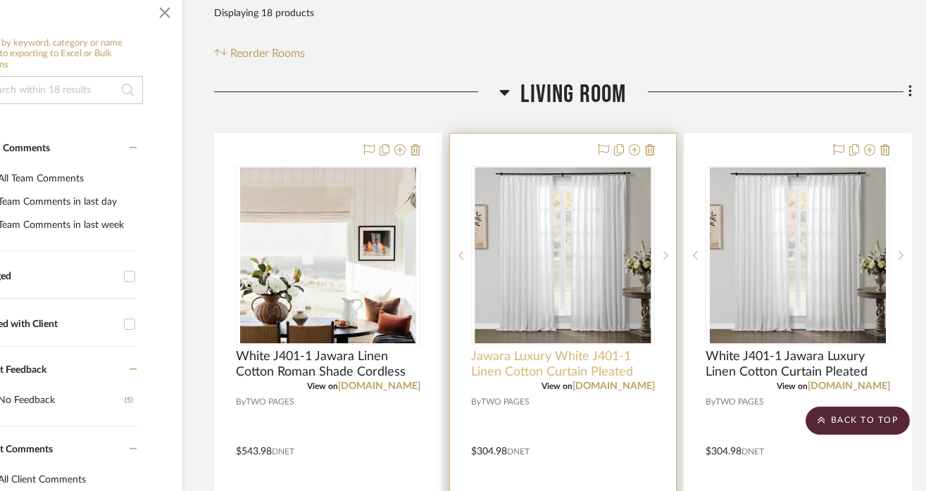
scroll to position [323, 88]
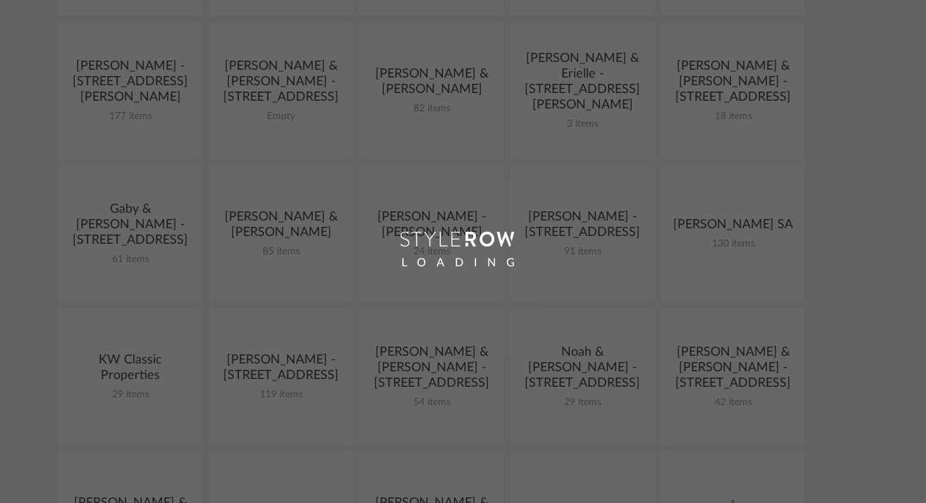
scroll to position [473, 0]
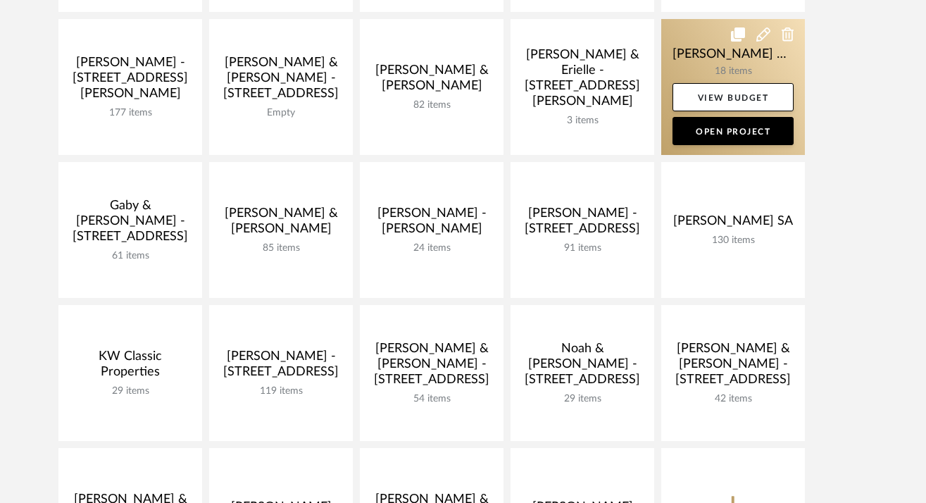
click at [725, 63] on link at bounding box center [733, 87] width 144 height 136
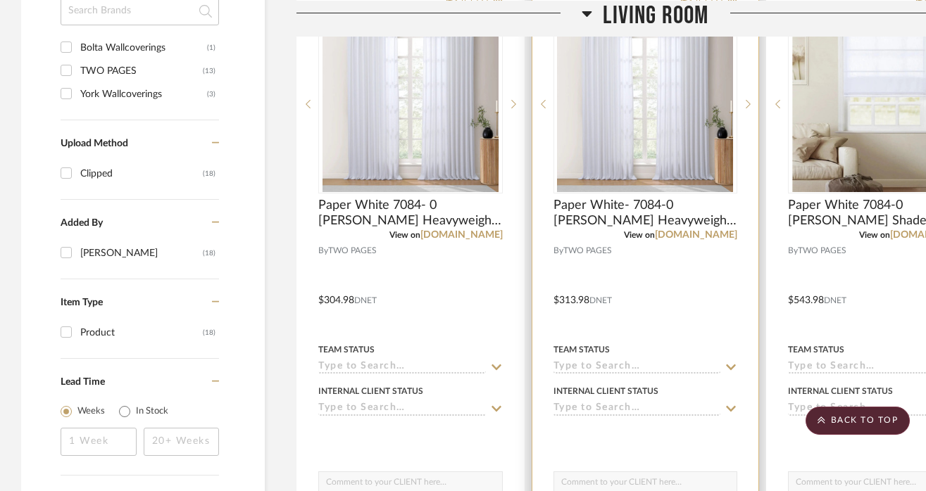
scroll to position [1113, 0]
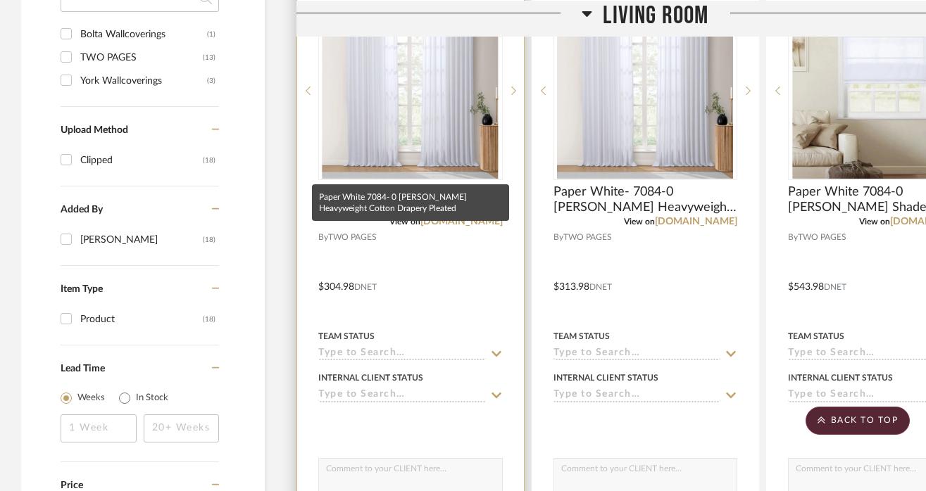
click at [389, 184] on span "Paper White 7084- 0 [PERSON_NAME] Heavyweight Cotton Drapery Pleated" at bounding box center [410, 199] width 184 height 31
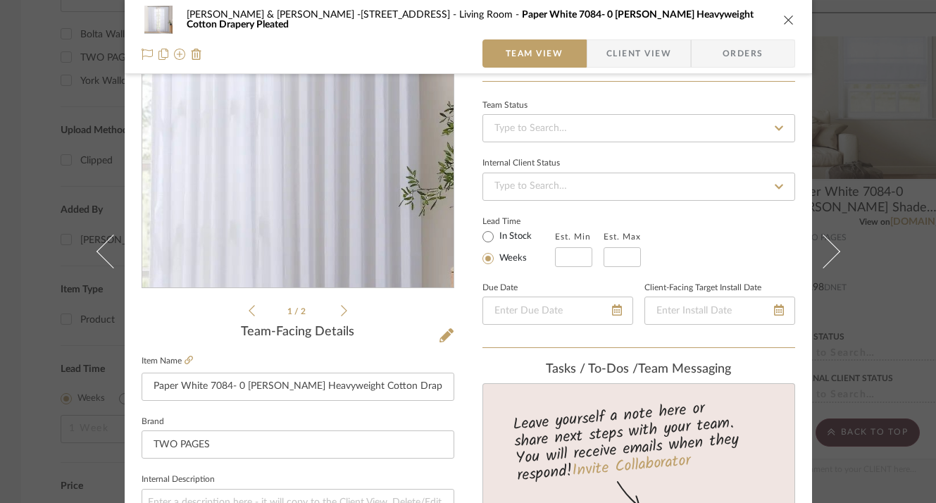
scroll to position [123, 0]
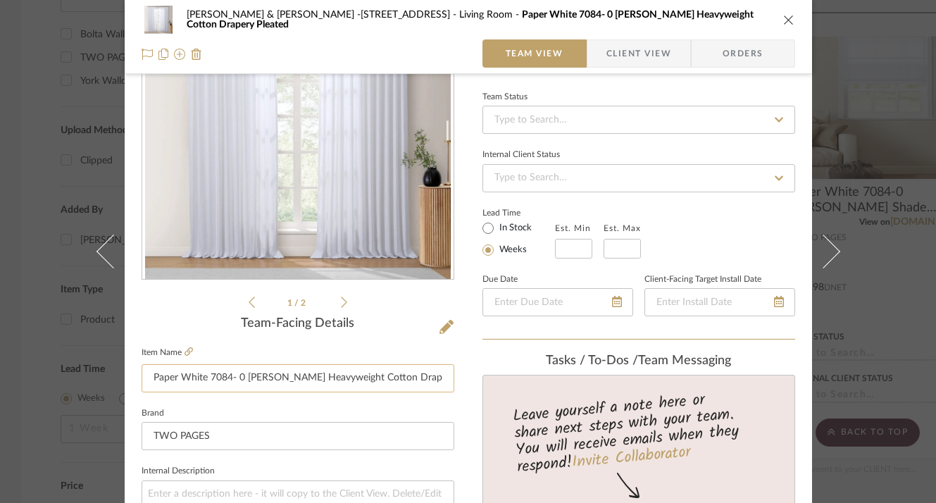
drag, startPoint x: 242, startPoint y: 377, endPoint x: 370, endPoint y: 384, distance: 127.6
click at [370, 384] on input "Paper White 7084- 0 [PERSON_NAME] Heavyweight Cotton Drapery Pleated" at bounding box center [298, 378] width 313 height 28
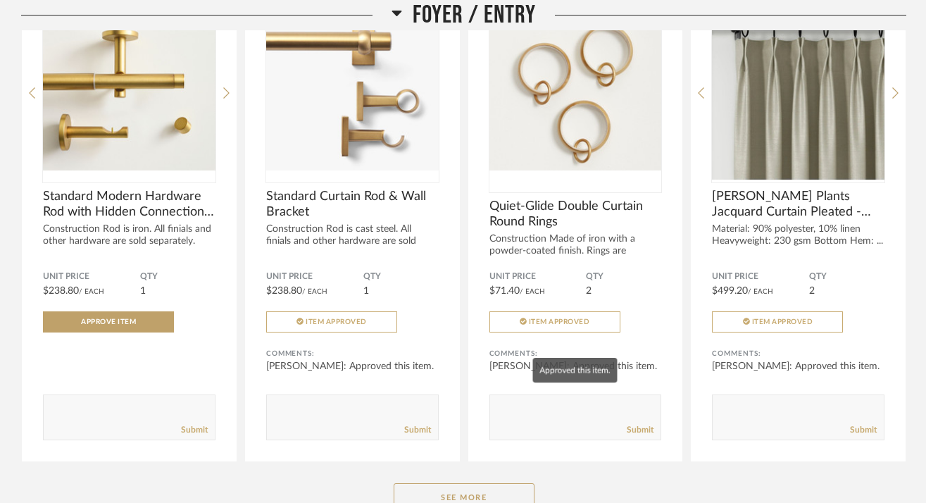
scroll to position [333, 0]
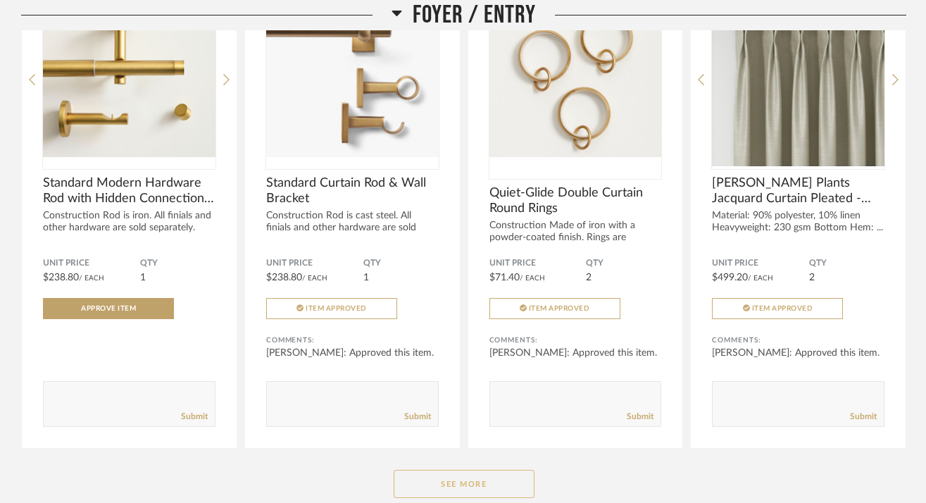
click at [482, 470] on button "See More" at bounding box center [464, 484] width 141 height 28
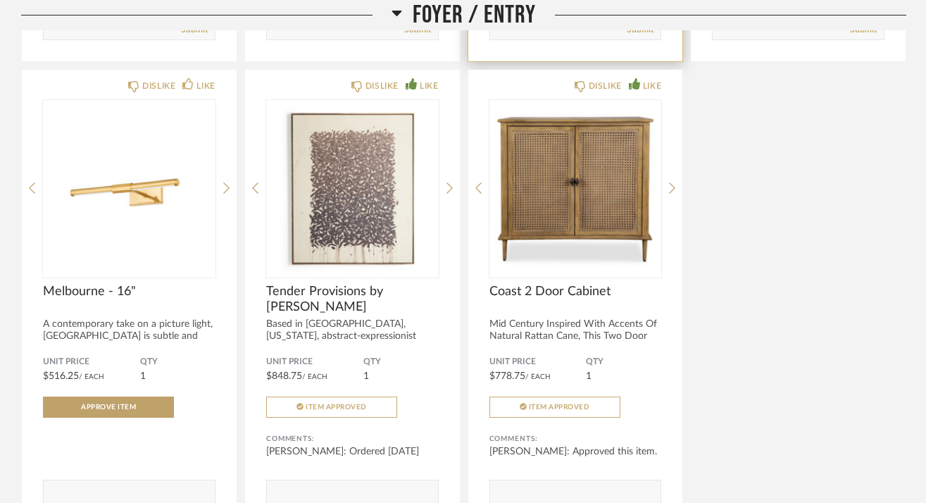
scroll to position [1213, 0]
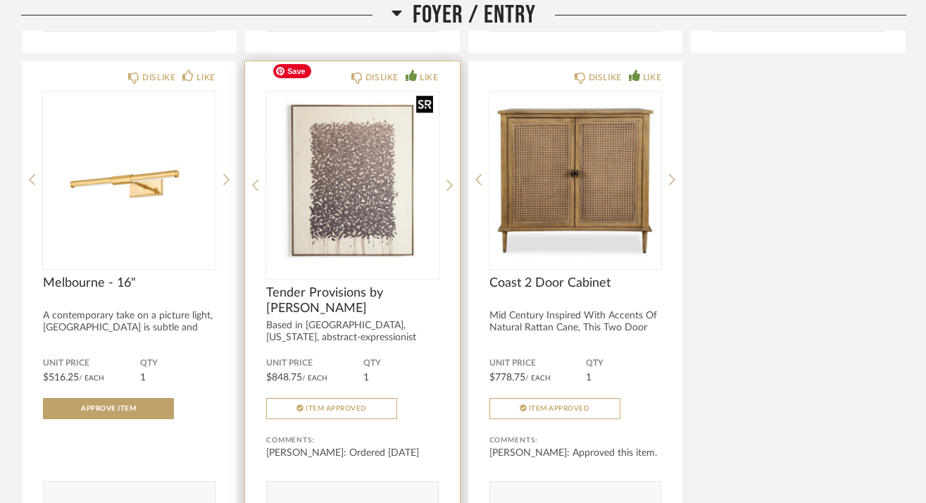
click at [328, 225] on img "0" at bounding box center [352, 180] width 173 height 176
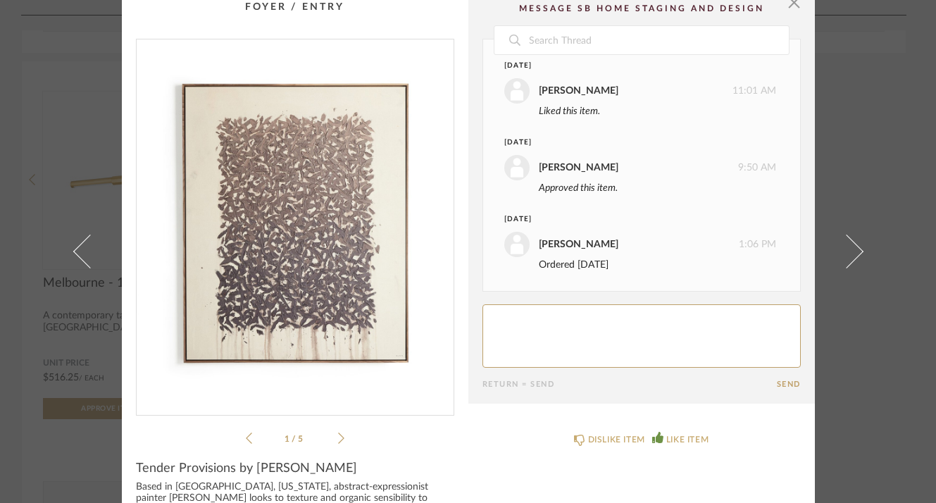
scroll to position [0, 0]
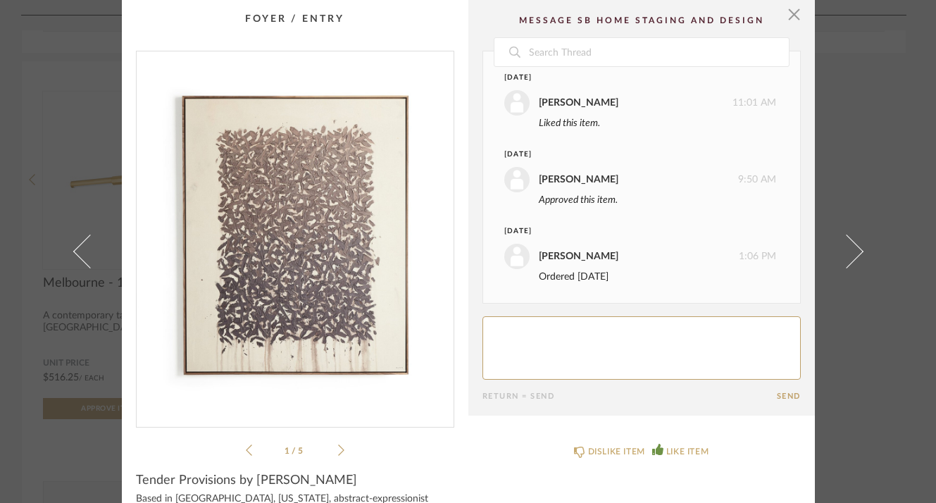
drag, startPoint x: 615, startPoint y: 276, endPoint x: 534, endPoint y: 279, distance: 80.3
click at [539, 279] on div "Ordered [DATE]" at bounding box center [657, 276] width 237 height 15
copy div "Ordered [DATE]"
click at [786, 16] on span "button" at bounding box center [794, 14] width 28 height 28
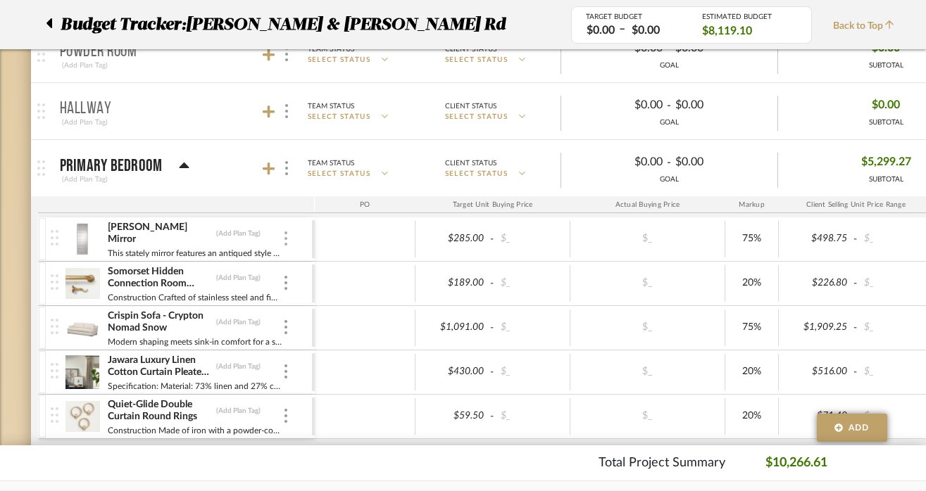
click at [284, 244] on img at bounding box center [285, 239] width 3 height 14
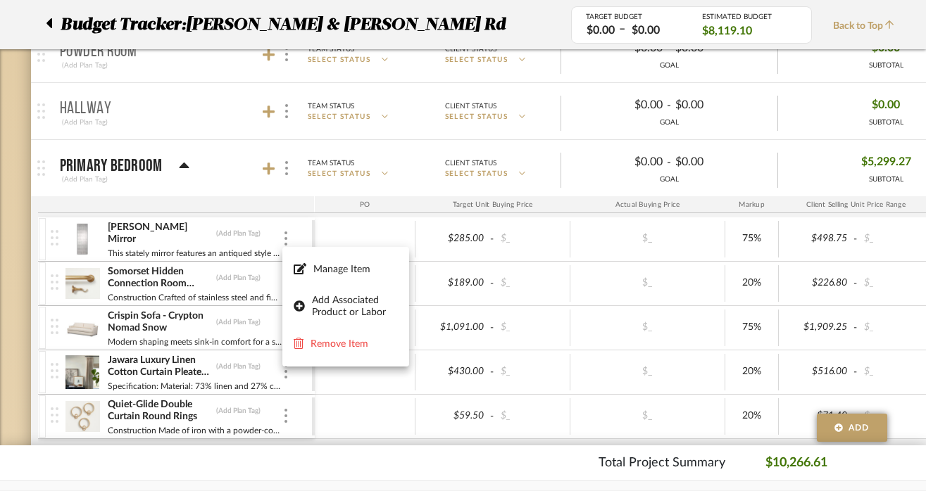
click at [284, 244] on div at bounding box center [463, 245] width 926 height 491
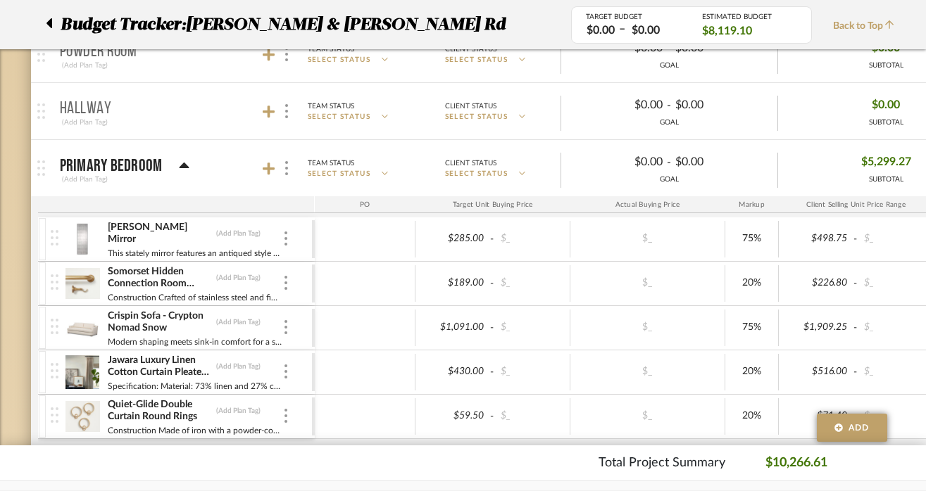
drag, startPoint x: 549, startPoint y: 441, endPoint x: 695, endPoint y: 455, distance: 146.4
click at [695, 455] on div "Budget Tracker: [PERSON_NAME] & [PERSON_NAME] Rd Non-Transparent Last Updated: …" at bounding box center [507, 278] width 1014 height 1572
click at [689, 444] on div "Budget Tracker: [PERSON_NAME] & [PERSON_NAME] Rd Non-Transparent Last Updated: …" at bounding box center [507, 278] width 1014 height 1572
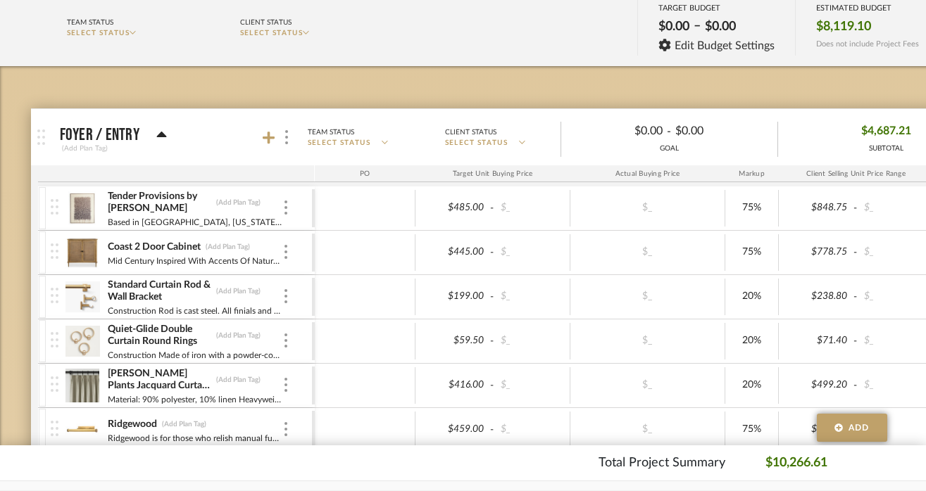
scroll to position [171, 0]
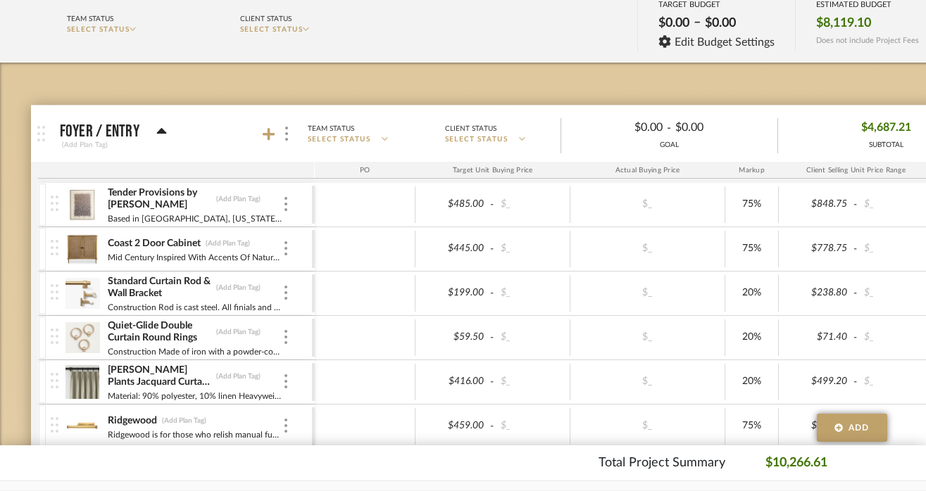
click at [388, 140] on icon at bounding box center [385, 139] width 6 height 4
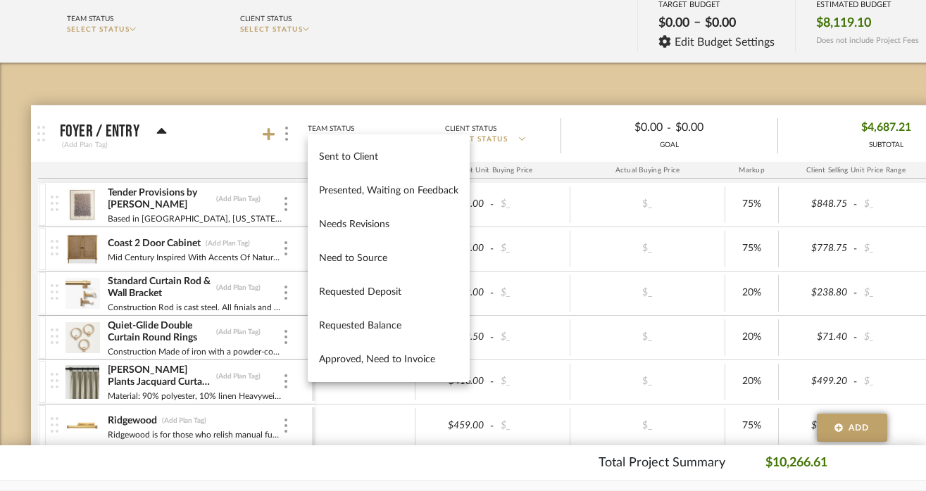
click at [384, 108] on div at bounding box center [463, 245] width 926 height 491
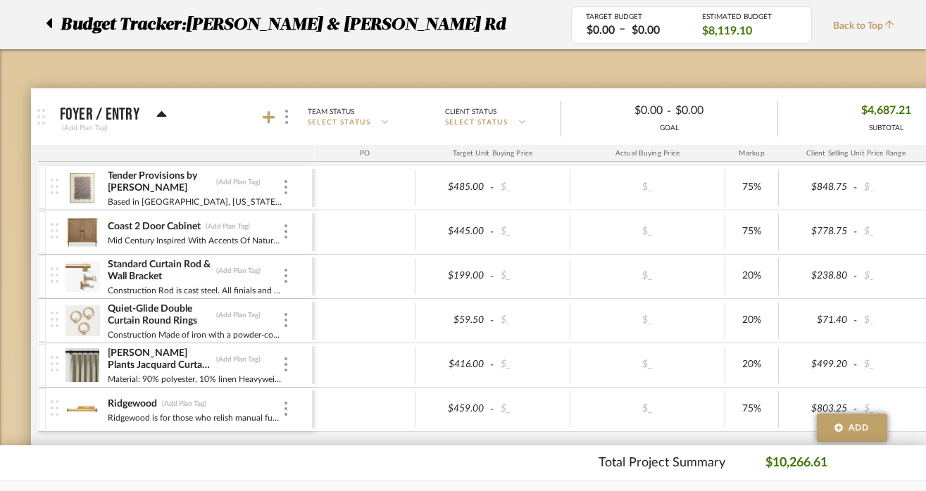
scroll to position [194, 0]
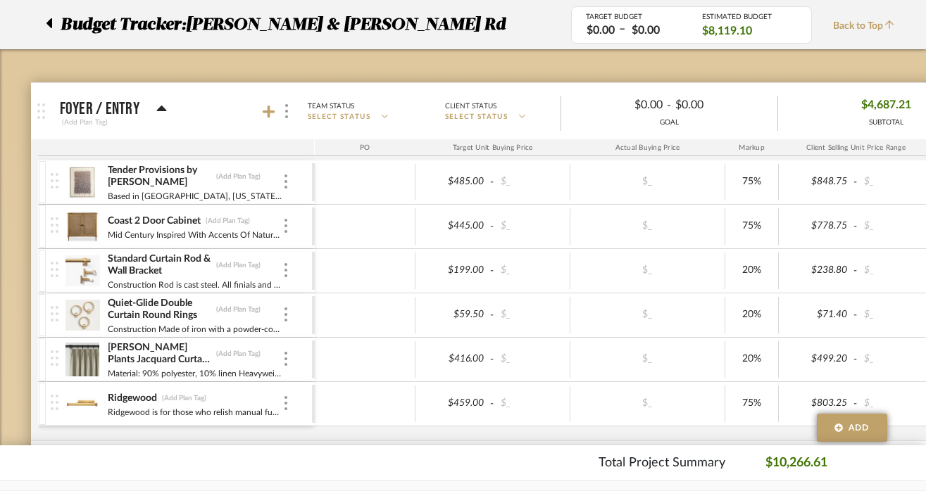
click at [351, 185] on div at bounding box center [365, 182] width 101 height 37
click at [388, 117] on icon at bounding box center [385, 116] width 6 height 7
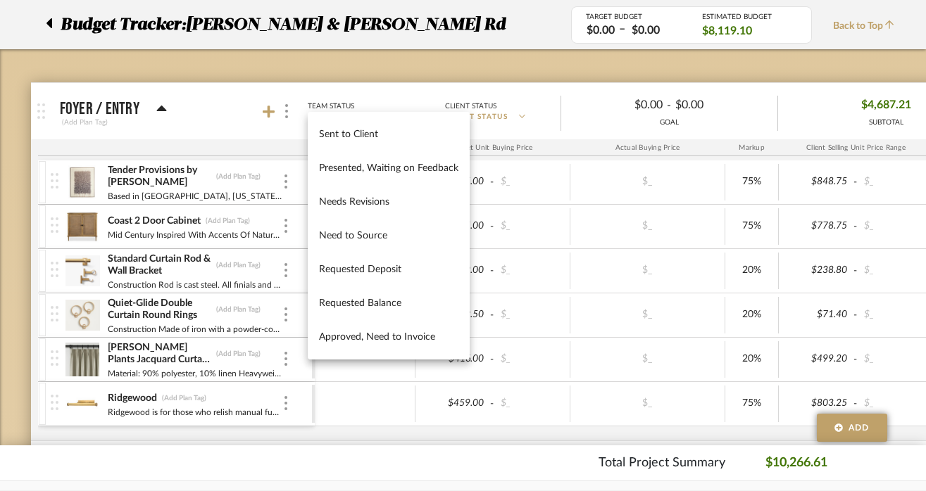
click at [406, 62] on div at bounding box center [463, 245] width 926 height 491
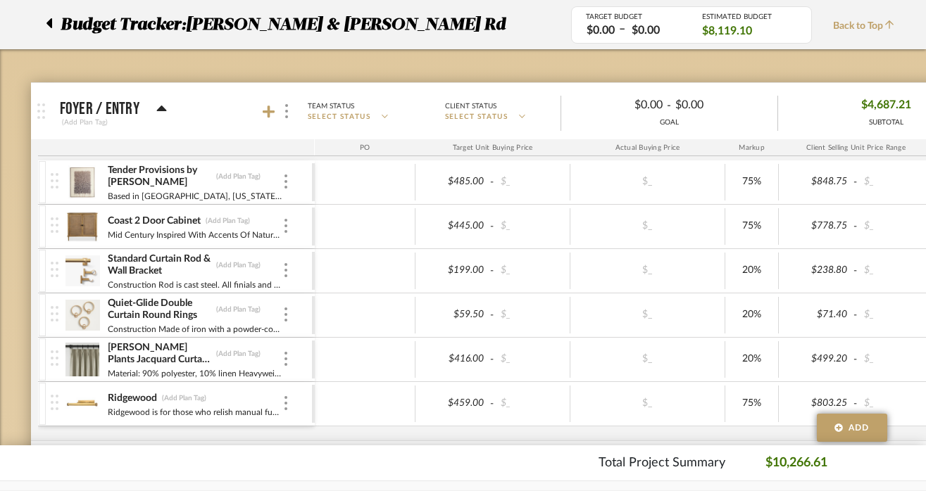
click at [289, 182] on div "Tender Provisions by [PERSON_NAME] (Add Plan Tag) Based in [GEOGRAPHIC_DATA], […" at bounding box center [181, 183] width 261 height 44
click at [283, 185] on div at bounding box center [285, 182] width 7 height 15
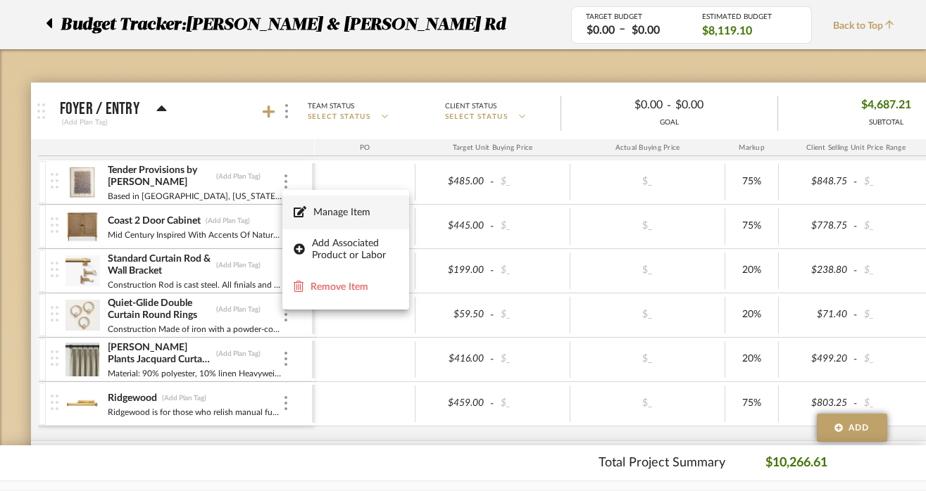
click at [322, 211] on span "Manage Item" at bounding box center [355, 213] width 84 height 12
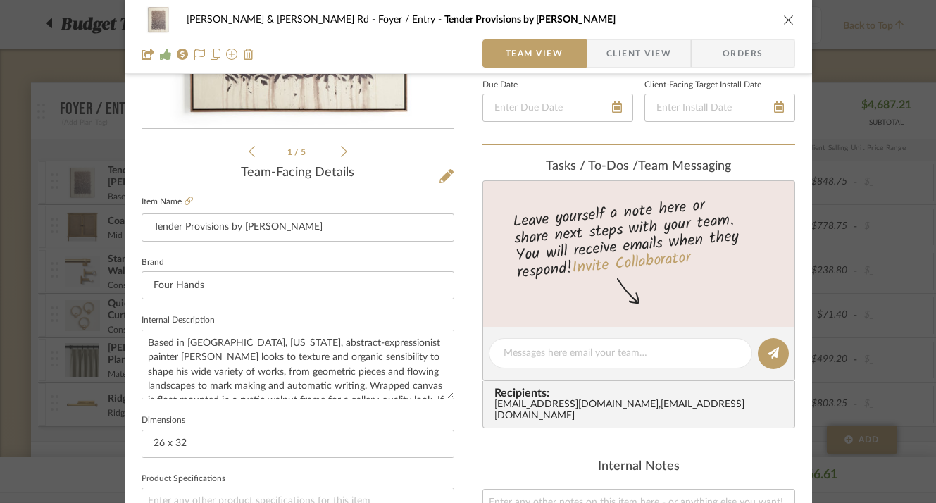
scroll to position [284, 0]
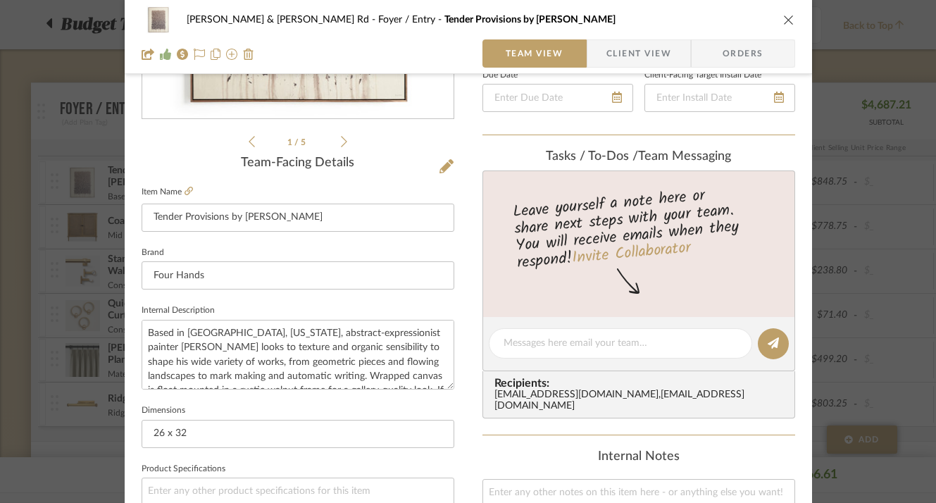
click at [783, 20] on icon "close" at bounding box center [788, 19] width 11 height 11
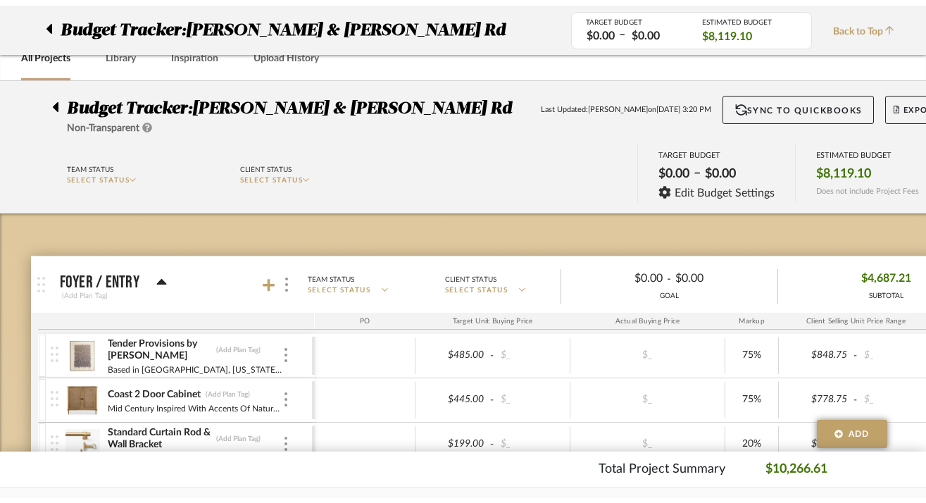
scroll to position [0, 0]
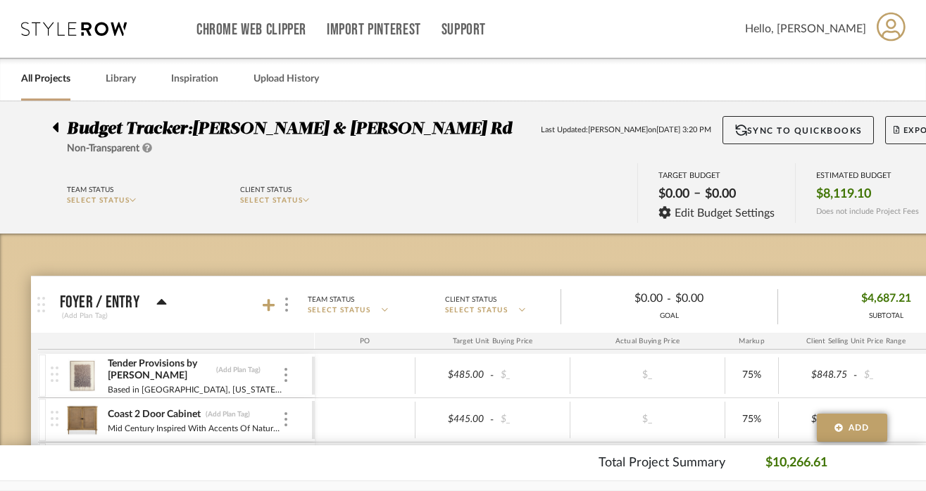
click at [53, 88] on link "All Projects" at bounding box center [45, 79] width 49 height 19
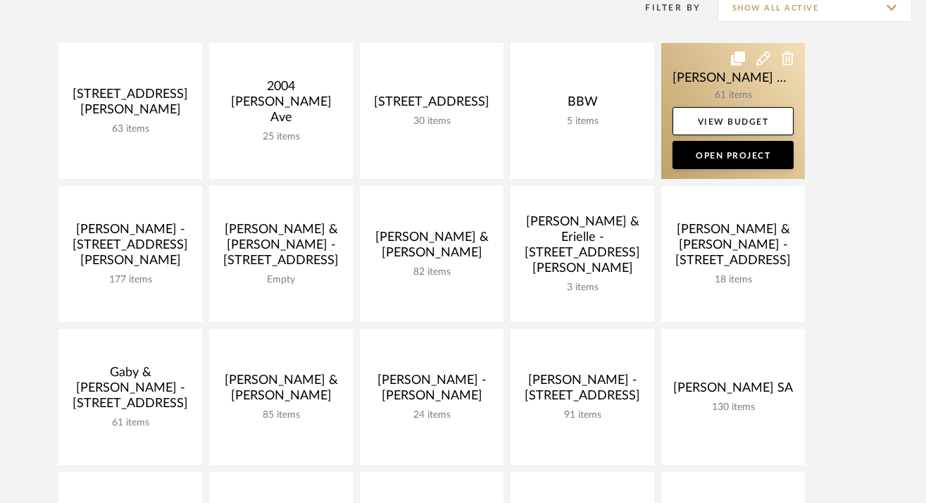
scroll to position [422, 0]
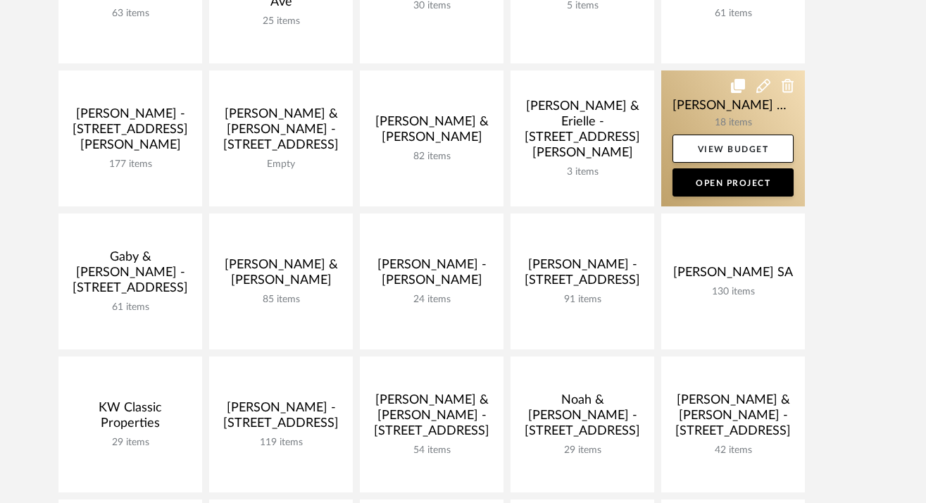
click at [752, 116] on link at bounding box center [733, 138] width 144 height 136
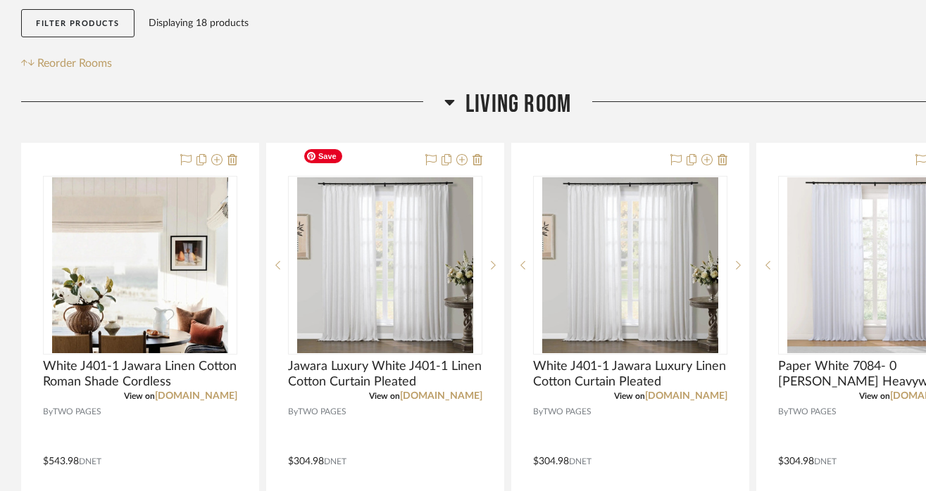
scroll to position [315, 0]
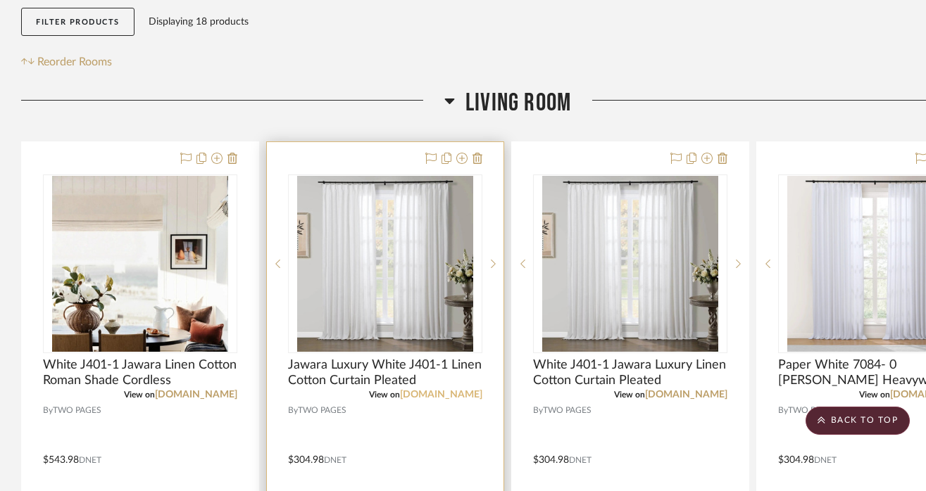
click at [418, 390] on link "[DOMAIN_NAME]" at bounding box center [441, 395] width 82 height 10
click at [355, 358] on span "Jawara Luxury White J401-1 Linen Cotton Curtain Pleated" at bounding box center [385, 373] width 194 height 31
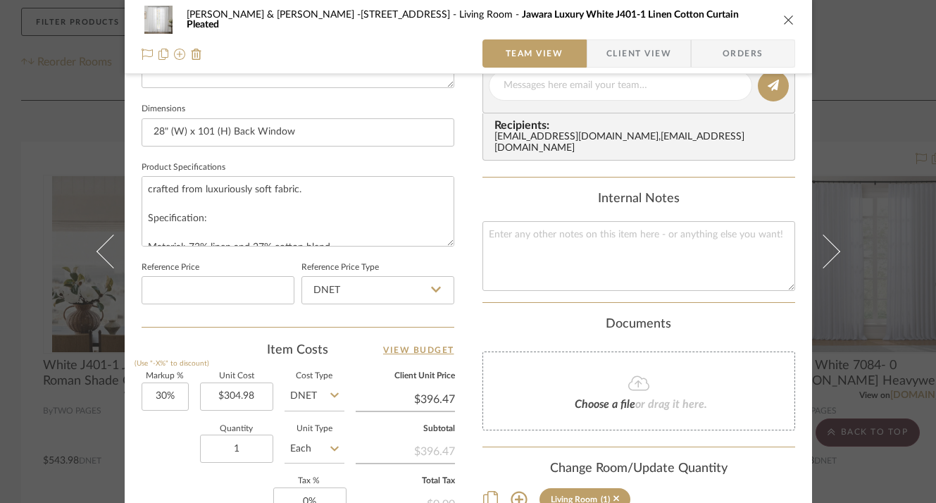
scroll to position [603, 0]
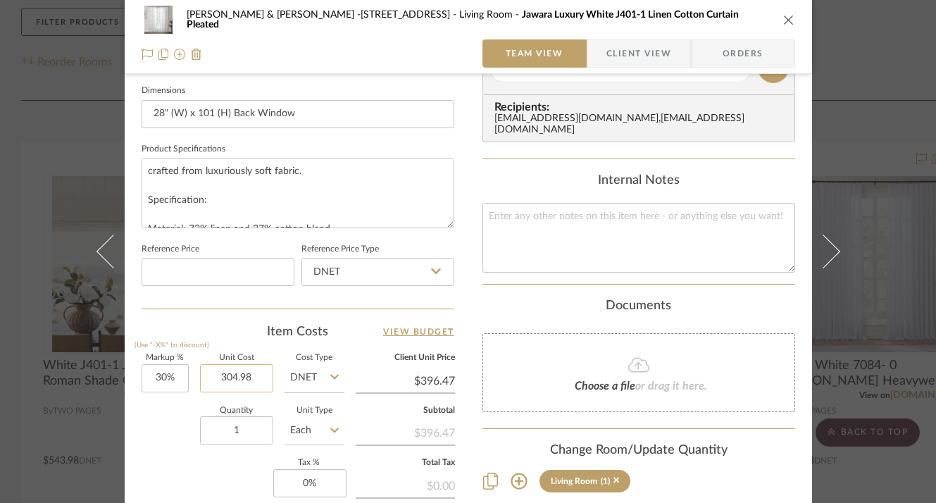
drag, startPoint x: 256, startPoint y: 380, endPoint x: 203, endPoint y: 370, distance: 52.9
click at [203, 370] on input "304.98" at bounding box center [236, 378] width 73 height 28
drag, startPoint x: 210, startPoint y: 375, endPoint x: 280, endPoint y: 381, distance: 70.6
click at [280, 381] on div "Markup % (Use "-X%" to discount) 30% Unit Cost 304.98 Cost Type DNET Client Uni…" at bounding box center [298, 457] width 313 height 206
type input "$403.00"
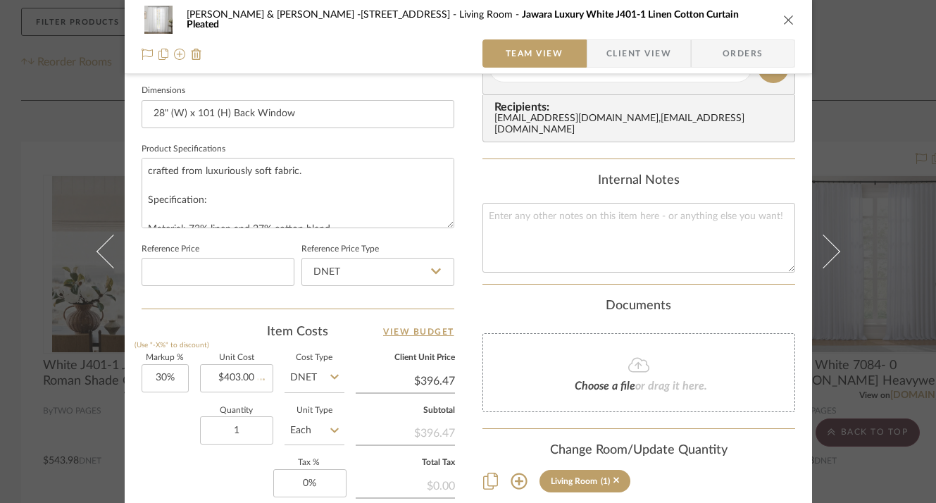
type input "$523.90"
click at [245, 378] on input "403.00" at bounding box center [236, 378] width 73 height 28
type input "$403.98"
click at [265, 186] on textarea "crafted from luxuriously soft fabric. Specification: Material: 73% linen and 27…" at bounding box center [298, 193] width 313 height 70
type input "$525.17"
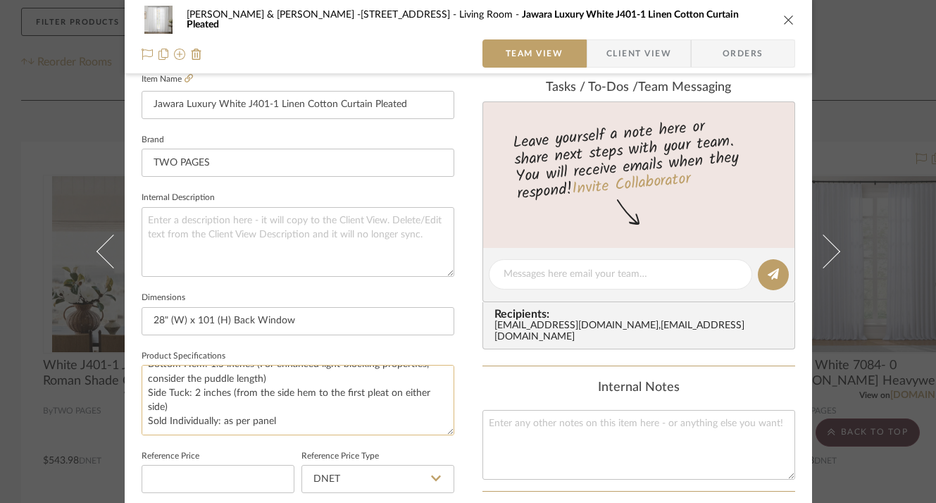
scroll to position [489, 0]
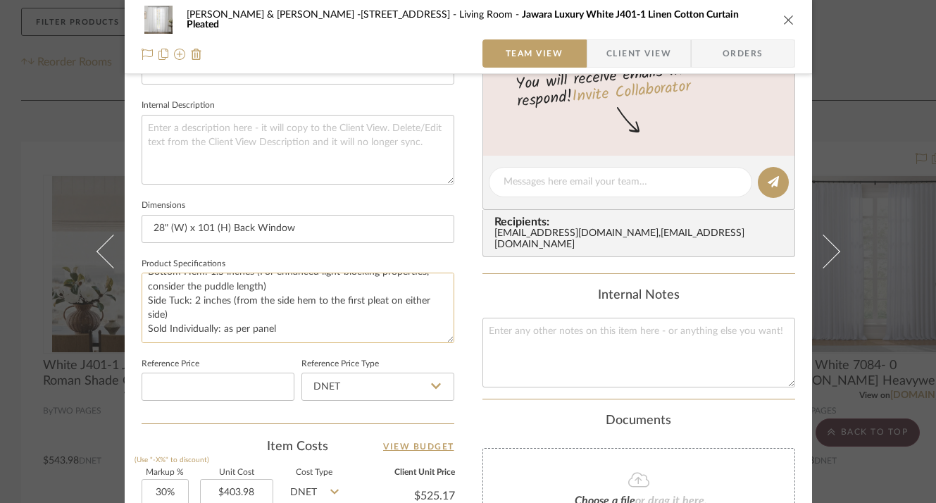
click at [283, 327] on textarea "crafted from luxuriously soft fabric. Specification: Material: 73% linen and 27…" at bounding box center [298, 307] width 313 height 70
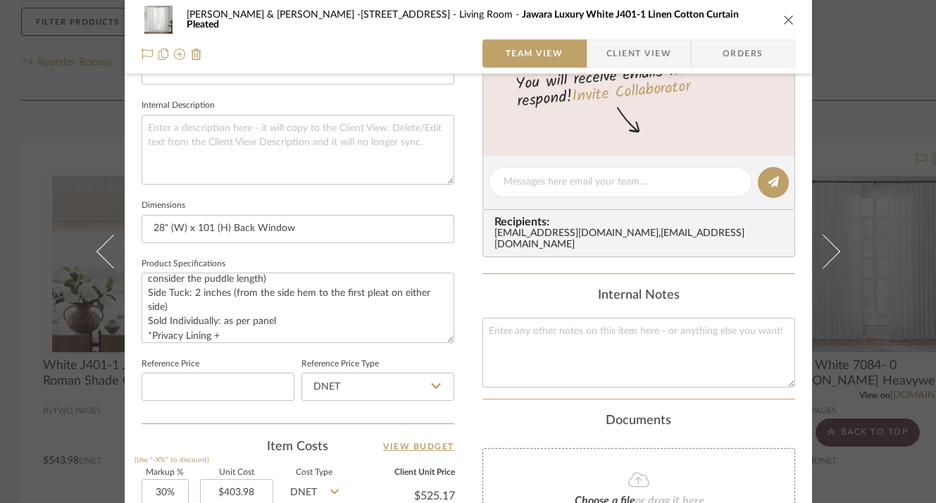
type textarea "crafted from luxuriously soft fabric. Specification: Material: 73% linen and 27…"
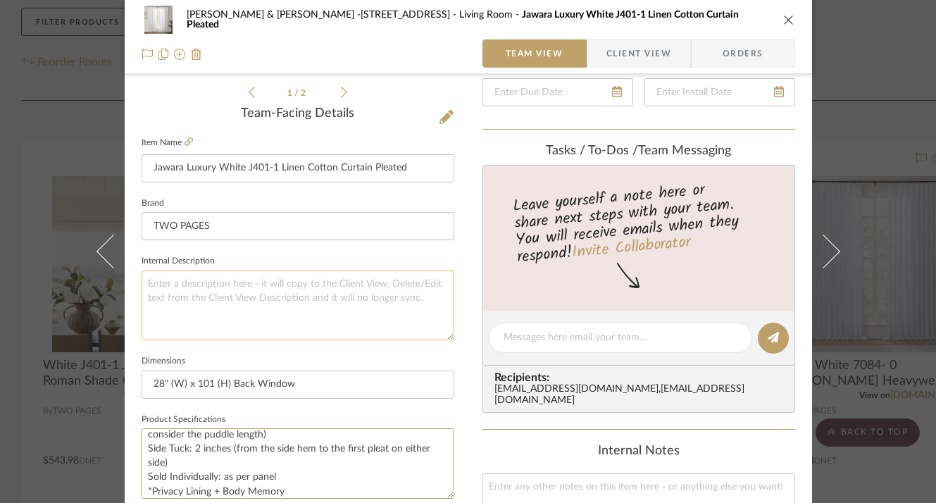
scroll to position [282, 0]
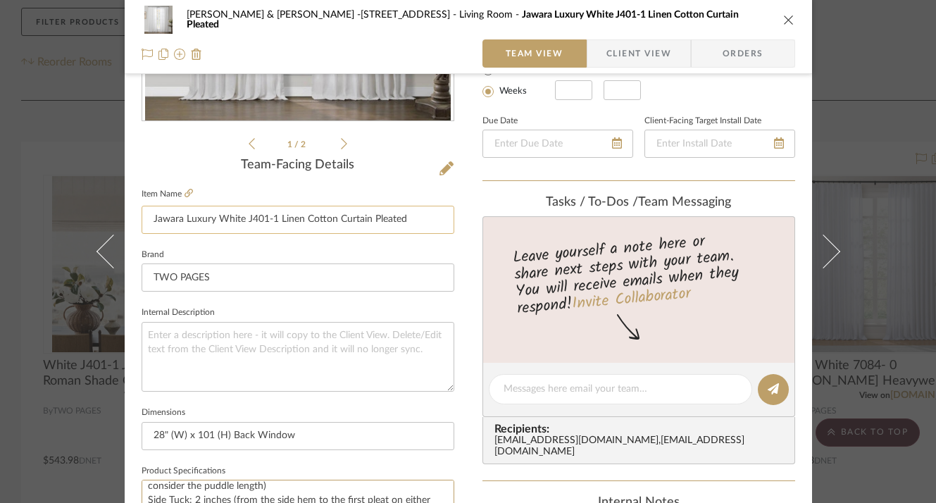
type textarea "crafted from luxuriously soft fabric. Specification: Material: 73% linen and 27…"
click at [330, 222] on input "Jawara Luxury White J401-1 Linen Cotton Curtain Pleated" at bounding box center [298, 220] width 313 height 28
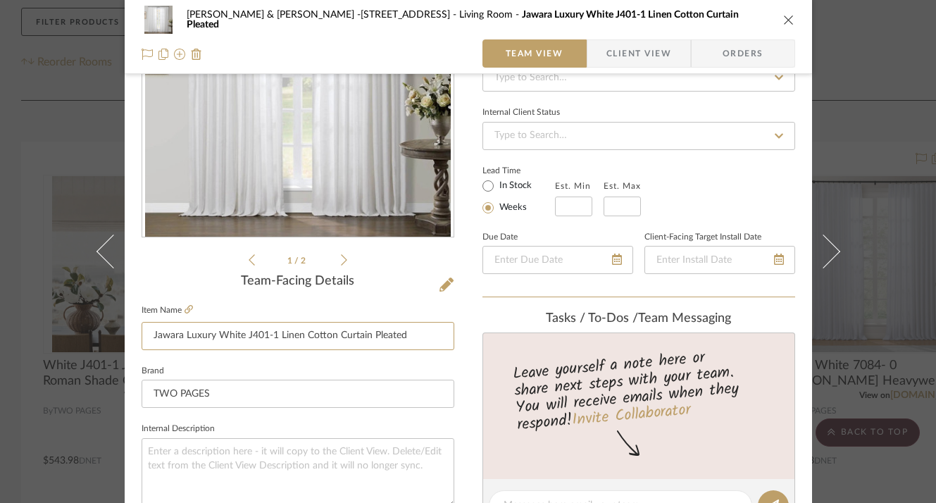
scroll to position [166, 0]
click at [190, 391] on input "TWO PAGES" at bounding box center [298, 393] width 313 height 28
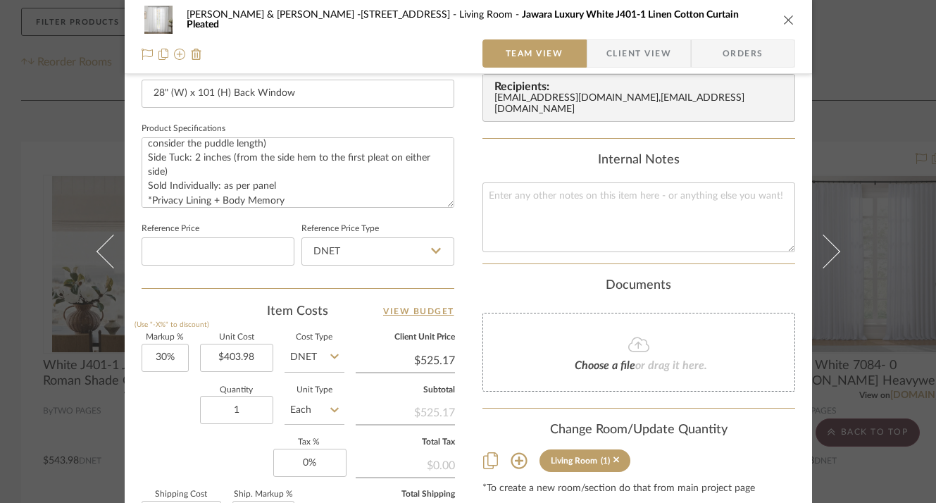
scroll to position [806, 0]
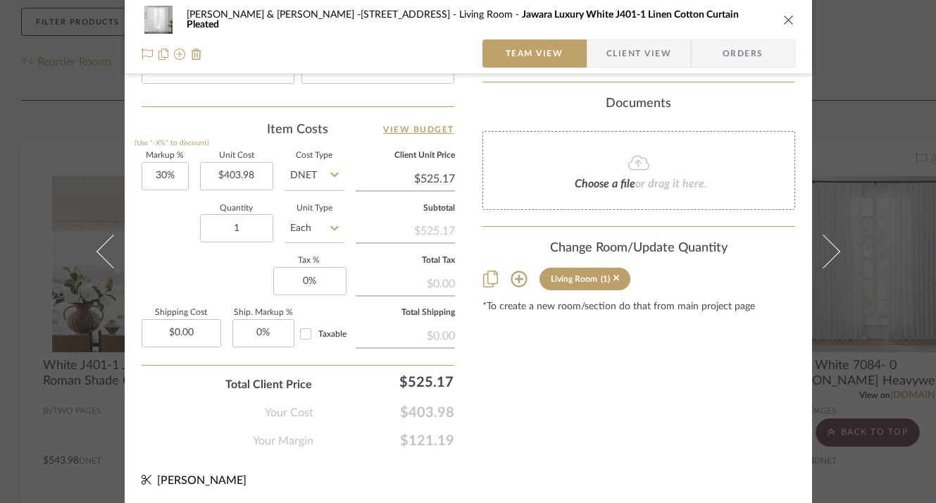
click at [783, 18] on icon "close" at bounding box center [788, 19] width 11 height 11
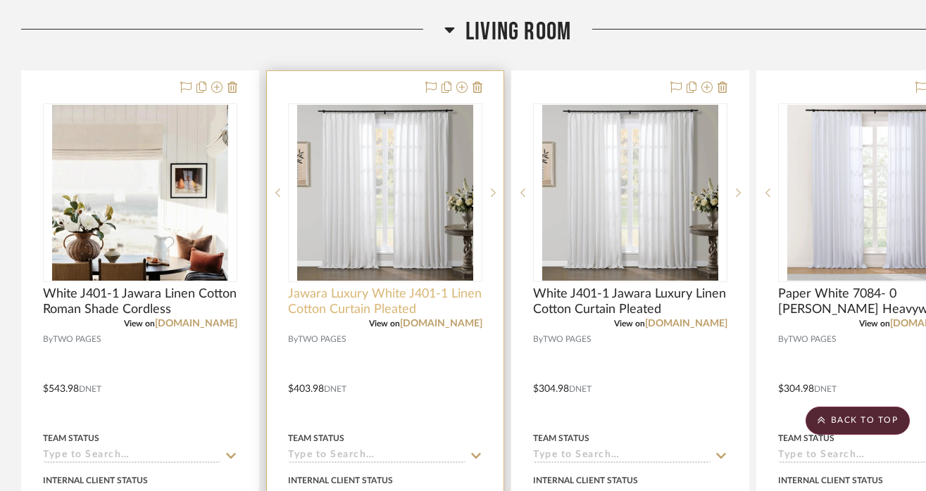
scroll to position [399, 0]
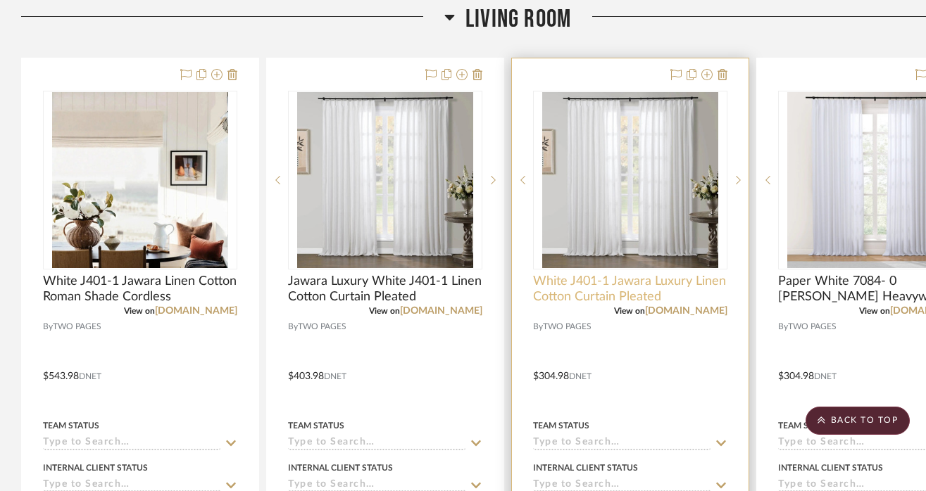
click at [583, 274] on span "White J401-1 Jawara Luxury Linen Cotton Curtain Pleated" at bounding box center [630, 289] width 194 height 31
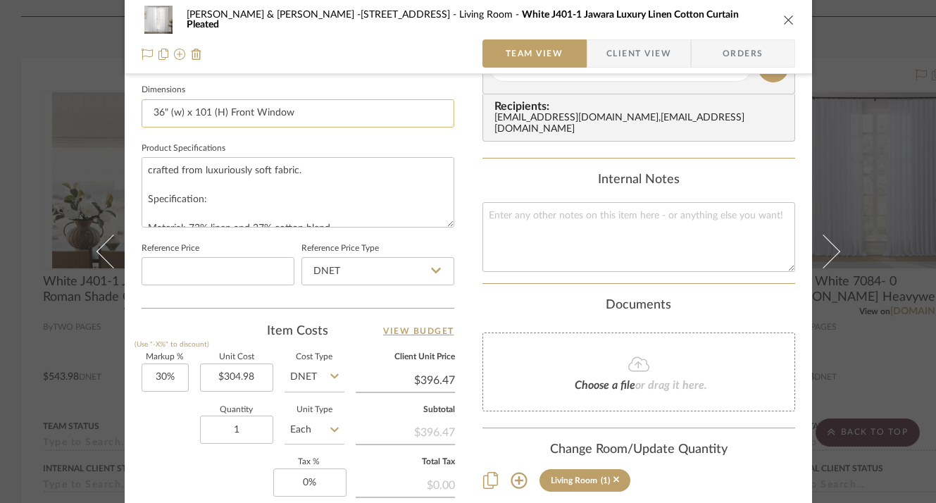
scroll to position [608, 0]
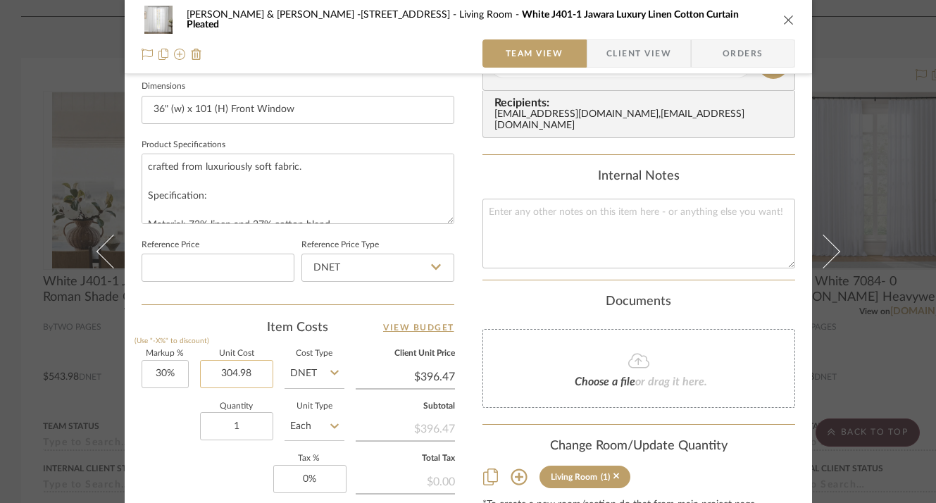
click at [255, 377] on input "304.98" at bounding box center [236, 374] width 73 height 28
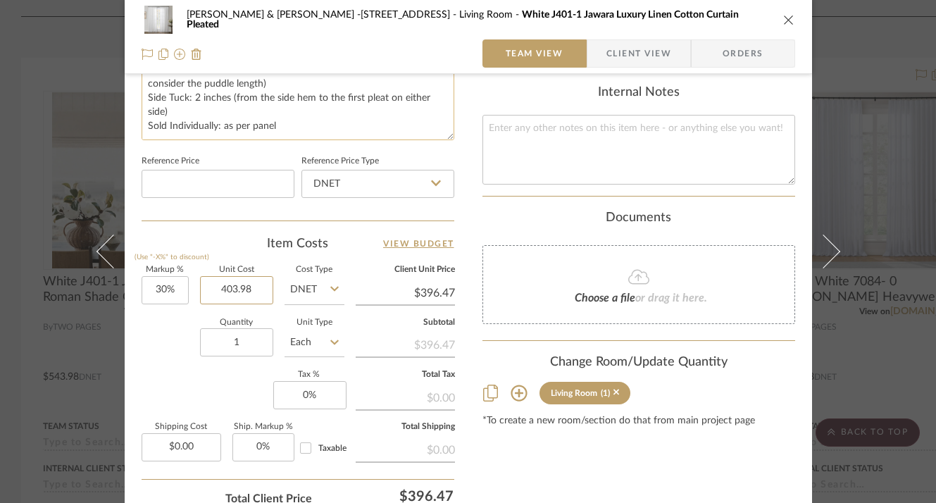
scroll to position [712, 0]
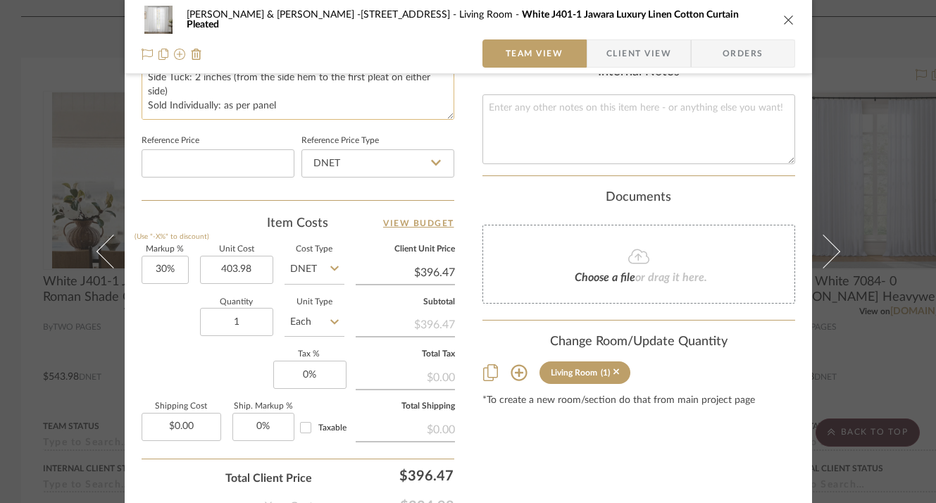
type input "$403.98"
click at [275, 102] on textarea "crafted from luxuriously soft fabric. Specification: Material: 73% linen and 27…" at bounding box center [298, 84] width 313 height 70
type textarea "crafted from luxuriously soft fabric. Specification: Material: 73% linen and 27…"
type input "$525.17"
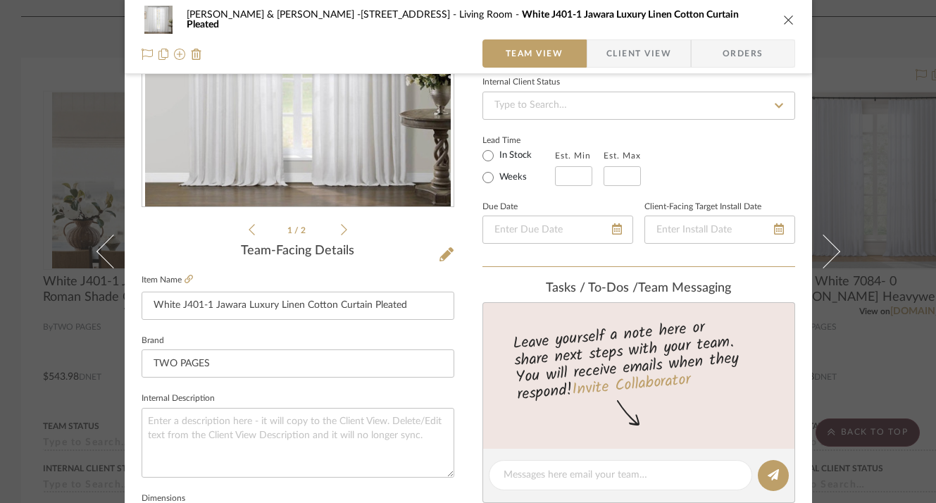
scroll to position [190, 0]
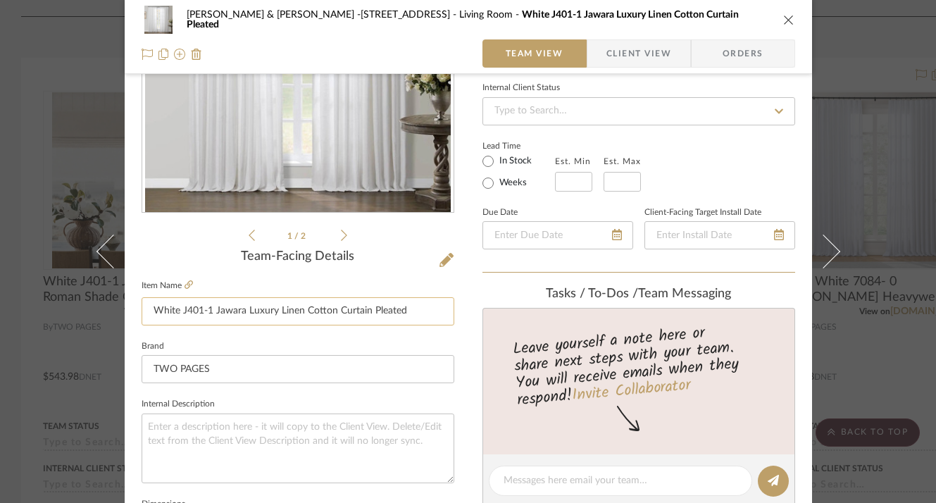
type textarea "crafted from luxuriously soft fabric. Specification: Material: 73% linen and 27…"
click at [349, 309] on input "White J401-1 Jawara Luxury Linen Cotton Curtain Pleated" at bounding box center [298, 311] width 313 height 28
click at [783, 18] on icon "close" at bounding box center [788, 19] width 11 height 11
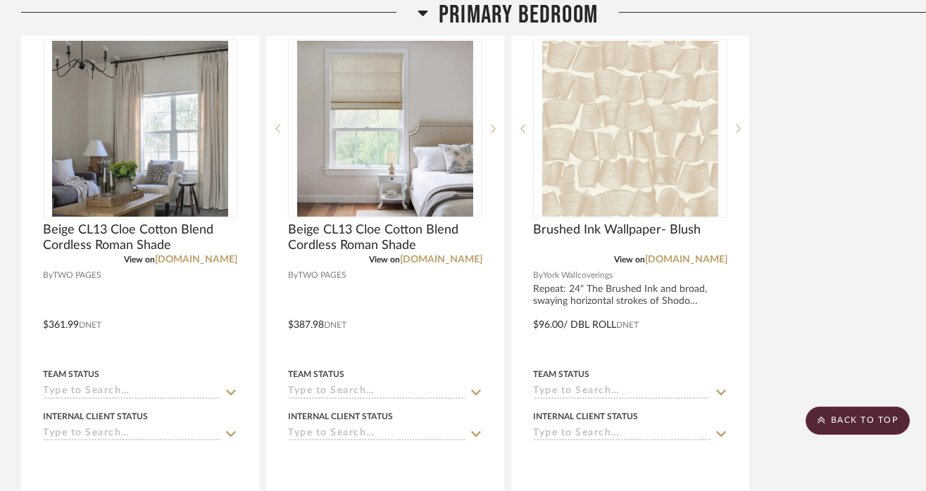
scroll to position [1191, 0]
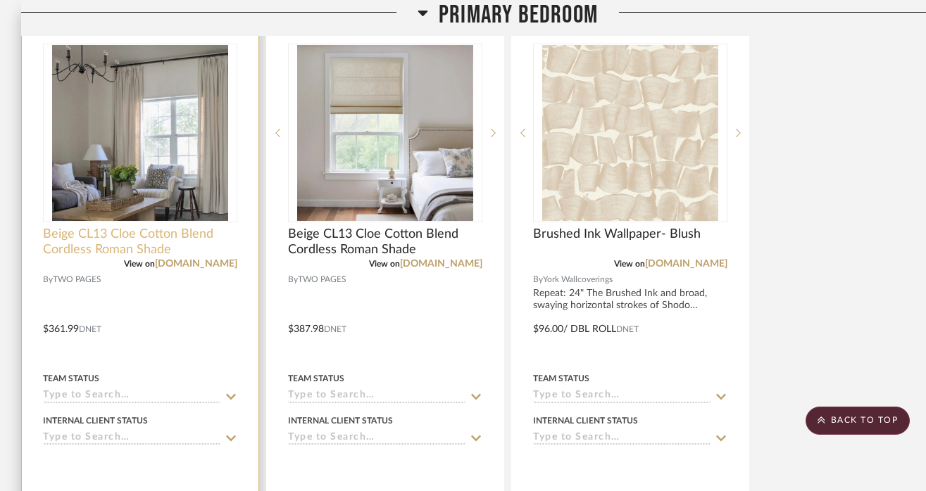
click at [132, 227] on span "Beige CL13 Cloe Cotton Blend Cordless Roman Shade" at bounding box center [140, 242] width 194 height 31
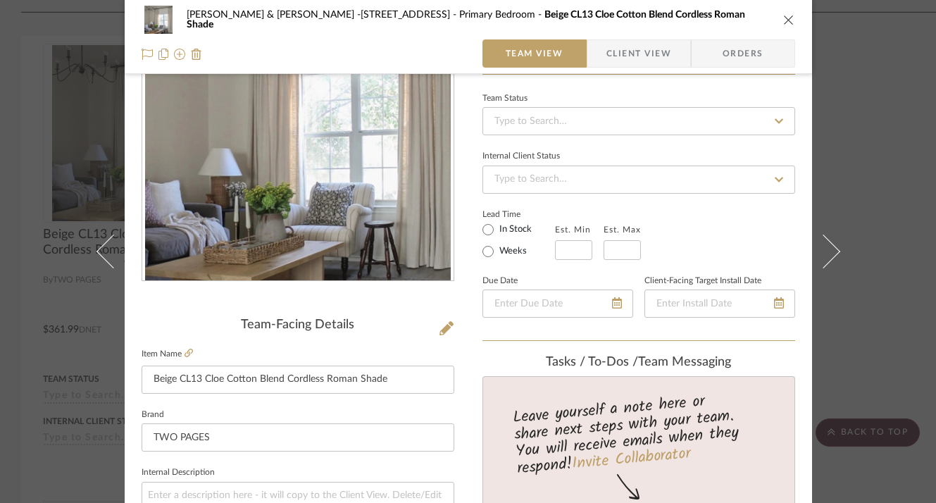
scroll to position [140, 0]
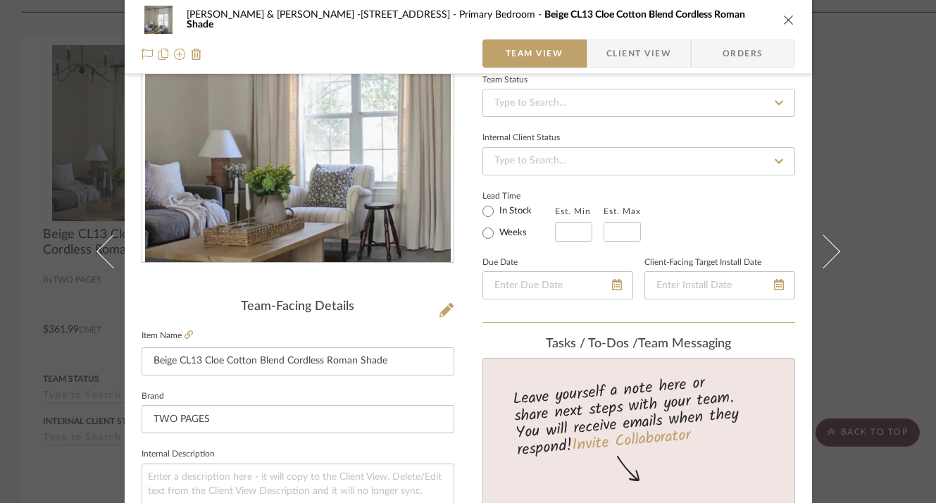
click at [783, 15] on icon "close" at bounding box center [788, 19] width 11 height 11
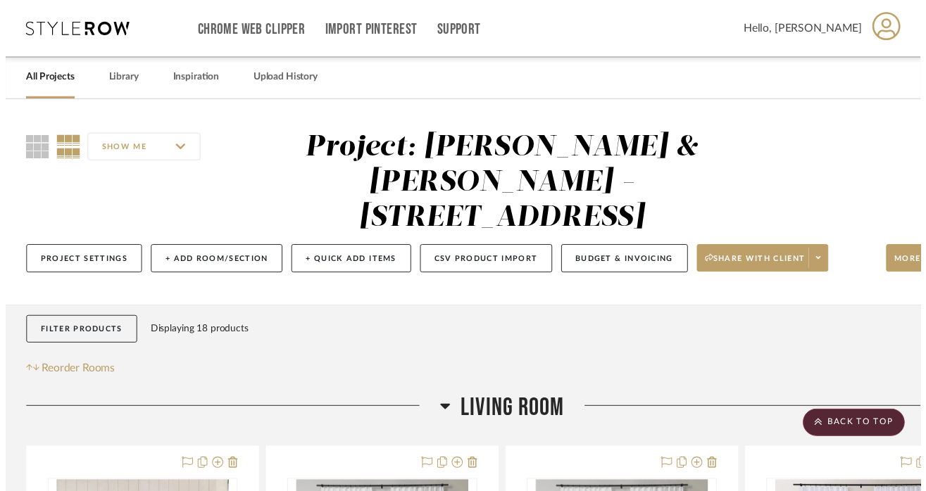
scroll to position [1191, 0]
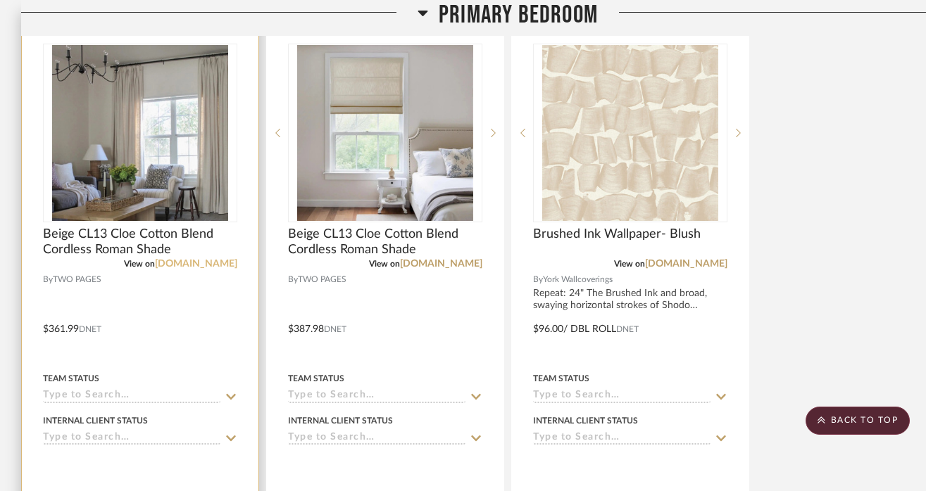
click at [201, 259] on link "[DOMAIN_NAME]" at bounding box center [196, 264] width 82 height 10
click at [148, 227] on span "Beige CL13 Cloe Cotton Blend Cordless Roman Shade" at bounding box center [140, 242] width 194 height 31
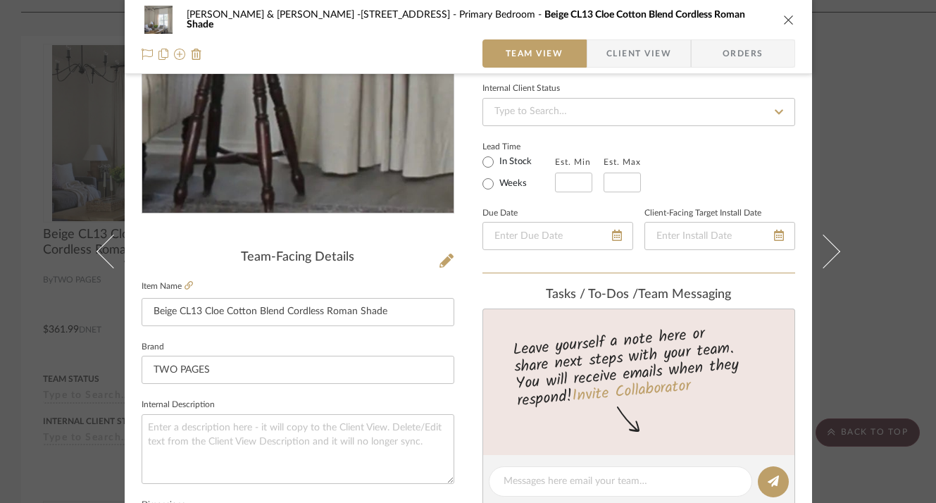
scroll to position [196, 0]
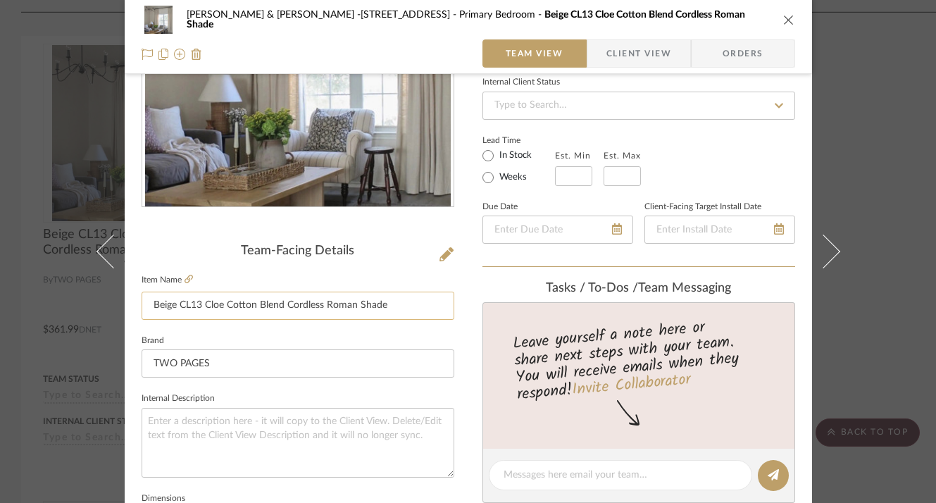
drag, startPoint x: 398, startPoint y: 304, endPoint x: 201, endPoint y: 303, distance: 197.2
click at [201, 303] on input "Beige CL13 Cloe Cotton Blend Cordless Roman Shade" at bounding box center [298, 306] width 313 height 28
paste input "[PERSON_NAME] Pleated | Clo"
type input "Beige CL13 Cotton Blend Drapery Pleated | Cloe"
click at [380, 372] on input "TWO PAGES" at bounding box center [298, 363] width 313 height 28
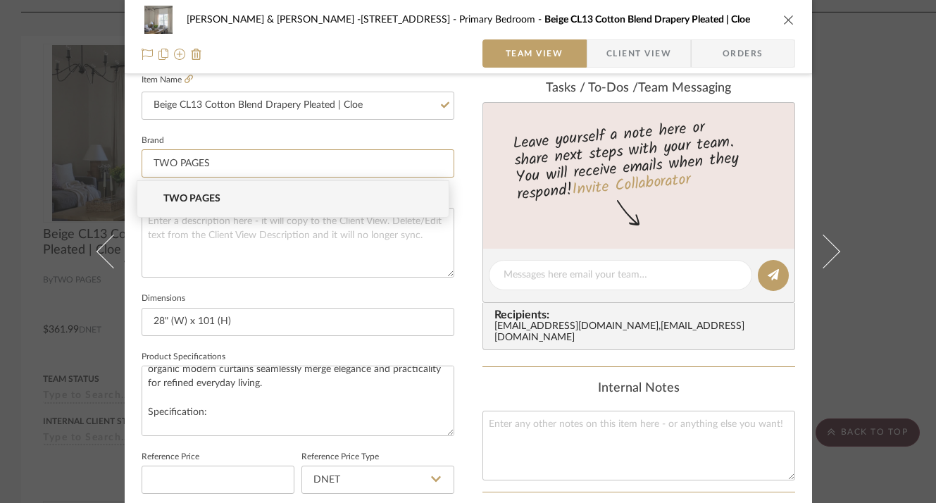
scroll to position [41, 0]
click at [268, 270] on textarea at bounding box center [298, 243] width 313 height 70
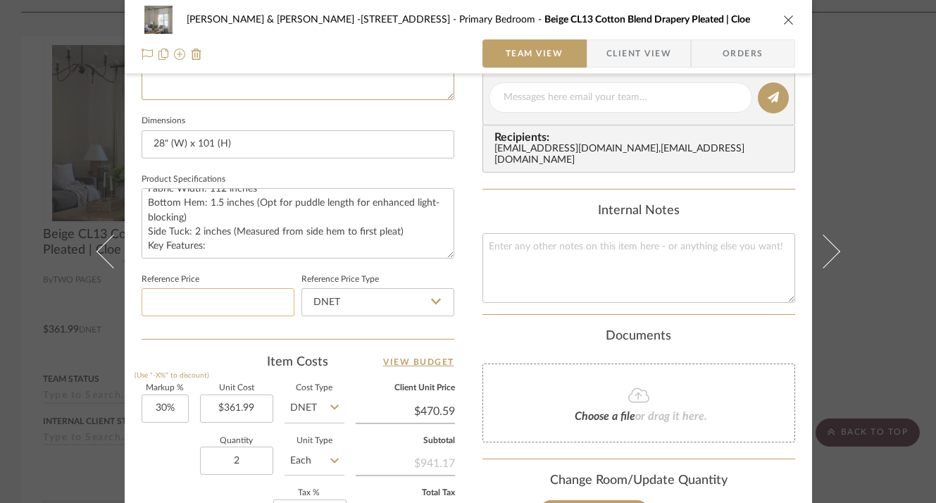
scroll to position [574, 0]
type input "361.99"
drag, startPoint x: 251, startPoint y: 407, endPoint x: 232, endPoint y: 407, distance: 19.0
click at [232, 407] on input "361.99" at bounding box center [236, 408] width 73 height 28
type input "$510.99"
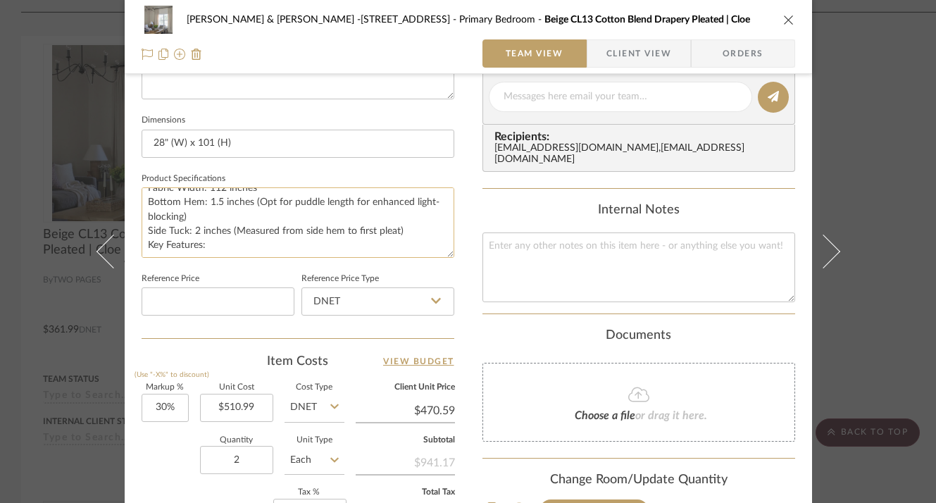
click at [220, 244] on textarea "Enhance the cozy atmosphere of your space with TWOPAGES Cloe cotton curtains. M…" at bounding box center [298, 222] width 313 height 70
click at [209, 241] on textarea "Enhance the cozy atmosphere of your space with TWOPAGES Cloe cotton curtains. M…" at bounding box center [298, 222] width 313 height 70
type input "$664.29"
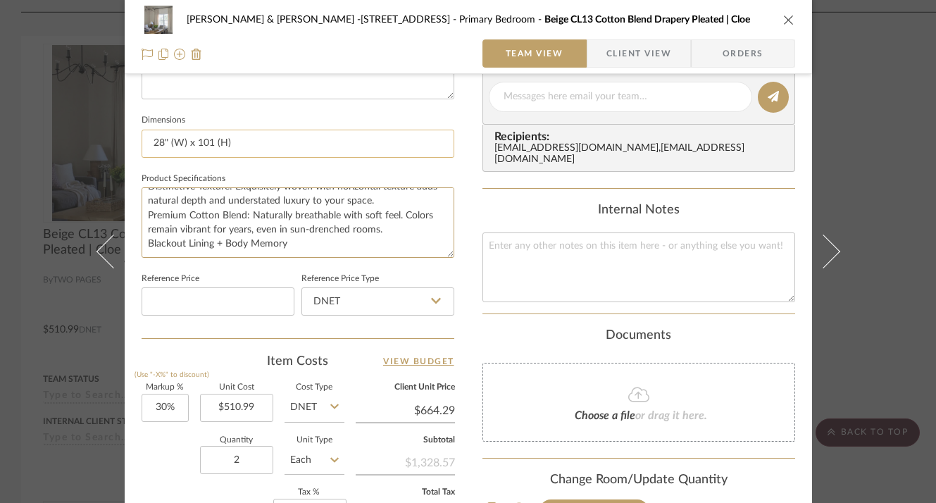
type textarea "Enhance the cozy atmosphere of your space with TWOPAGES Cloe cotton curtains. M…"
click at [249, 149] on input "28" (W) x 101 (H)" at bounding box center [298, 144] width 313 height 28
click at [783, 21] on icon "close" at bounding box center [788, 19] width 11 height 11
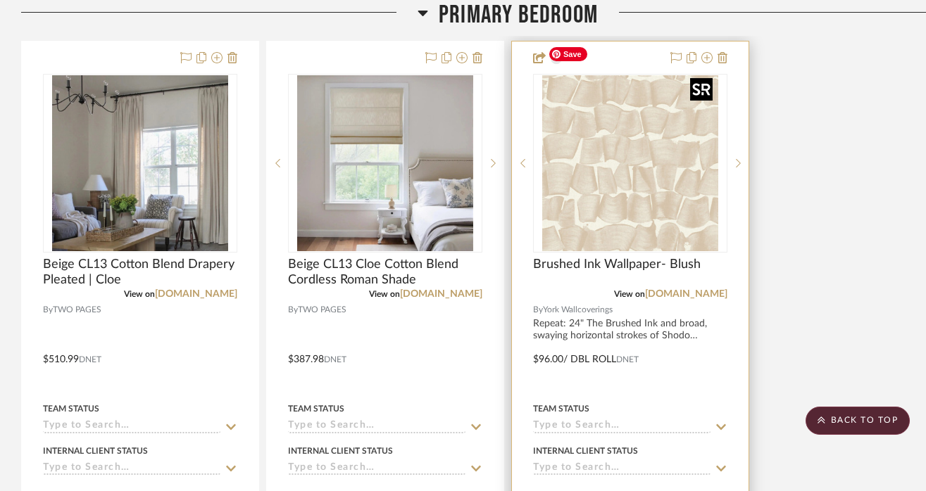
scroll to position [1205, 0]
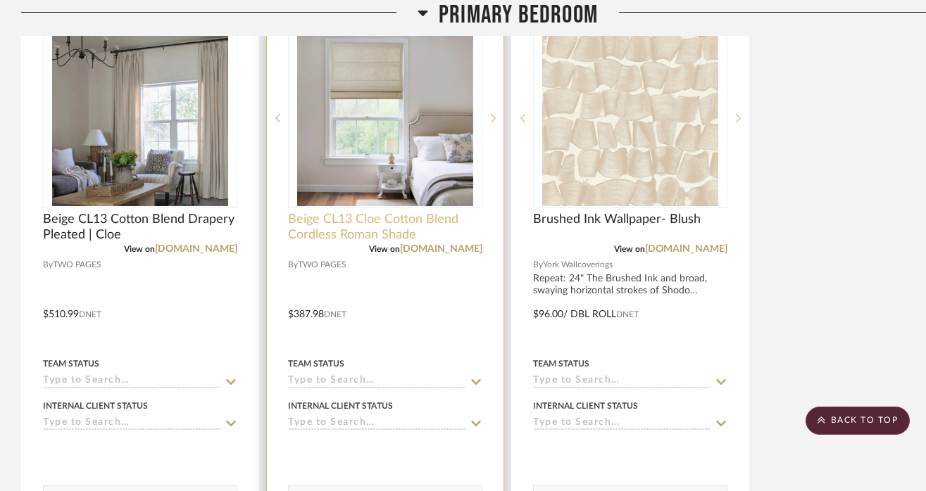
click at [380, 212] on span "Beige CL13 Cloe Cotton Blend Cordless Roman Shade" at bounding box center [385, 227] width 194 height 31
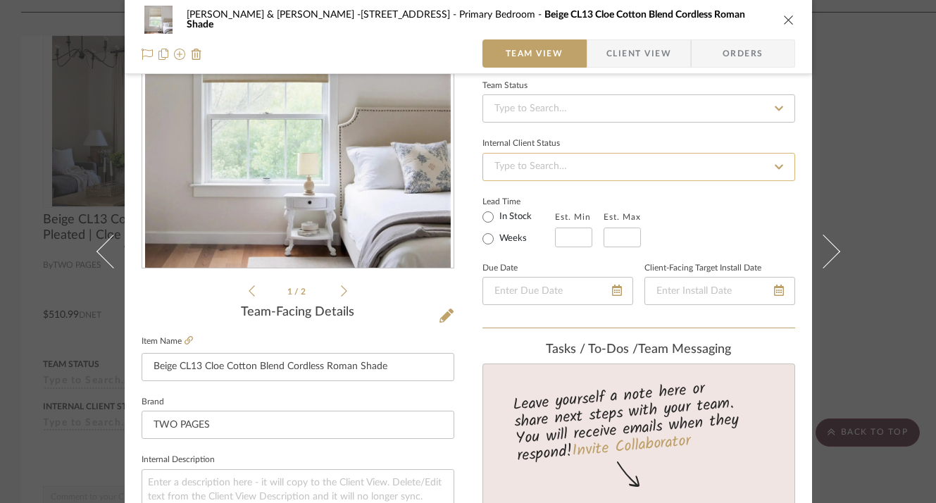
scroll to position [132, 0]
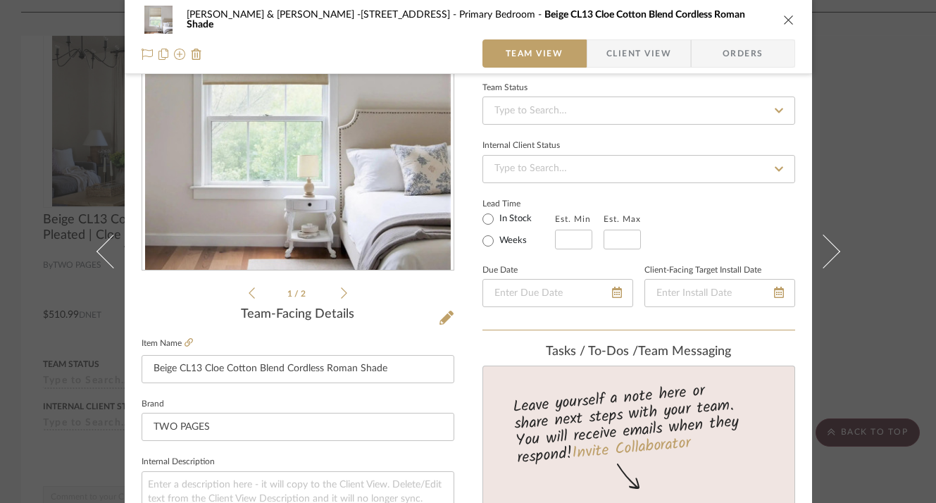
click at [783, 18] on icon "close" at bounding box center [788, 19] width 11 height 11
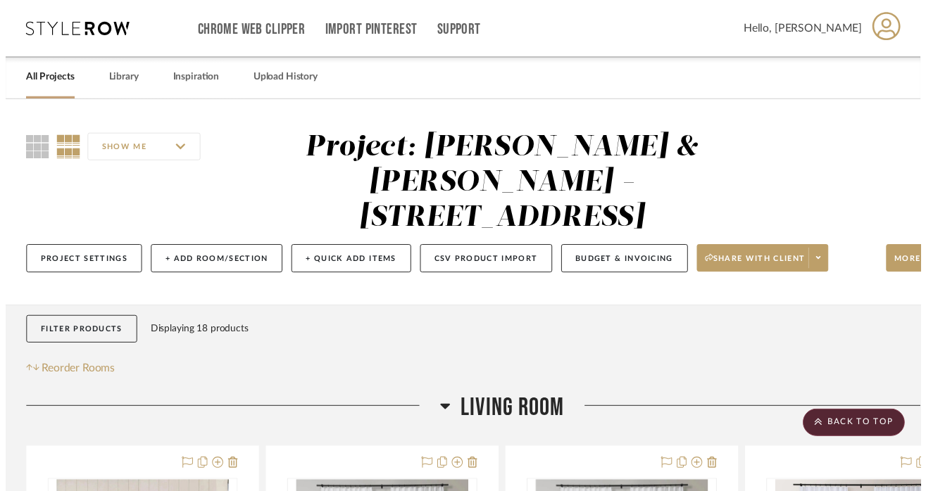
scroll to position [1205, 0]
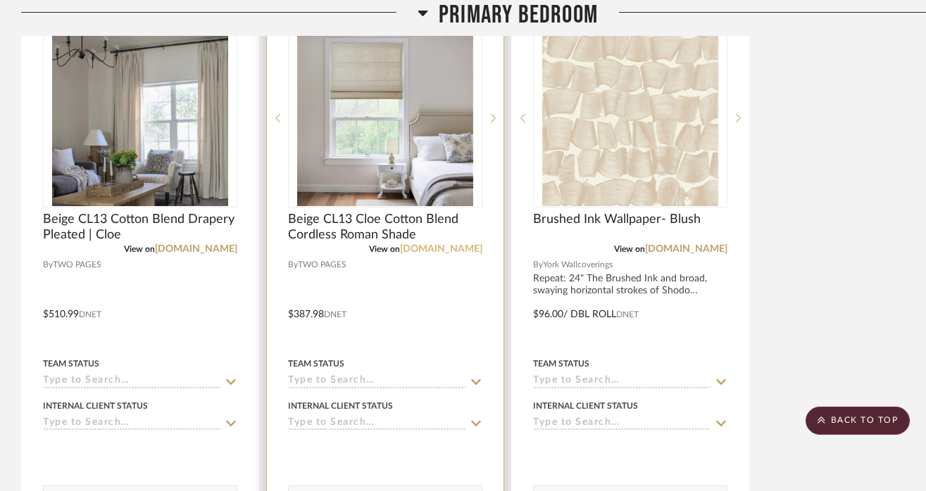
click at [412, 244] on link "[DOMAIN_NAME]" at bounding box center [441, 249] width 82 height 10
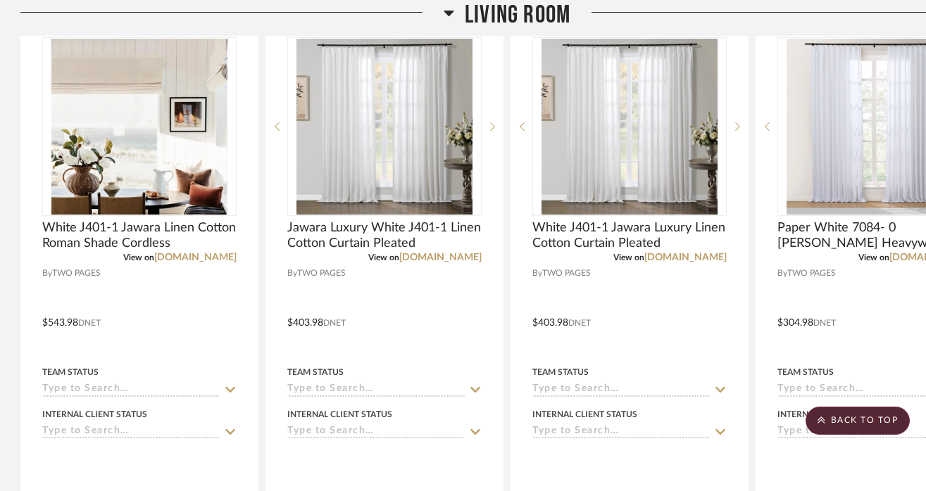
scroll to position [453, 1]
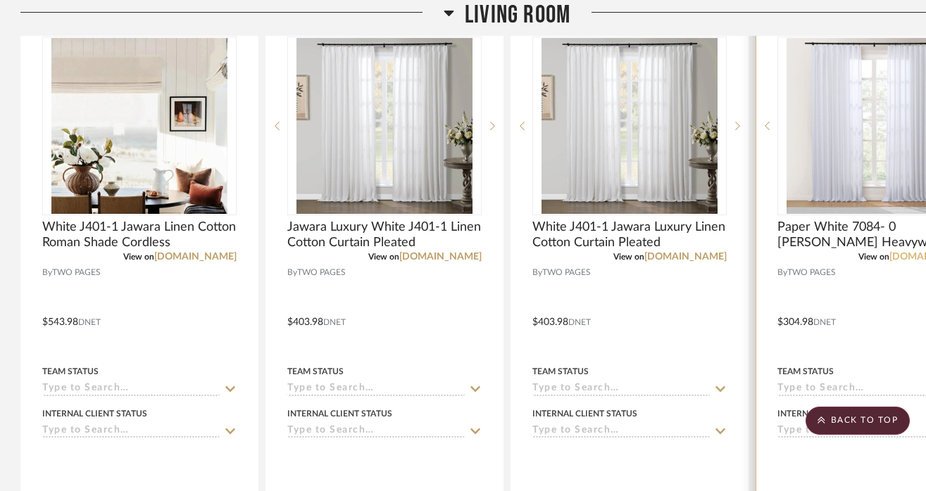
click at [889, 252] on link "[DOMAIN_NAME]" at bounding box center [930, 257] width 82 height 10
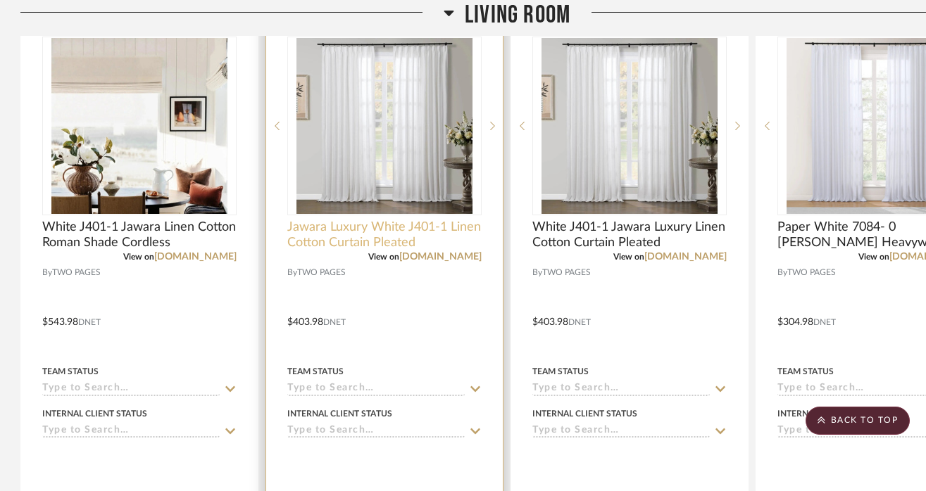
click at [346, 220] on span "Jawara Luxury White J401-1 Linen Cotton Curtain Pleated" at bounding box center [384, 235] width 194 height 31
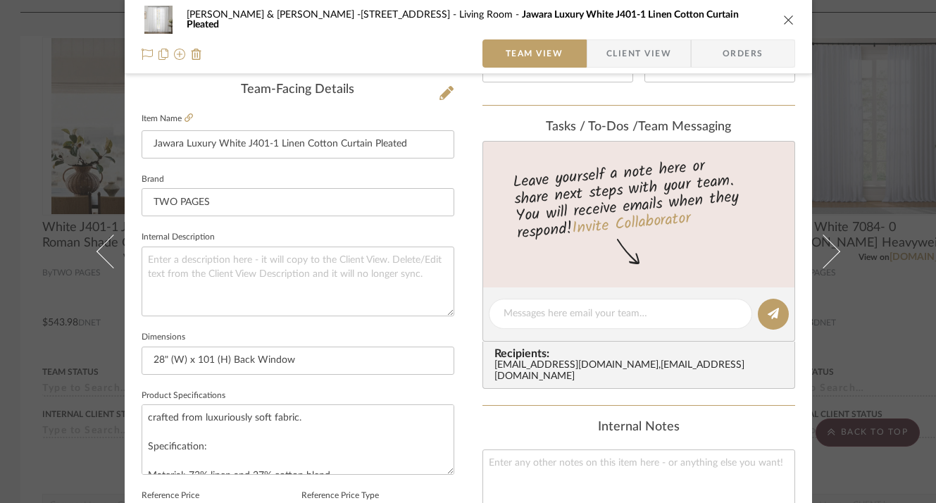
scroll to position [367, 0]
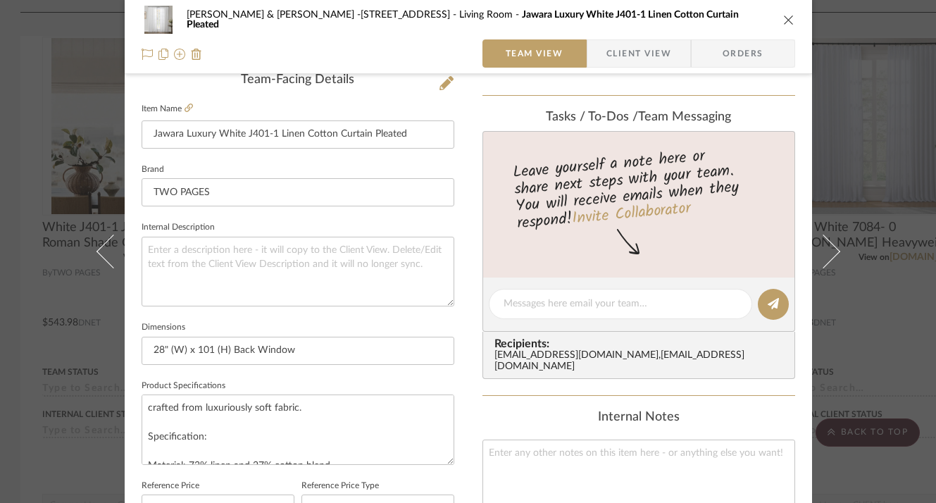
click at [877, 201] on div "[PERSON_NAME] & [PERSON_NAME] -[STREET_ADDRESS] Living Room Jawara Luxury White…" at bounding box center [468, 251] width 936 height 503
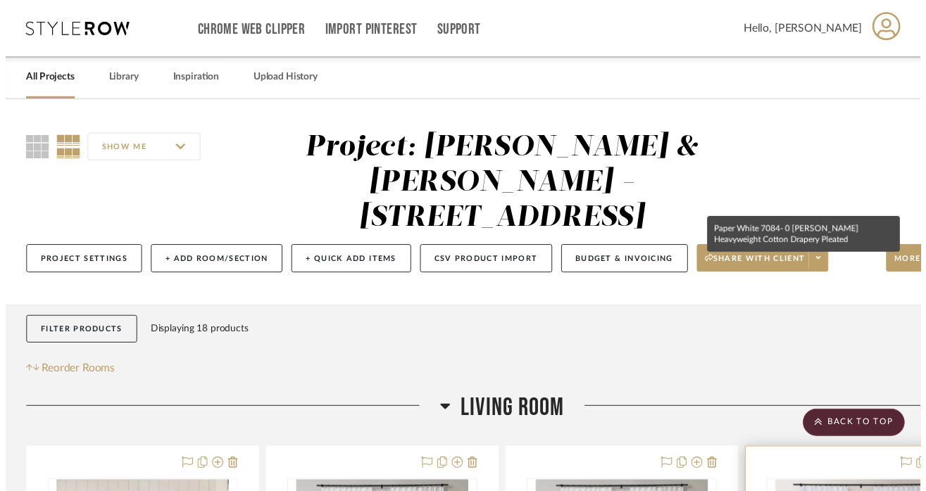
scroll to position [453, 1]
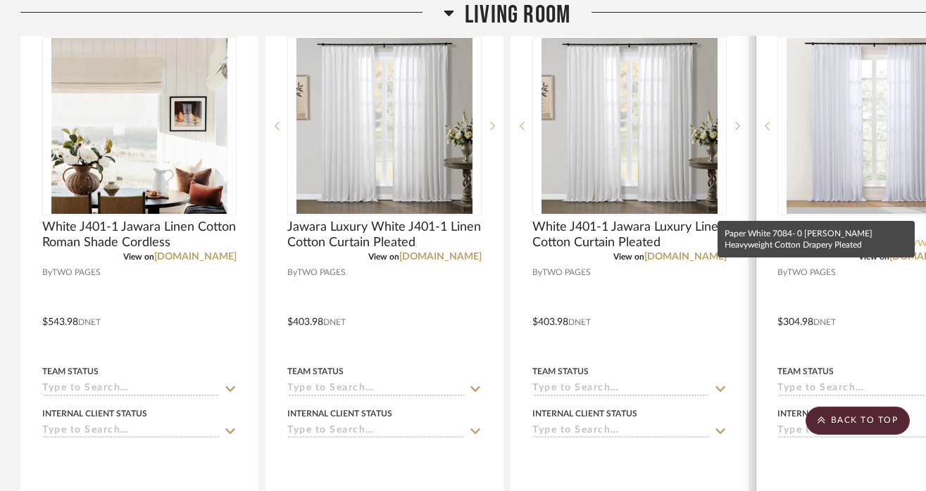
click at [852, 220] on span "Paper White 7084- 0 [PERSON_NAME] Heavyweight Cotton Drapery Pleated" at bounding box center [874, 235] width 194 height 31
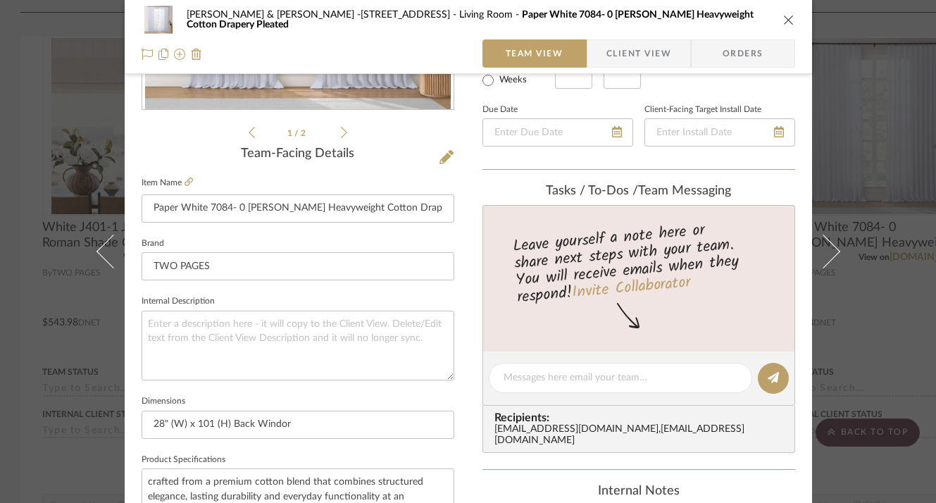
scroll to position [503, 0]
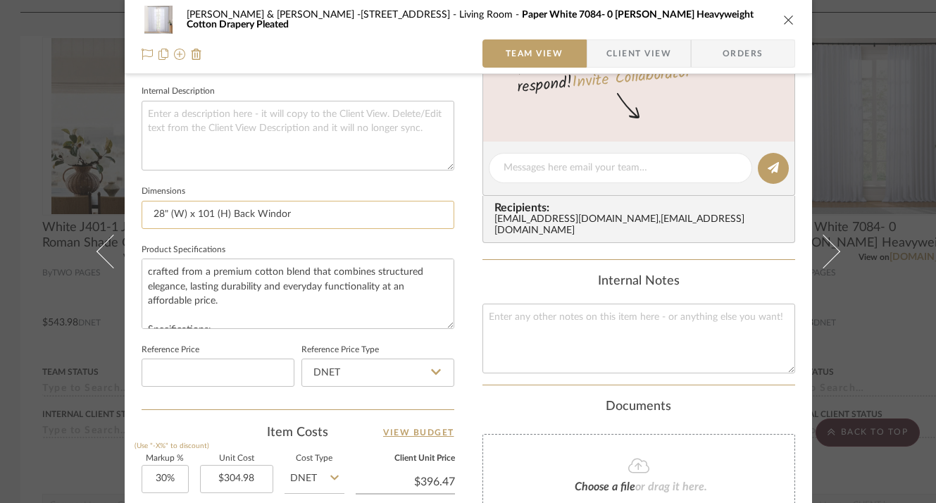
click at [288, 217] on input "28" (W) x 101 (H) Back Windor" at bounding box center [298, 215] width 313 height 28
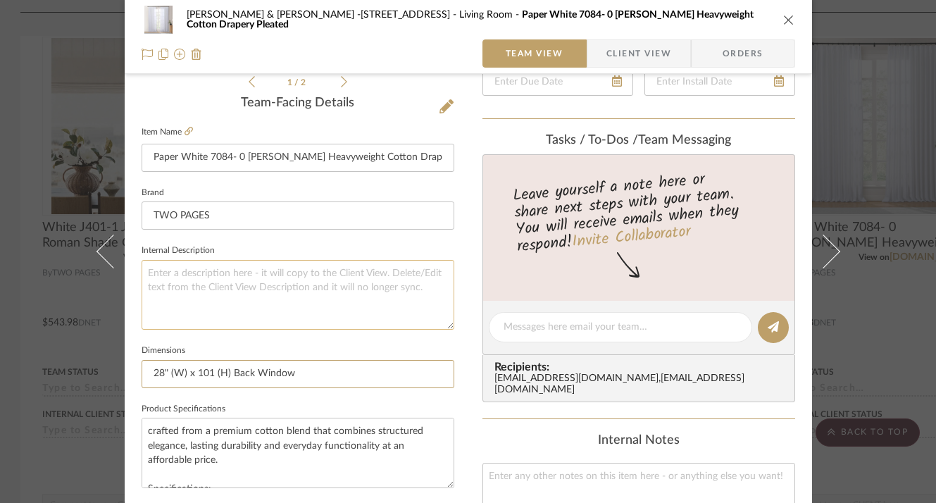
scroll to position [262, 0]
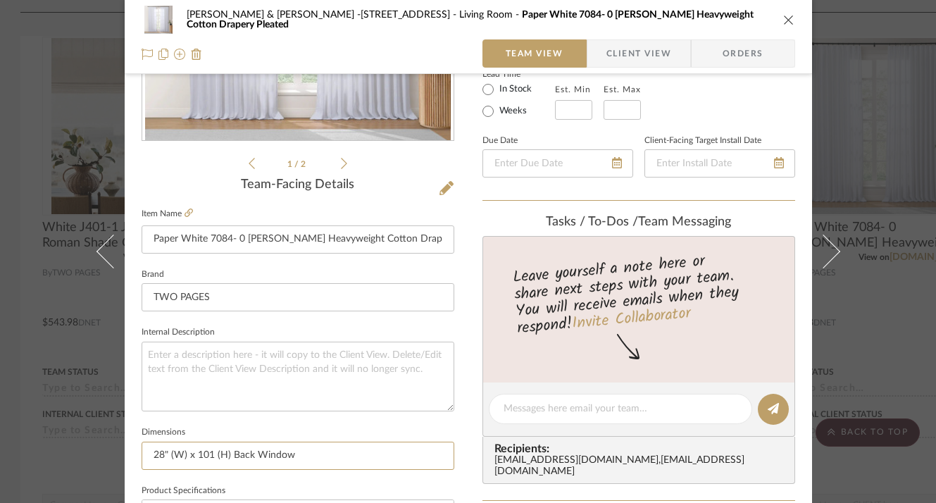
type input "28" (W) x 101 (H) Back Window"
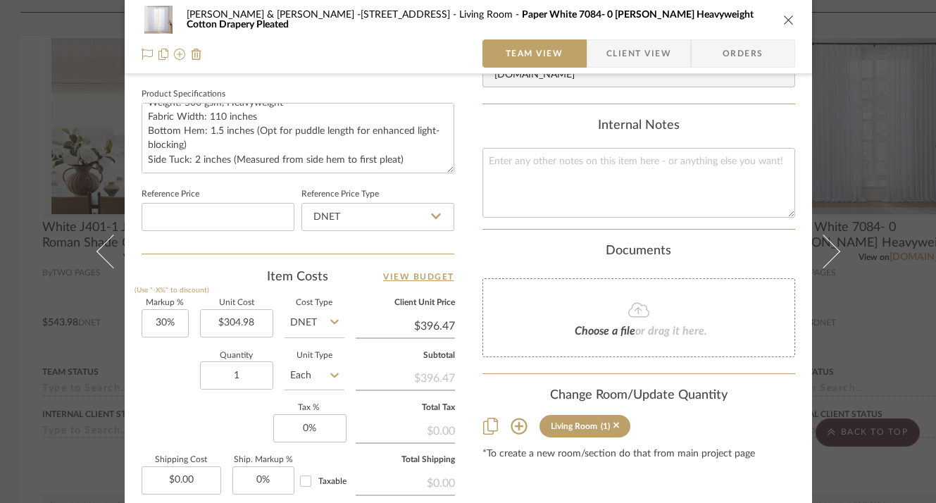
scroll to position [669, 0]
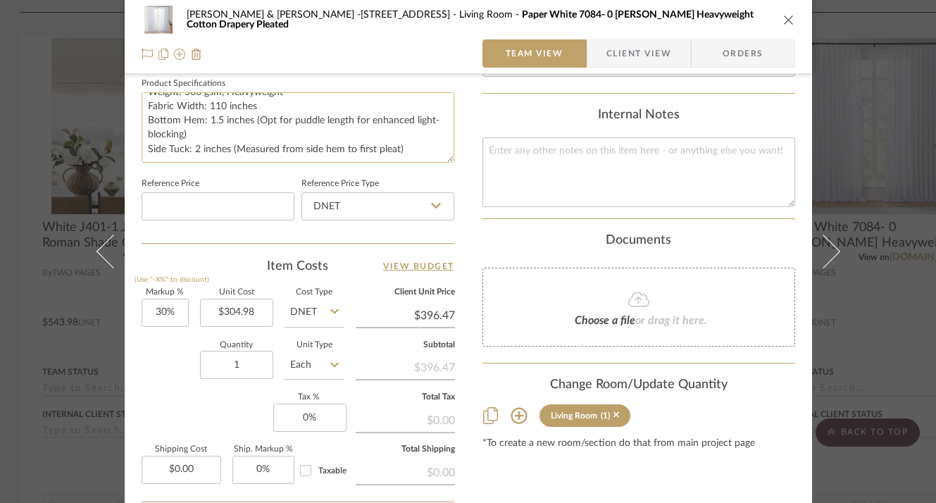
click at [401, 151] on textarea "crafted from a premium cotton blend that combines structured elegance, lasting …" at bounding box center [298, 127] width 313 height 70
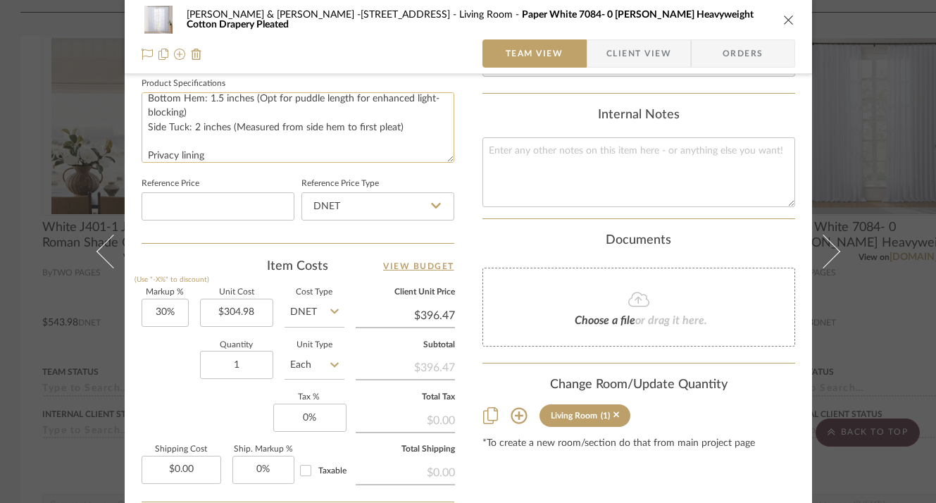
click at [311, 127] on textarea "crafted from a premium cotton blend that combines structured elegance, lasting …" at bounding box center [298, 127] width 313 height 70
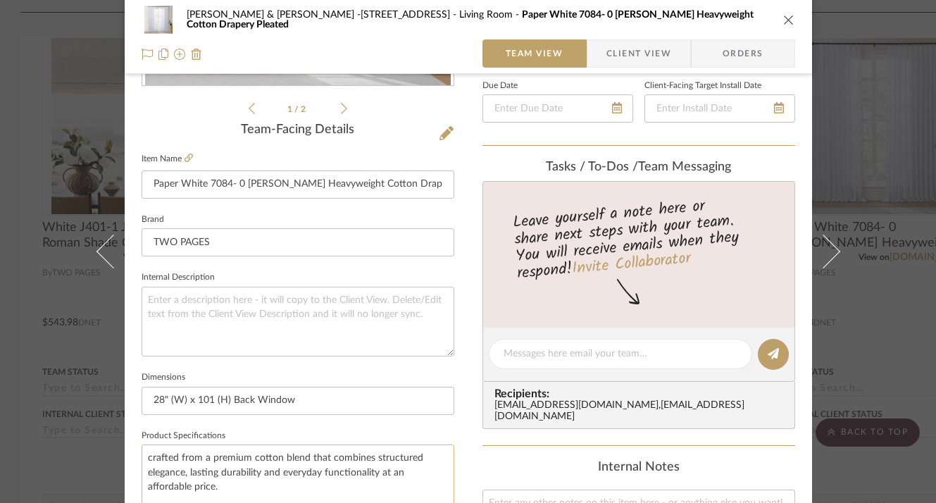
scroll to position [313, 0]
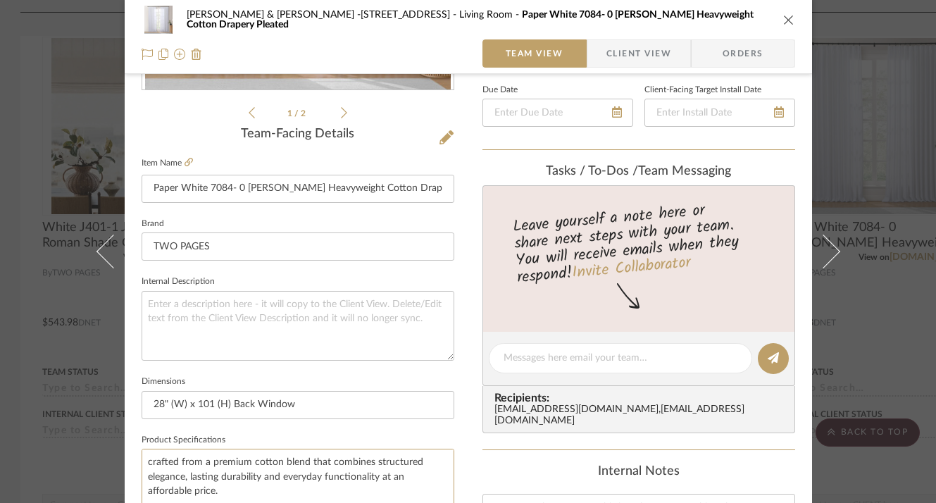
type textarea "crafted from a premium cotton blend that combines structured elegance, lasting …"
click at [784, 18] on icon "close" at bounding box center [788, 19] width 11 height 11
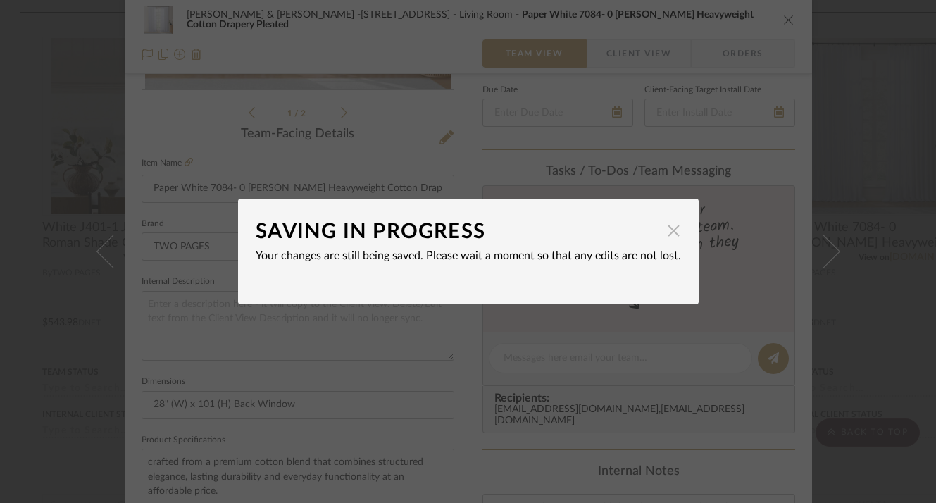
click at [668, 237] on span "button" at bounding box center [674, 230] width 28 height 28
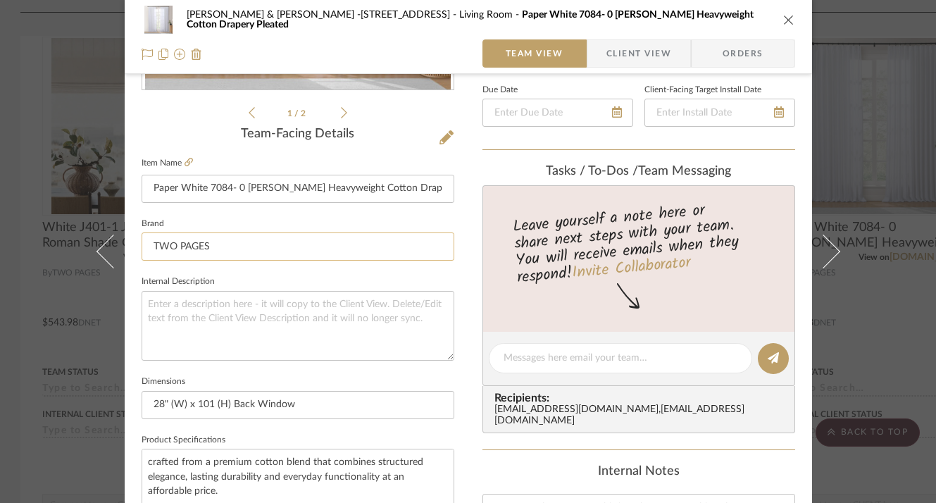
click at [220, 246] on input "TWO PAGES" at bounding box center [298, 246] width 313 height 28
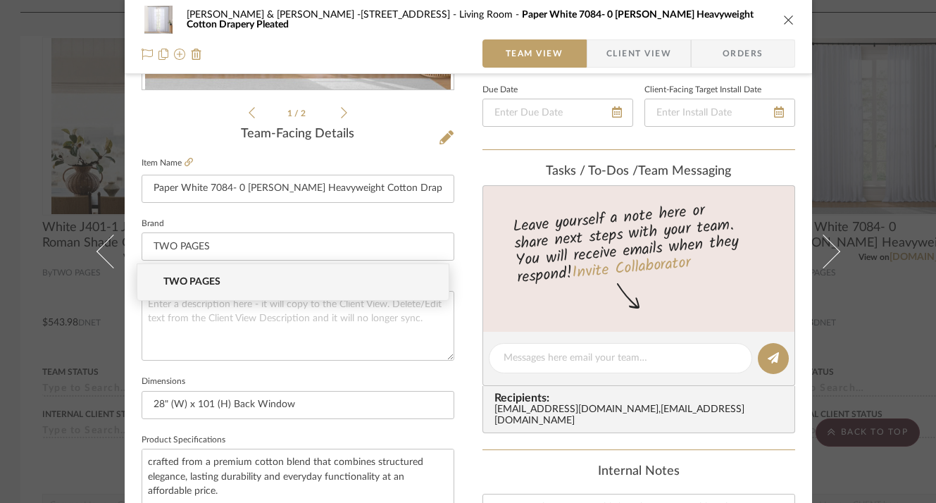
click at [783, 21] on icon "close" at bounding box center [788, 19] width 11 height 11
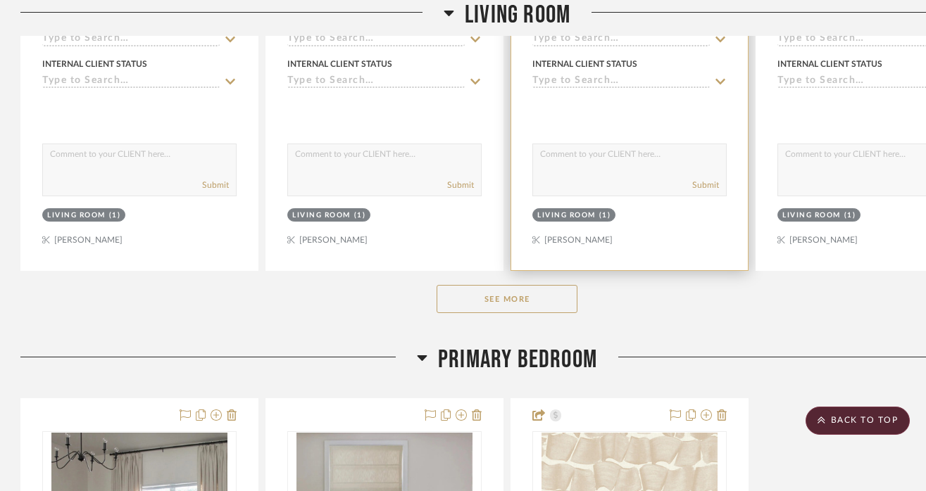
scroll to position [814, 1]
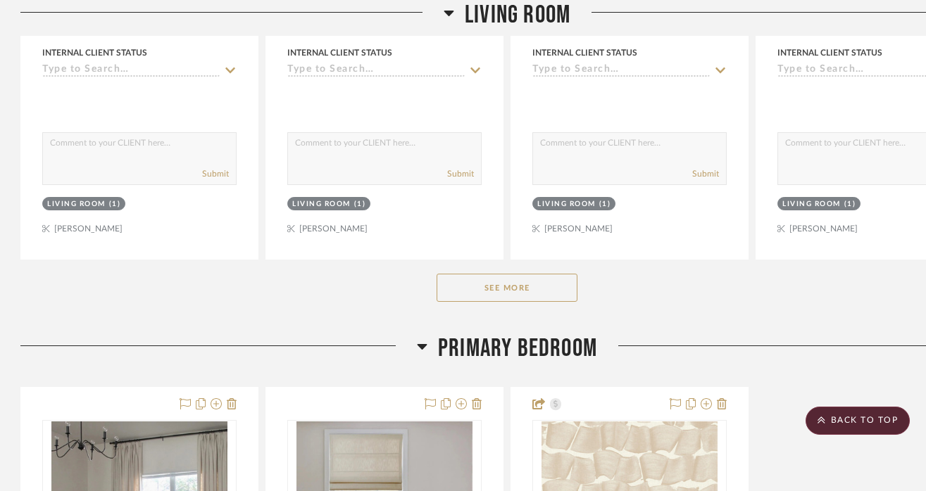
click at [499, 274] on button "See More" at bounding box center [507, 288] width 141 height 28
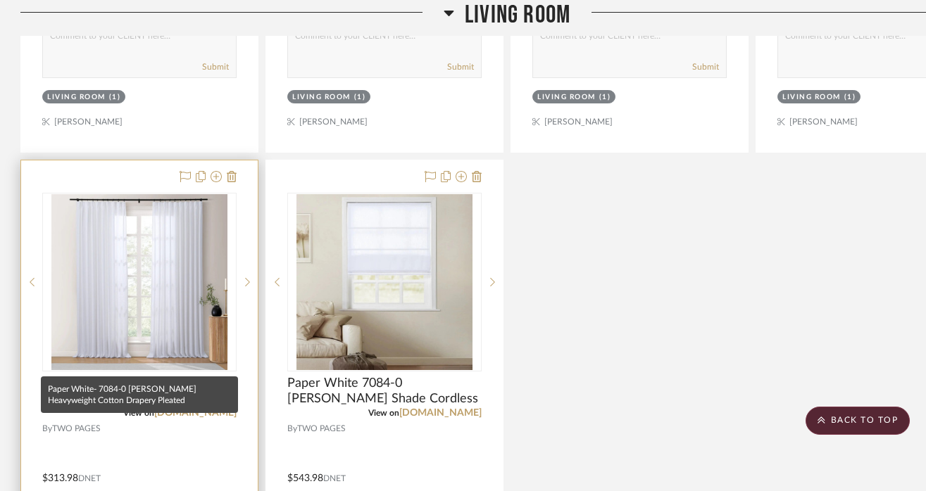
click at [113, 376] on span "Paper White- 7084-0 [PERSON_NAME] Heavyweight Cotton Drapery Pleated" at bounding box center [139, 391] width 194 height 31
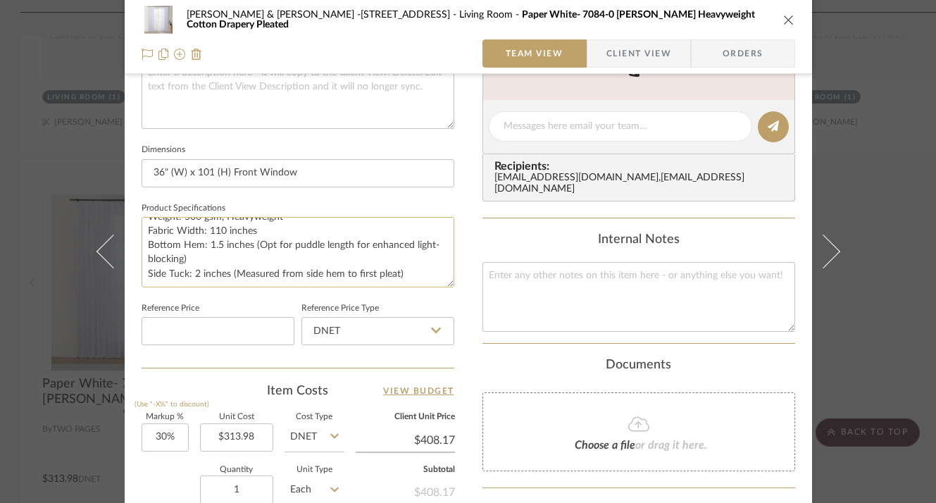
scroll to position [727, 0]
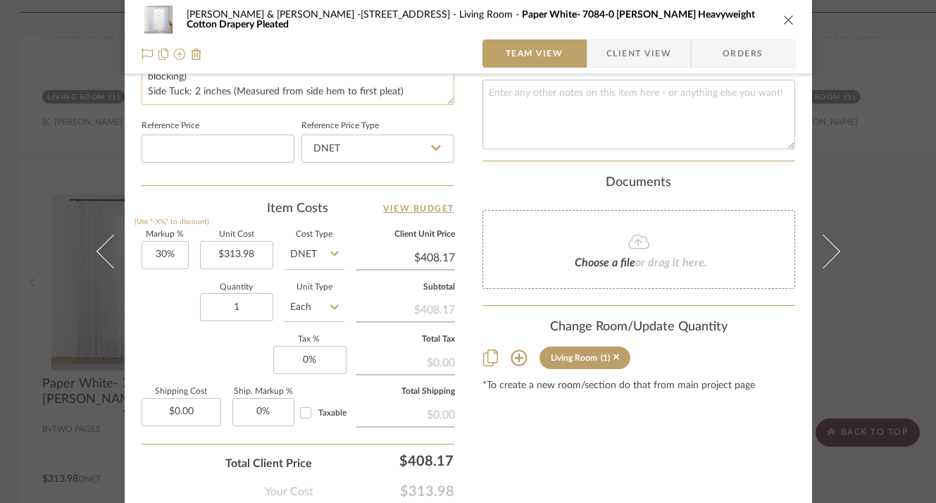
click at [401, 90] on textarea "crafted from a premium cotton blend that combines structured elegance, lasting …" at bounding box center [298, 70] width 313 height 70
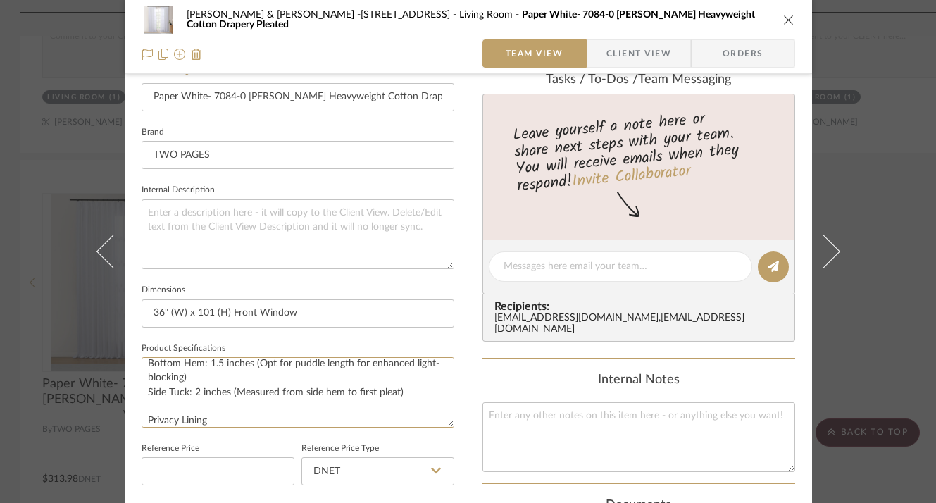
scroll to position [403, 0]
type textarea "crafted from a premium cotton blend that combines structured elegance, lasting …"
click at [189, 149] on input "TWO PAGES" at bounding box center [298, 156] width 313 height 28
click at [783, 19] on icon "close" at bounding box center [788, 19] width 11 height 11
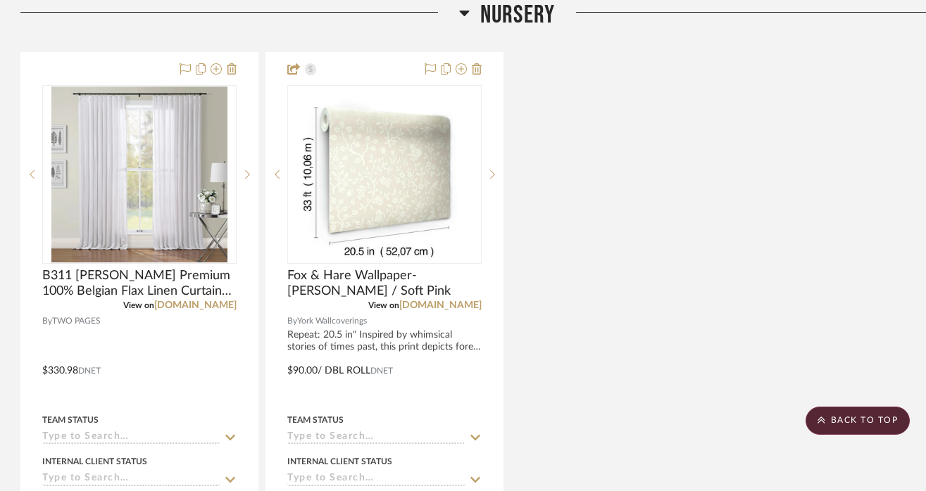
scroll to position [3162, 1]
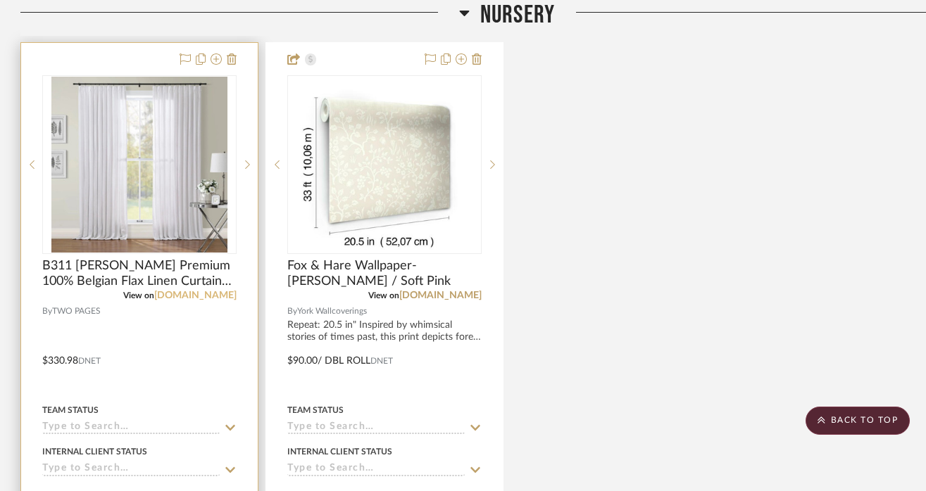
click at [154, 291] on link "[DOMAIN_NAME]" at bounding box center [195, 296] width 82 height 10
click at [130, 258] on span "B311 [PERSON_NAME] Premium 100% Belgian Flax Linen Curtain Pleated" at bounding box center [139, 273] width 194 height 31
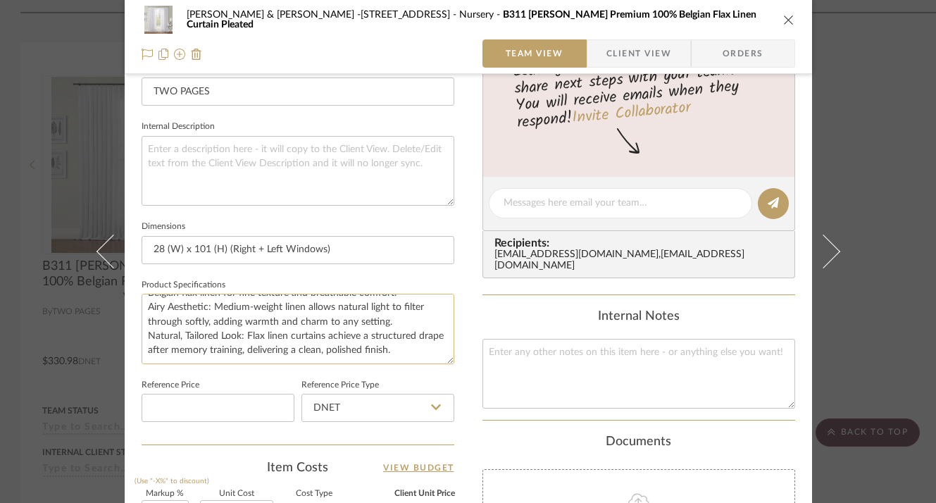
scroll to position [470, 0]
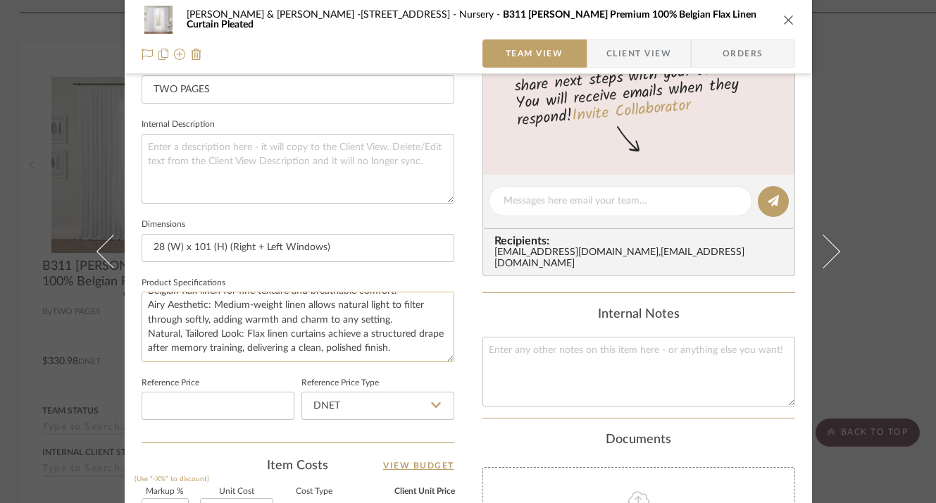
click at [418, 346] on textarea "Specification: Material: 100% Belgian linen Weight: 248 gsm Medium-weight Botto…" at bounding box center [298, 327] width 313 height 70
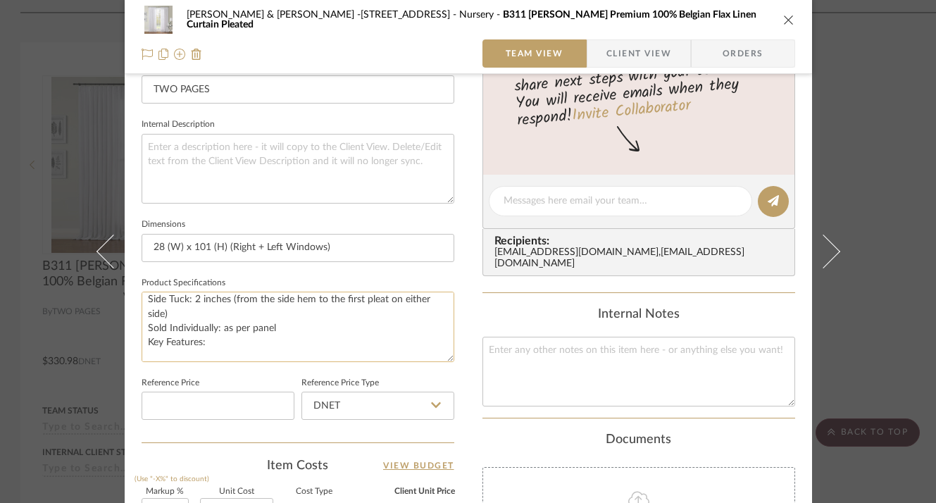
scroll to position [72, 0]
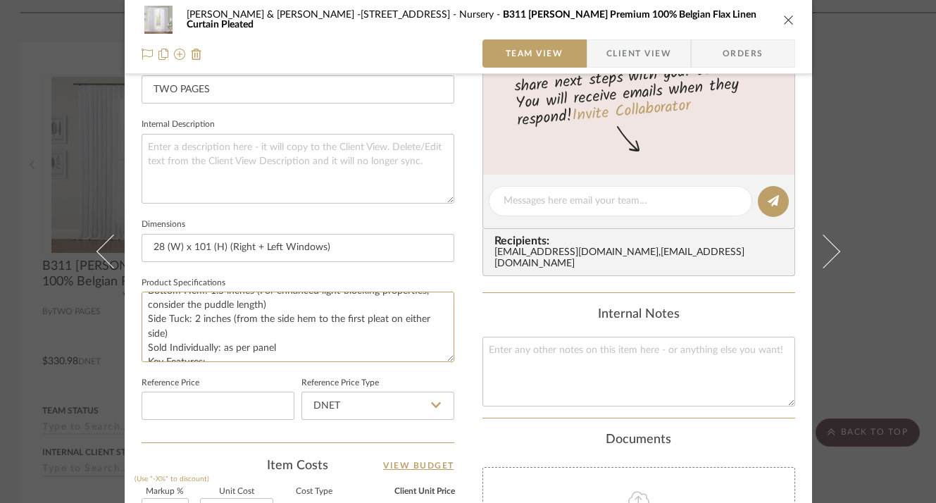
type textarea "Specification: Material: 100% Belgian linen Weight: 248 gsm Medium-weight Botto…"
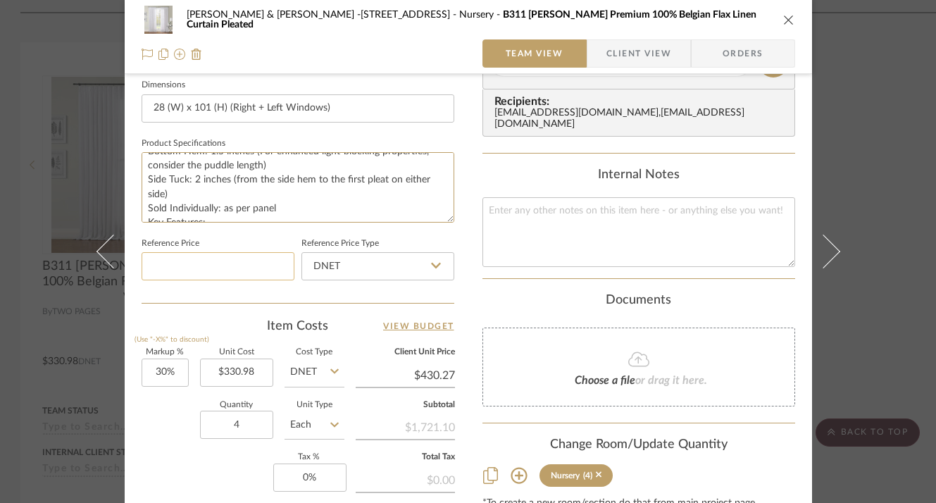
scroll to position [620, 0]
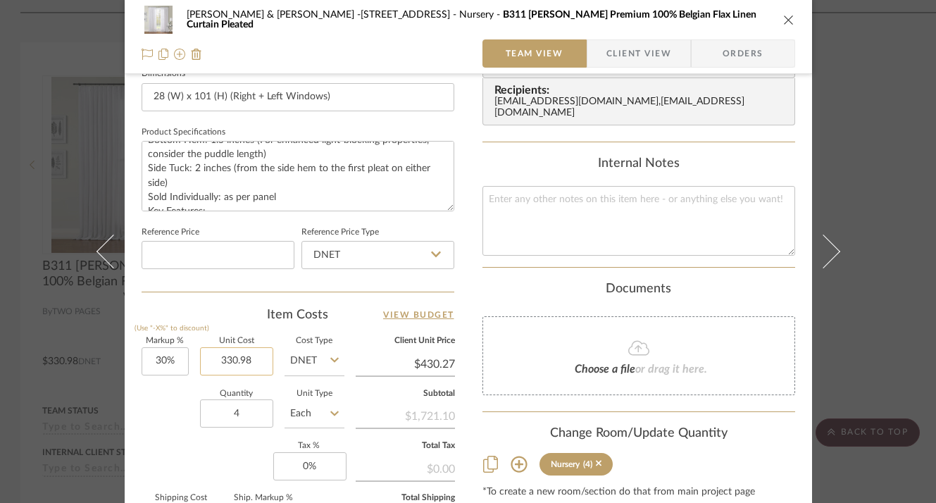
click at [232, 358] on input "330.98" at bounding box center [236, 361] width 73 height 28
type input "$445.98"
type input "$579.77"
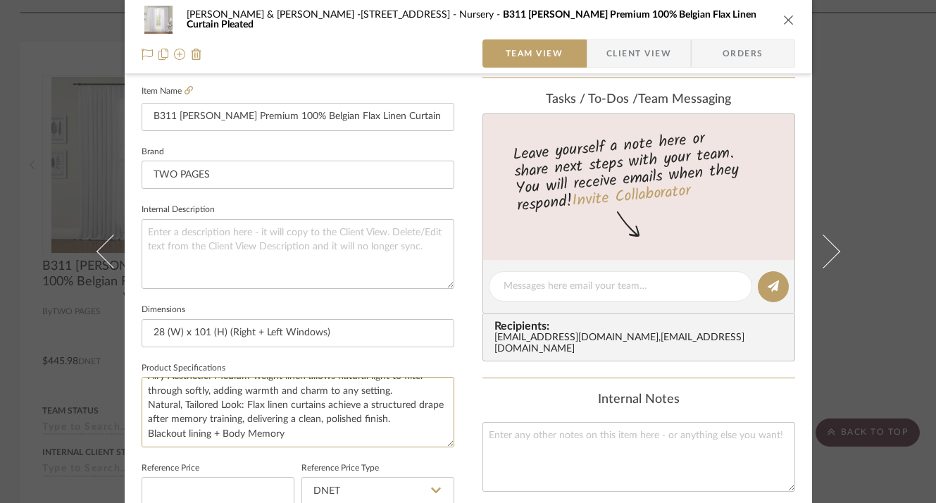
scroll to position [226, 0]
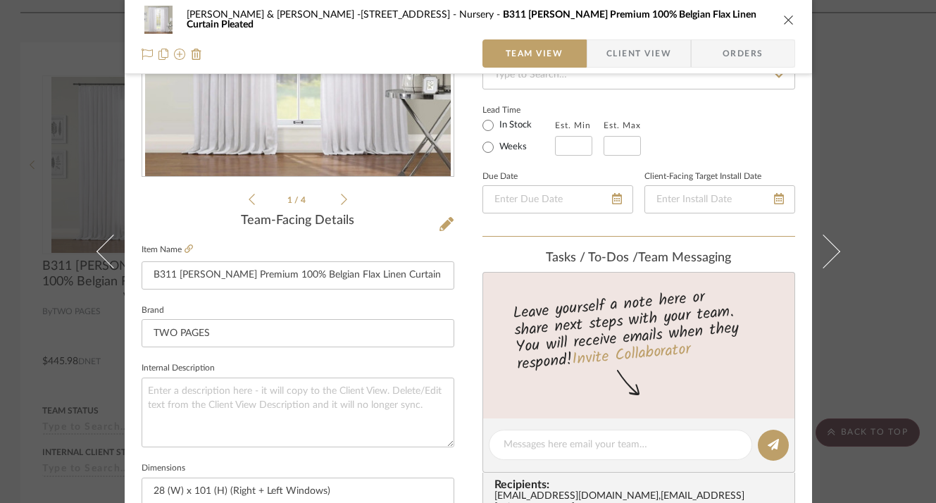
click at [783, 18] on icon "close" at bounding box center [788, 19] width 11 height 11
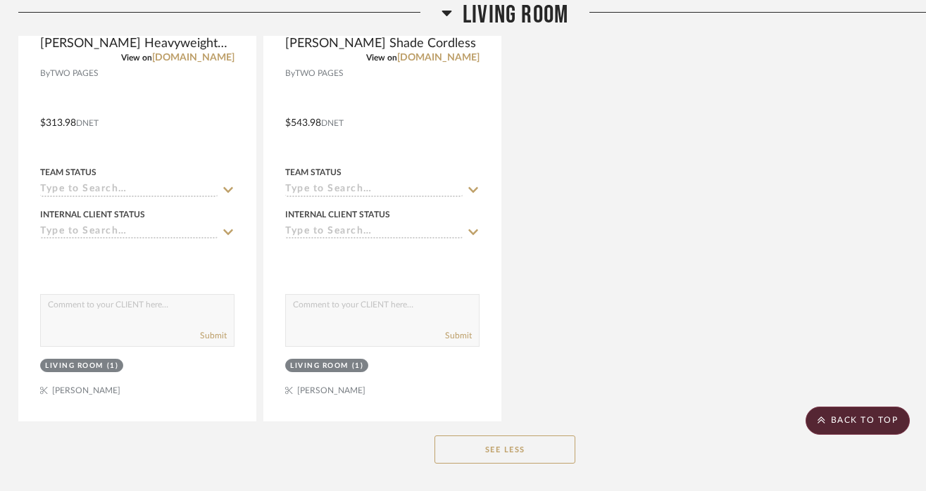
scroll to position [1275, 3]
